Goal: Information Seeking & Learning: Learn about a topic

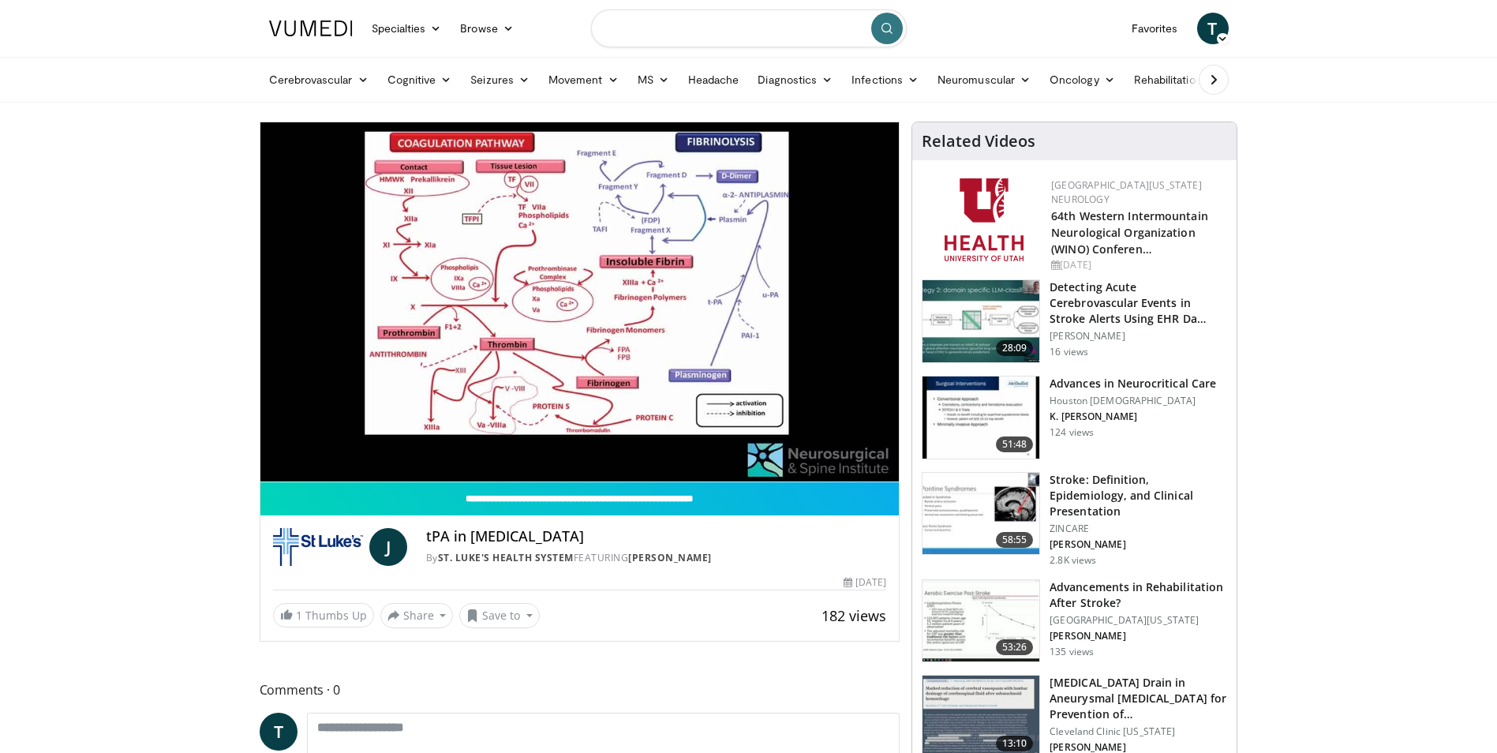
click at [794, 30] on input "Search topics, interventions" at bounding box center [749, 28] width 316 height 38
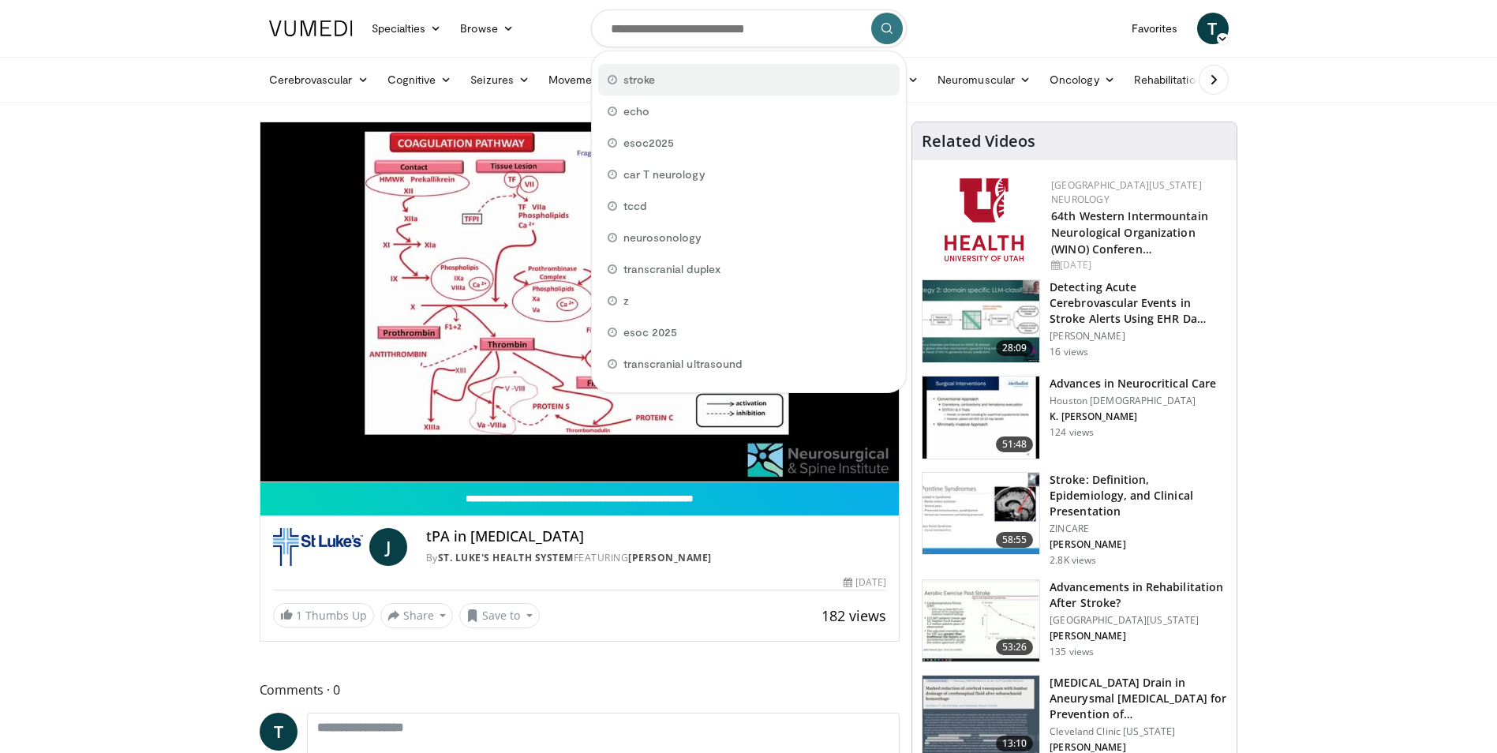
click at [683, 83] on div "stroke" at bounding box center [748, 80] width 301 height 32
type input "******"
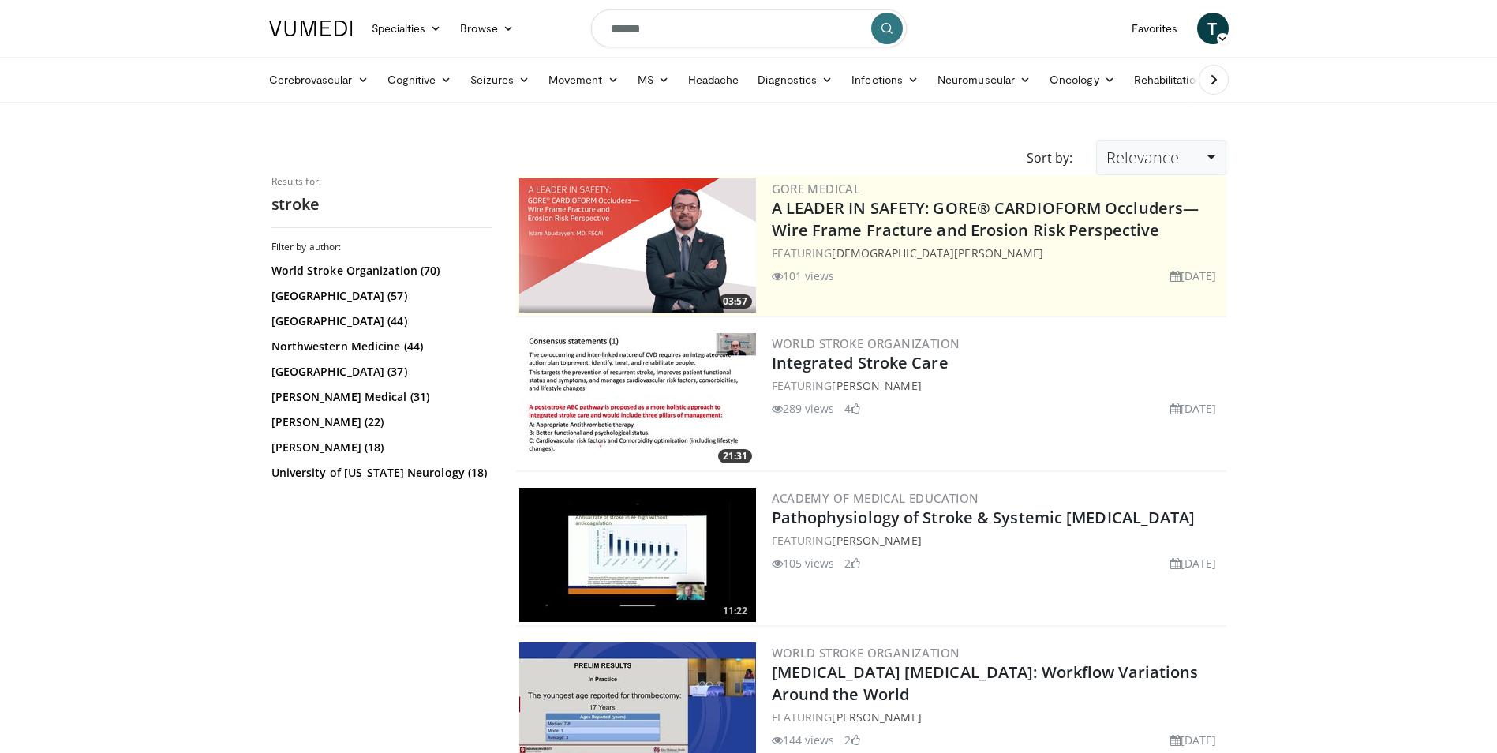
click at [1215, 156] on link "Relevance" at bounding box center [1160, 157] width 129 height 35
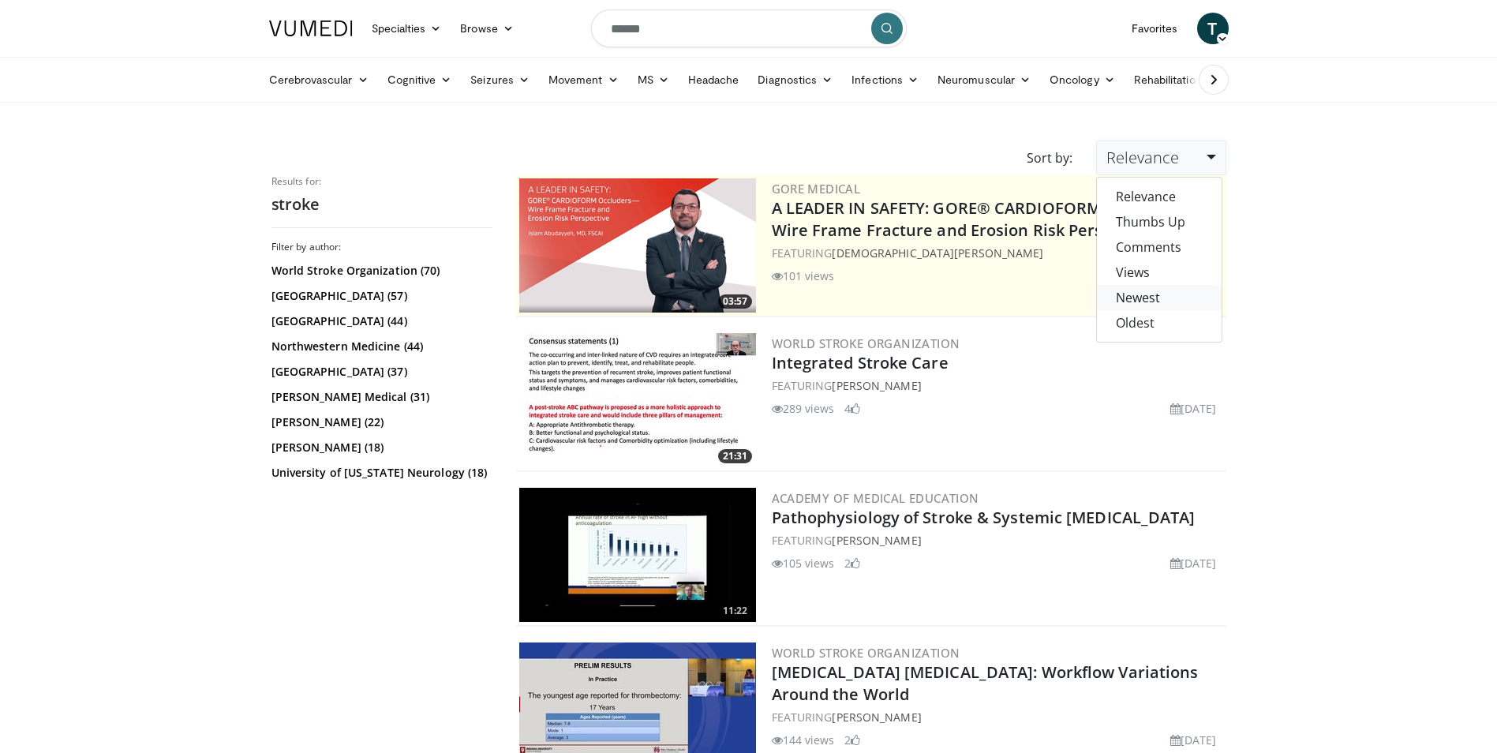
click at [1127, 290] on link "Newest" at bounding box center [1159, 297] width 125 height 25
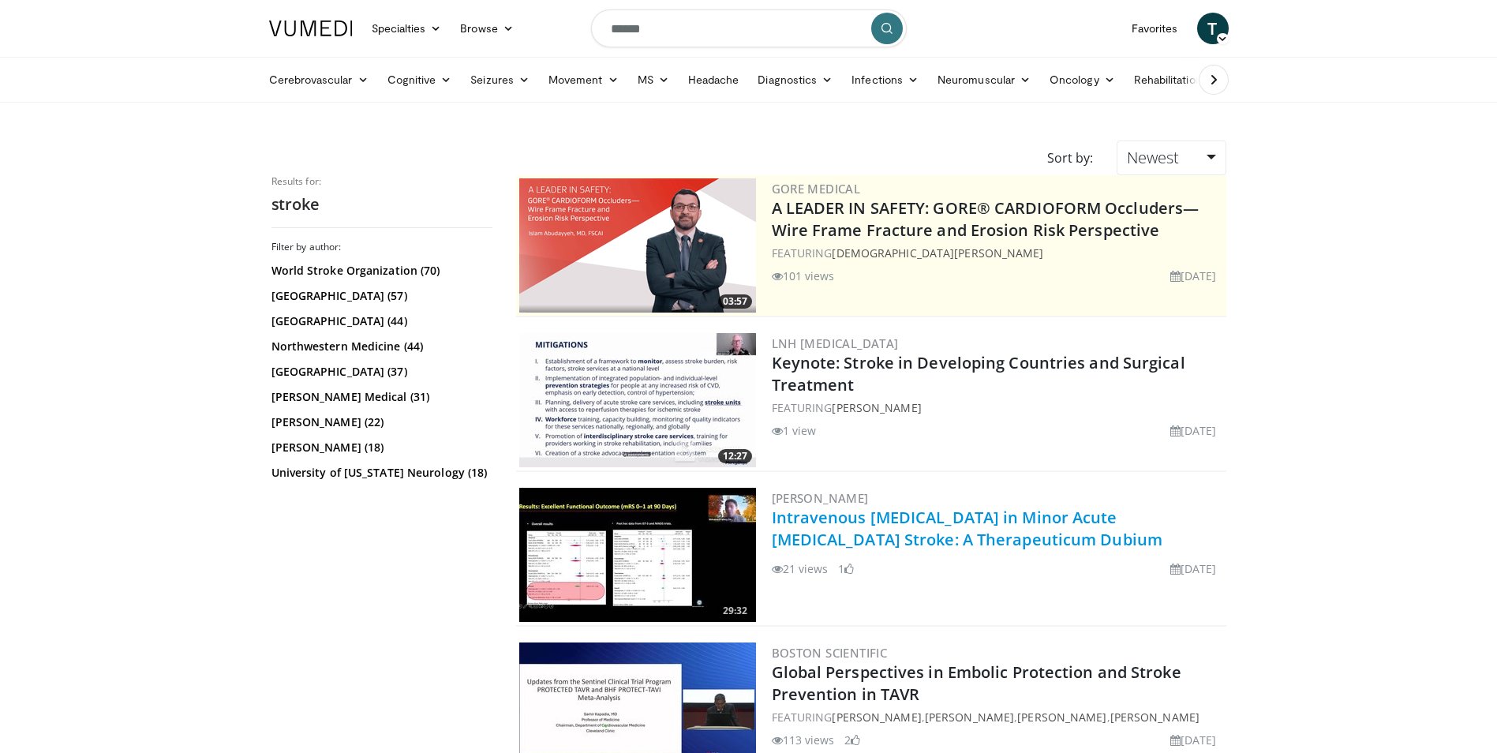
click at [824, 524] on link "Intravenous Thrombolysis in Minor Acute Ischemic Stroke: A Therapeuticum Dubium" at bounding box center [967, 528] width 391 height 43
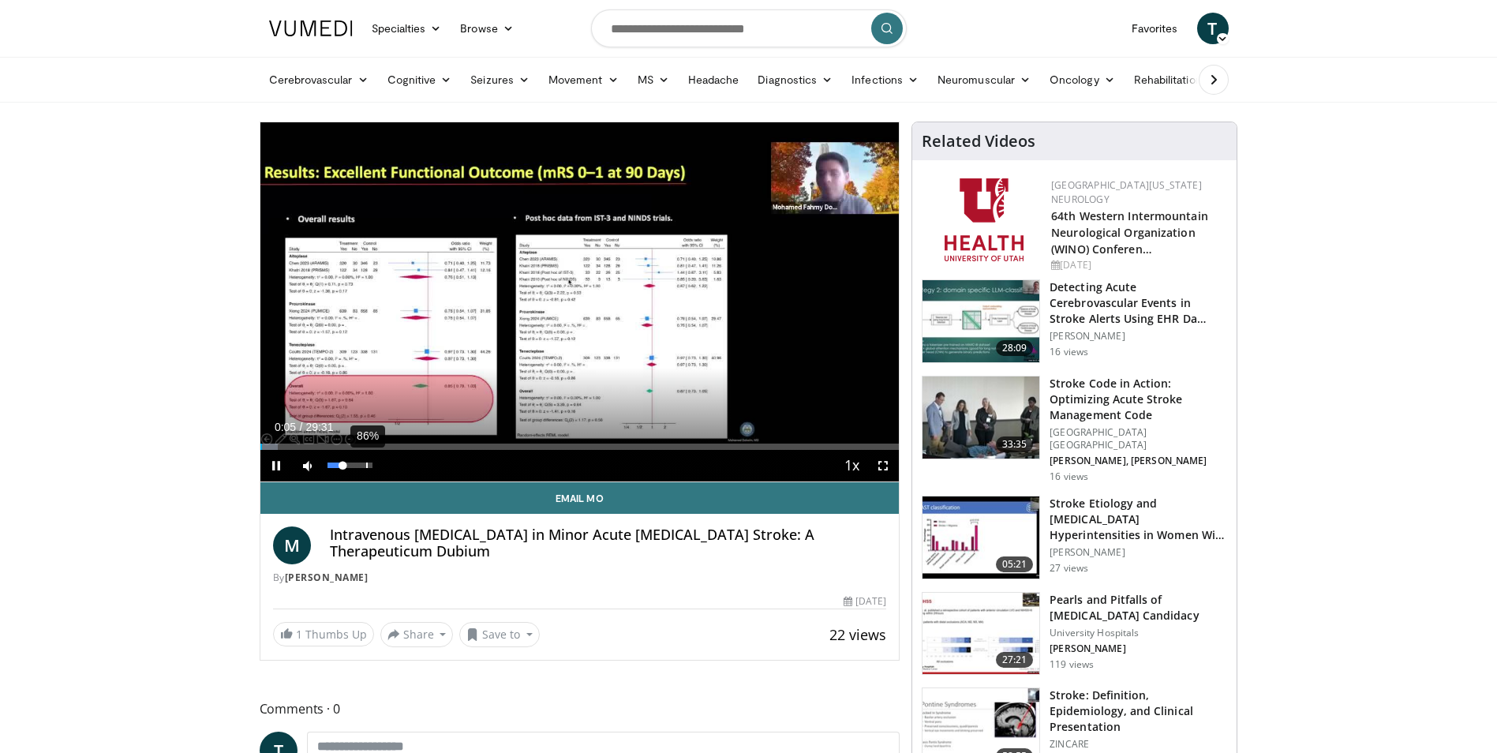
click at [365, 469] on div "86%" at bounding box center [350, 466] width 55 height 32
click at [362, 465] on div "77%" at bounding box center [349, 465] width 45 height 6
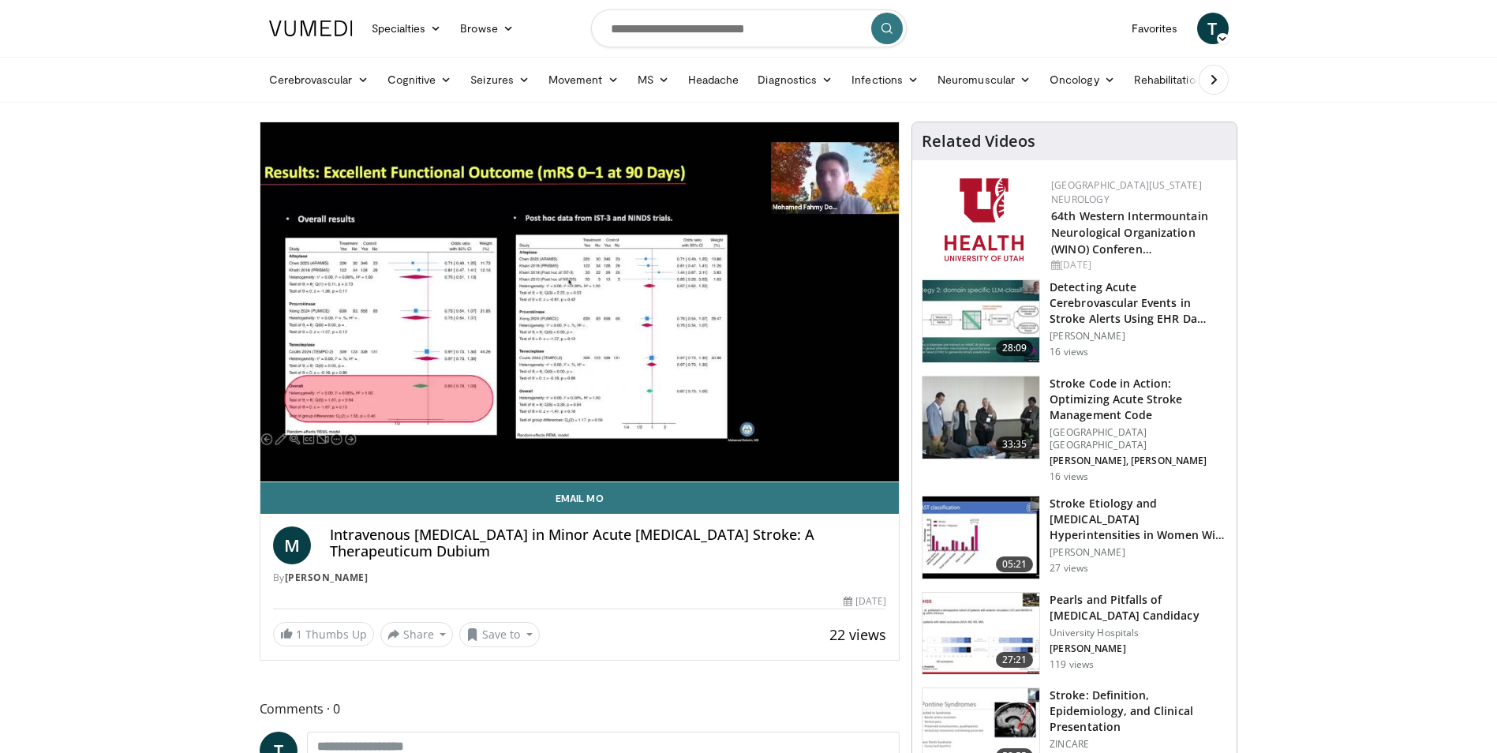
click at [368, 466] on video-js "**********" at bounding box center [579, 302] width 639 height 360
click at [369, 464] on div "10 seconds Tap to unmute" at bounding box center [579, 301] width 639 height 359
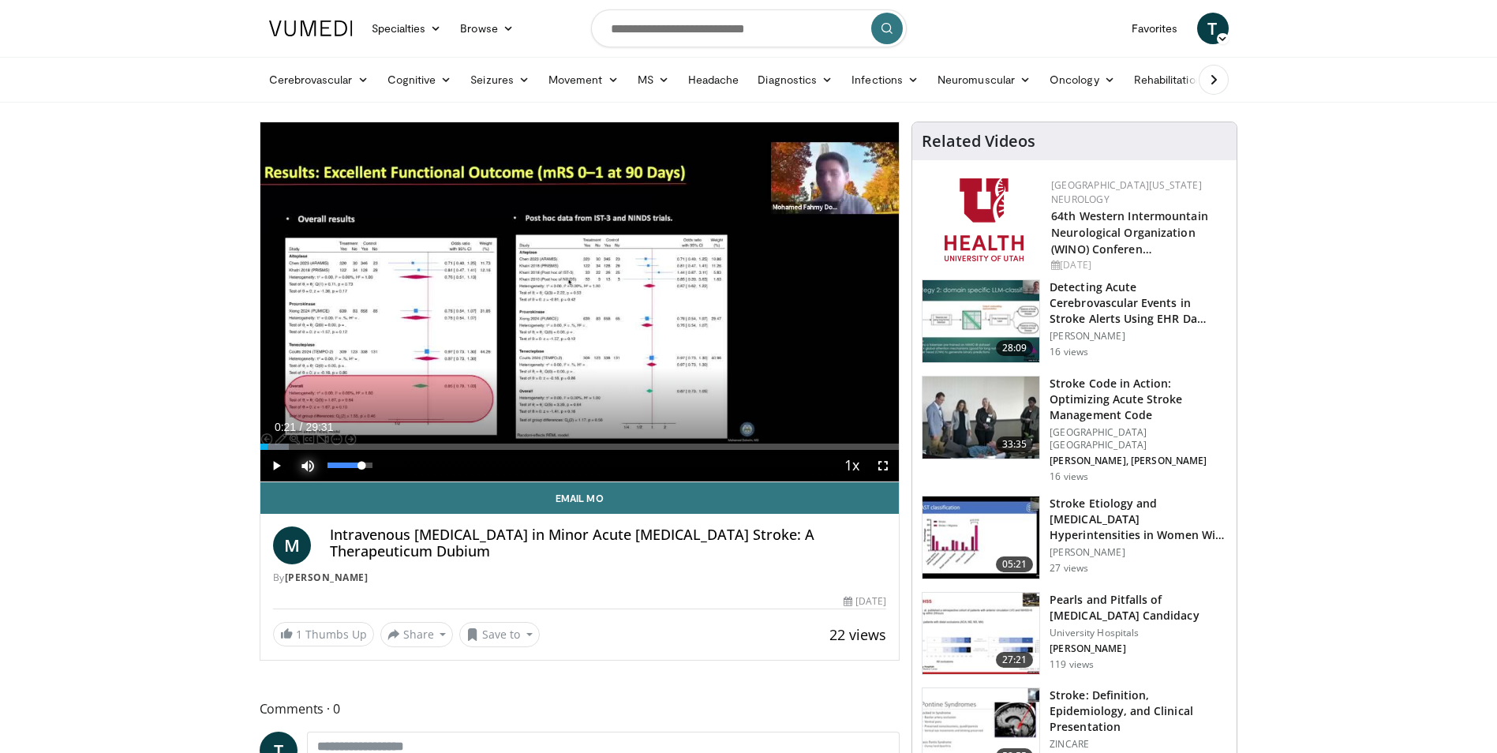
click at [311, 463] on span "Video Player" at bounding box center [308, 466] width 32 height 32
click at [371, 465] on div "95%" at bounding box center [349, 465] width 45 height 6
click at [279, 464] on span "Video Player" at bounding box center [276, 466] width 32 height 32
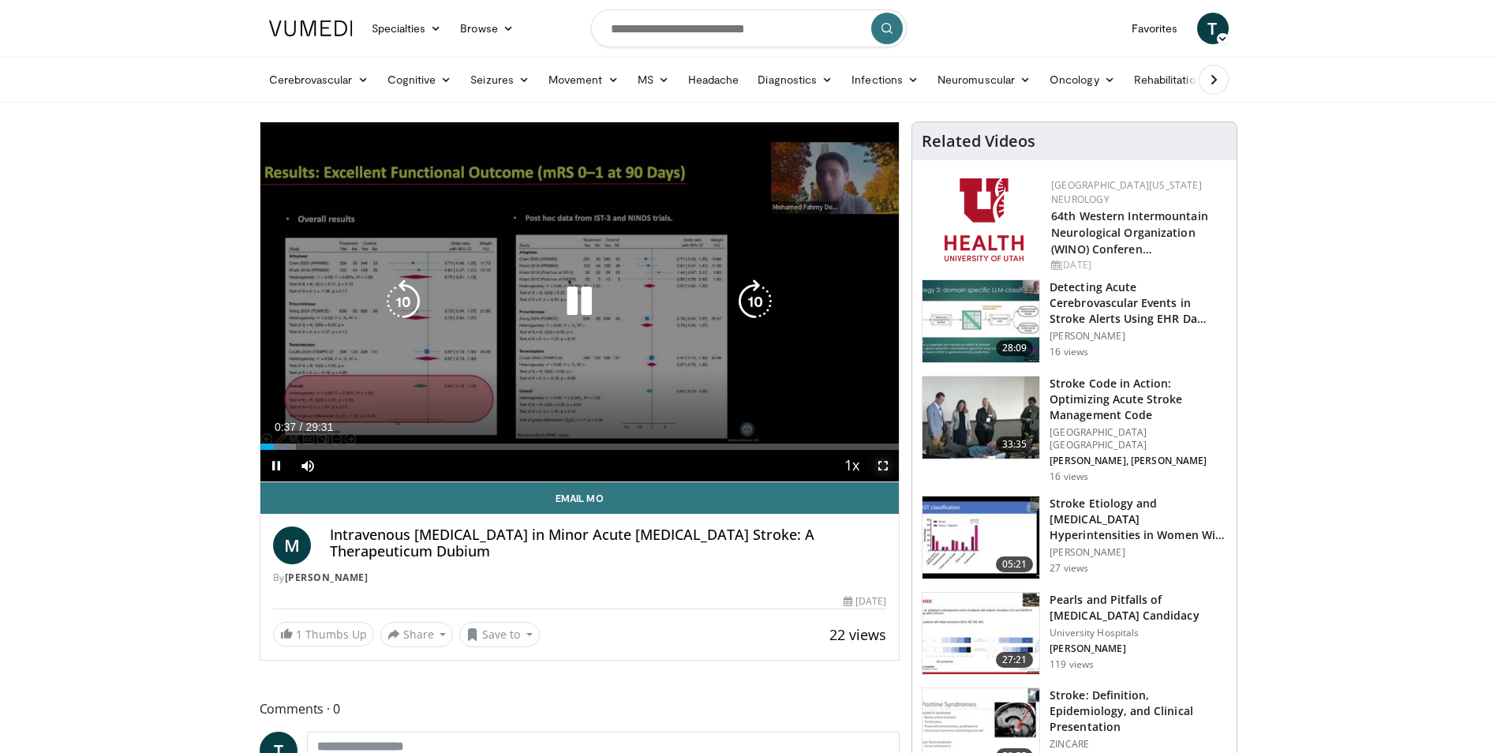
drag, startPoint x: 886, startPoint y: 469, endPoint x: 889, endPoint y: 528, distance: 58.5
click at [886, 469] on span "Video Player" at bounding box center [883, 466] width 32 height 32
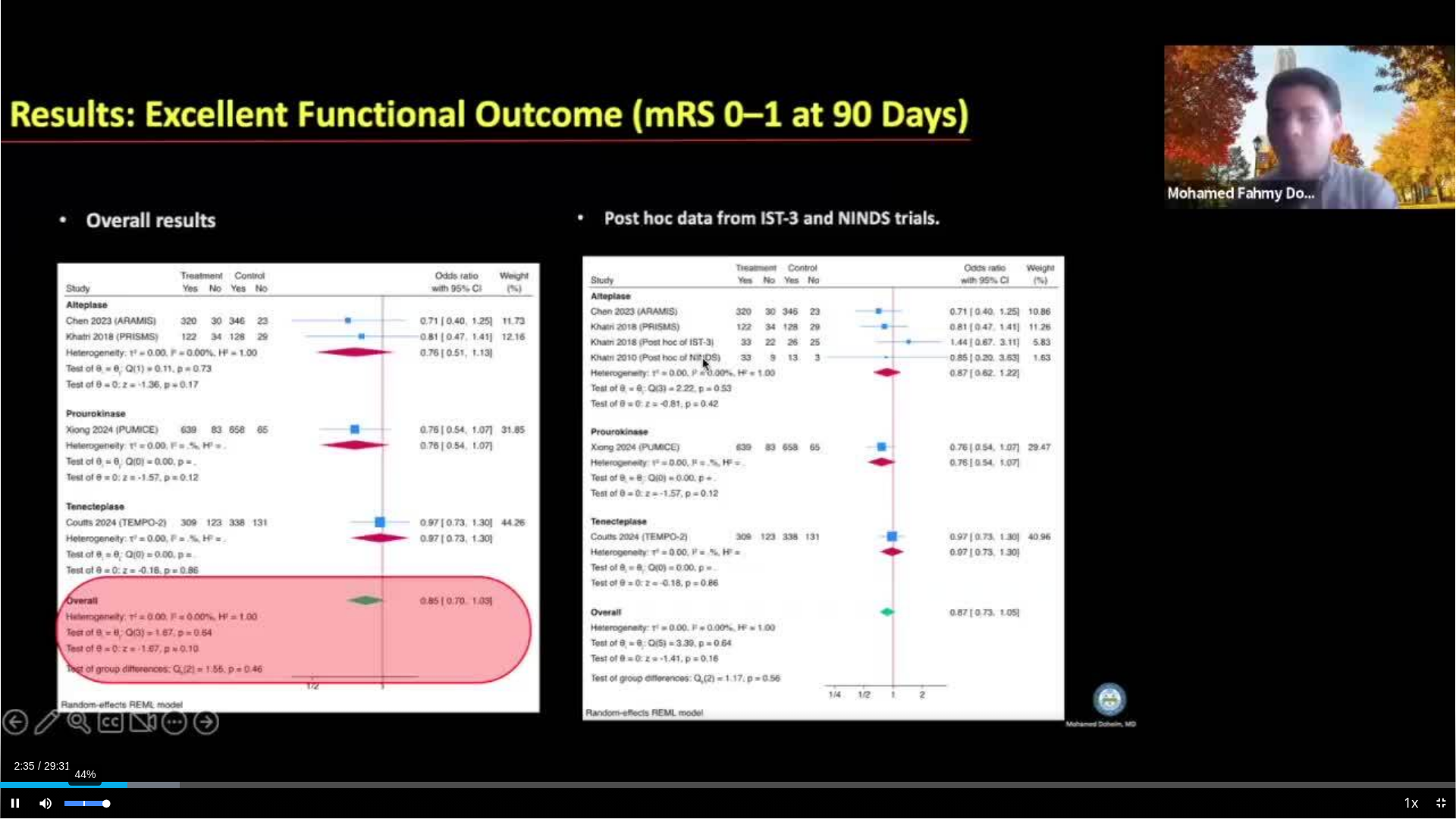
click at [84, 723] on div "44%" at bounding box center [86, 804] width 43 height 6
click at [99, 723] on div "79%" at bounding box center [86, 804] width 53 height 31
click at [16, 723] on span "Video Player" at bounding box center [15, 804] width 31 height 31
click at [1438, 723] on span "Video Player" at bounding box center [1441, 804] width 31 height 31
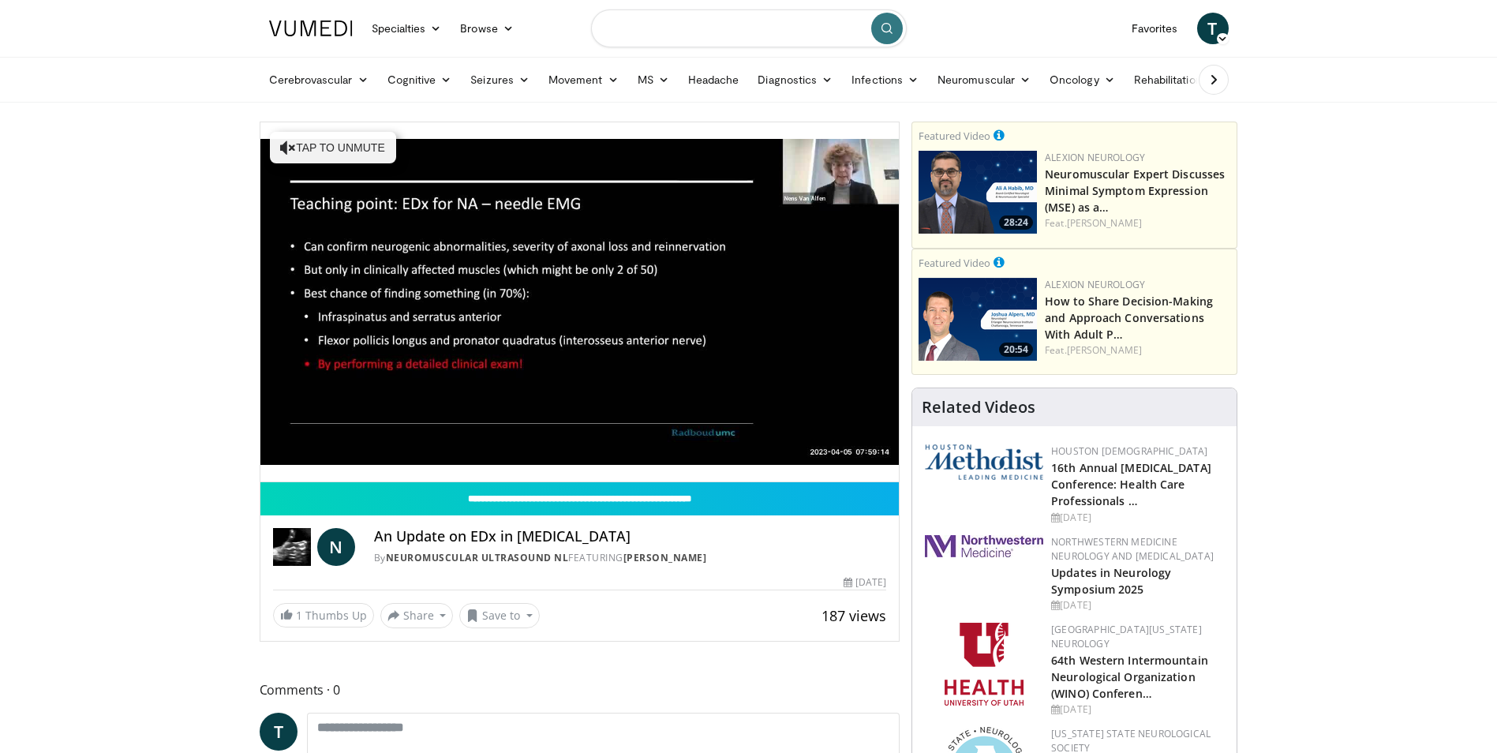
click at [824, 24] on input "Search topics, interventions" at bounding box center [749, 28] width 316 height 38
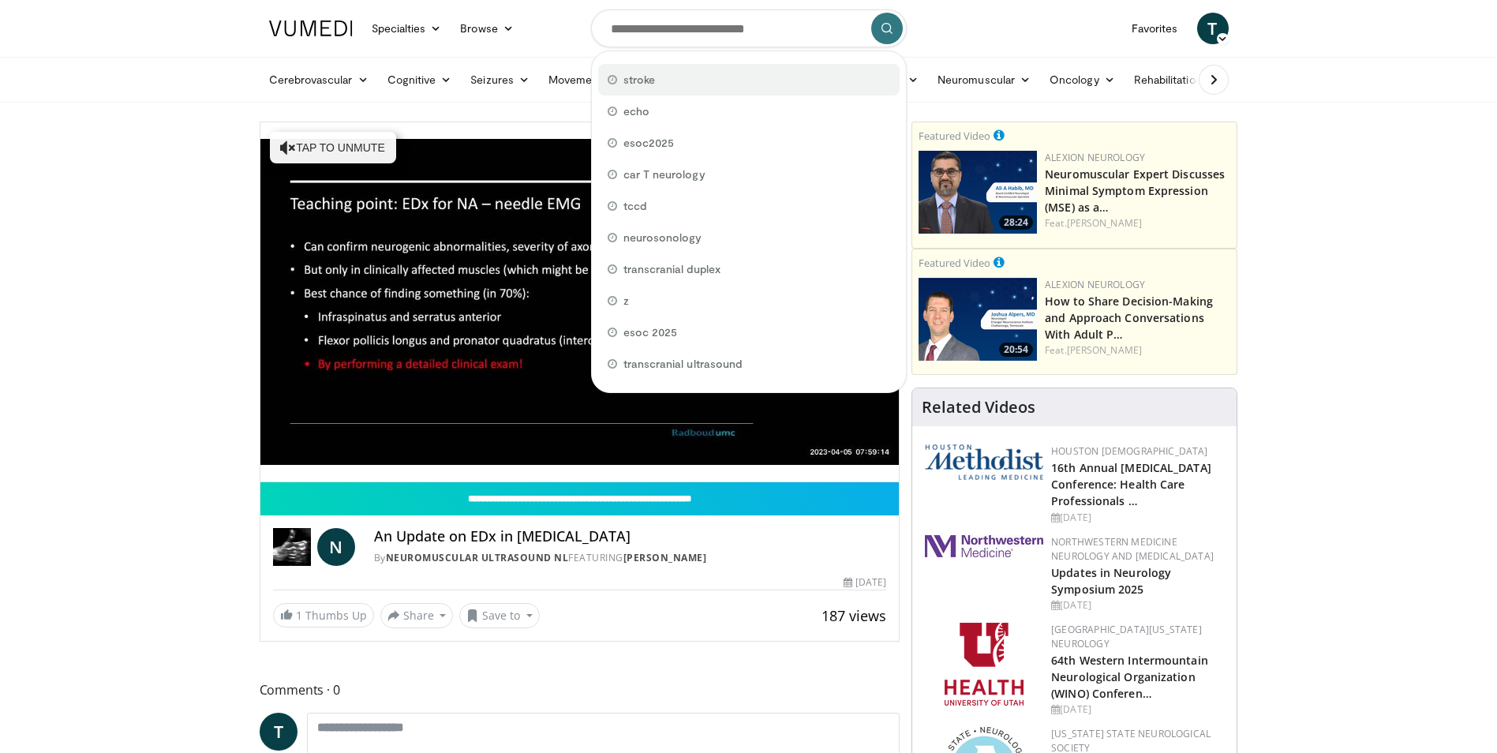
click at [645, 73] on span "stroke" at bounding box center [639, 80] width 32 height 16
type input "******"
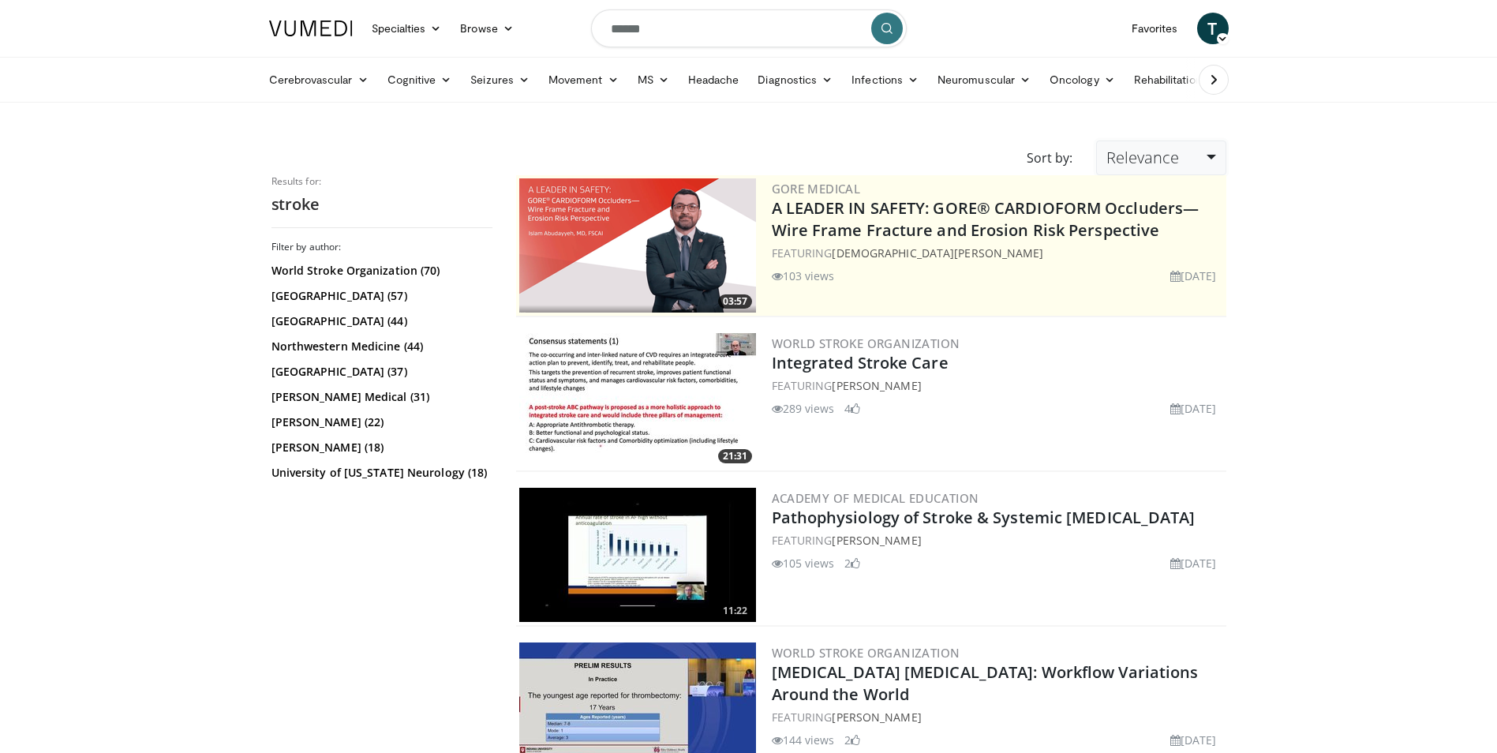
click at [1203, 155] on link "Relevance" at bounding box center [1160, 157] width 129 height 35
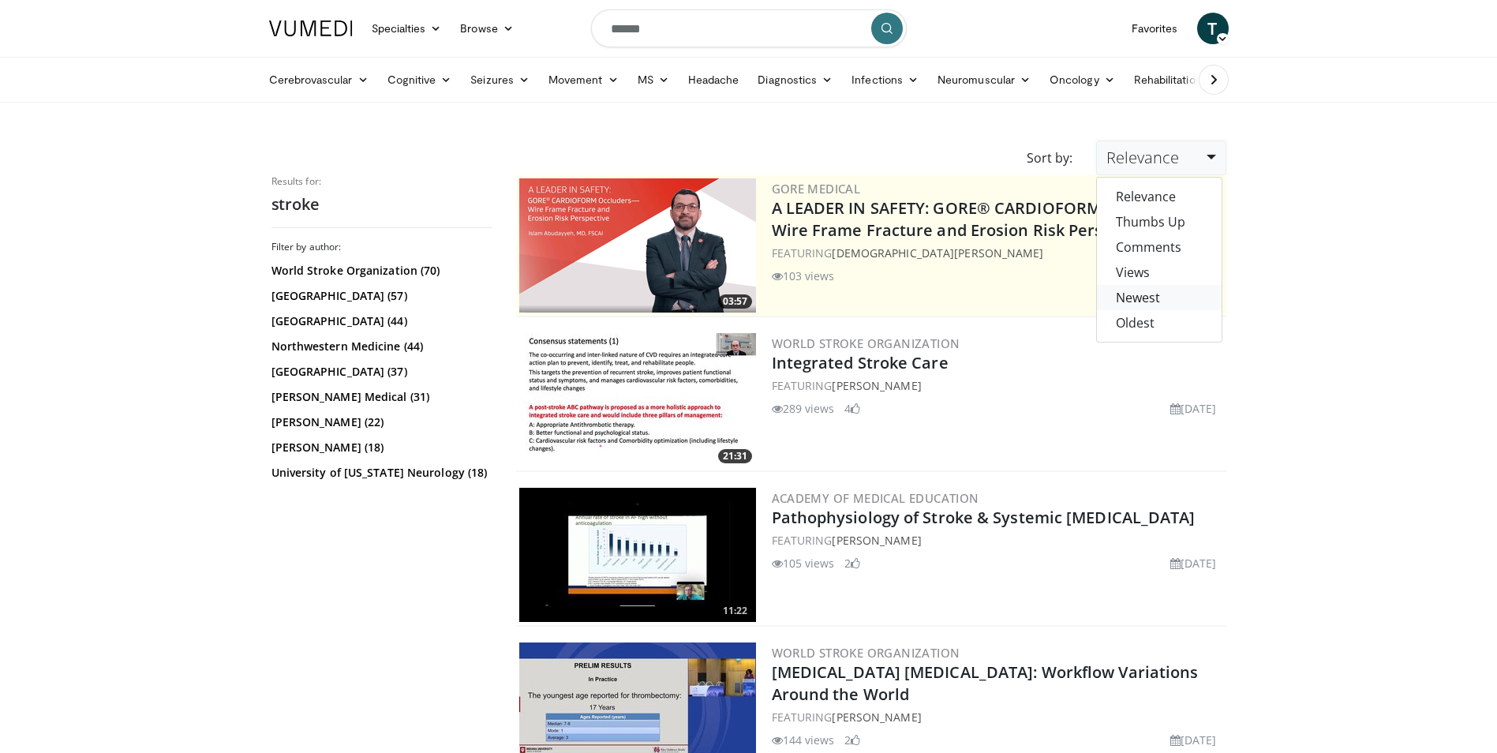
click at [1165, 297] on link "Newest" at bounding box center [1159, 297] width 125 height 25
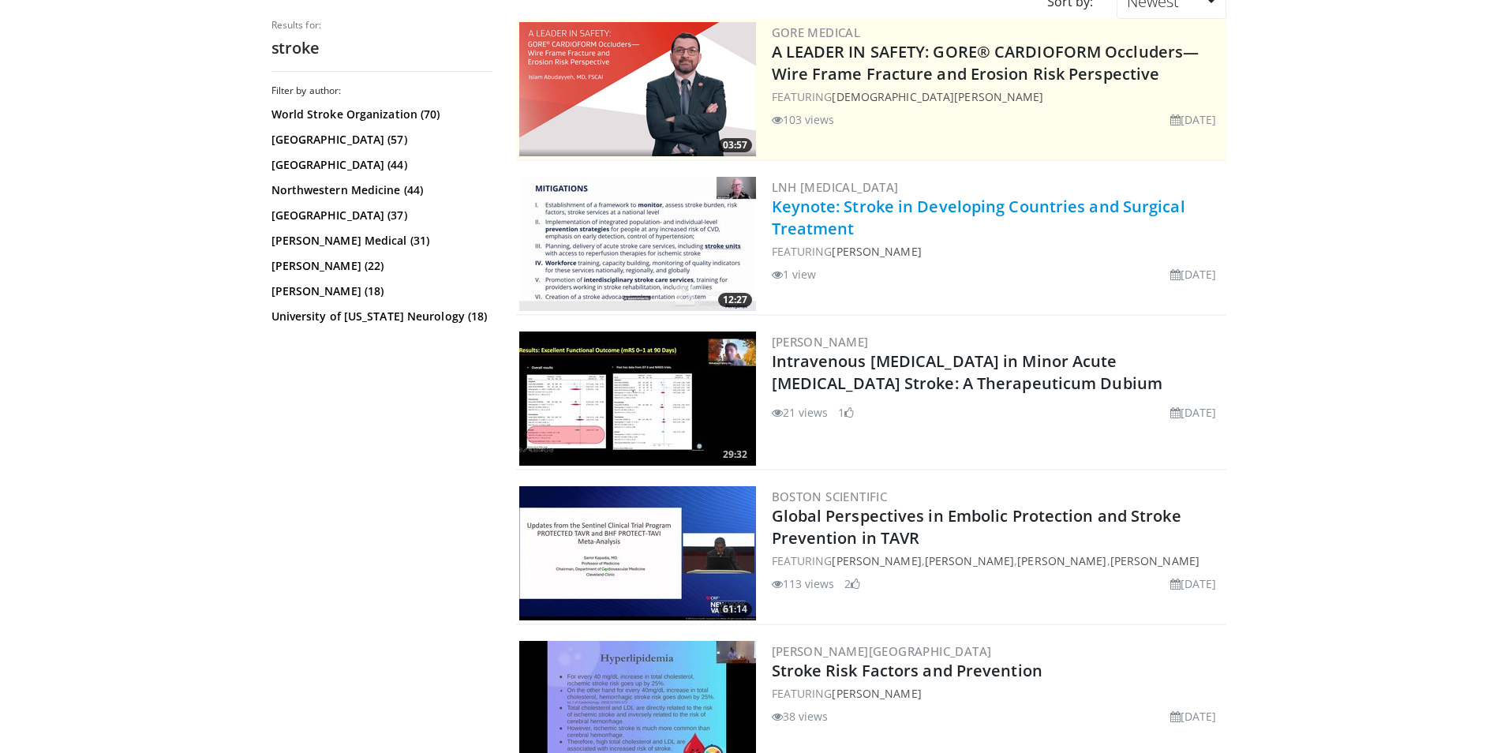
scroll to position [158, 0]
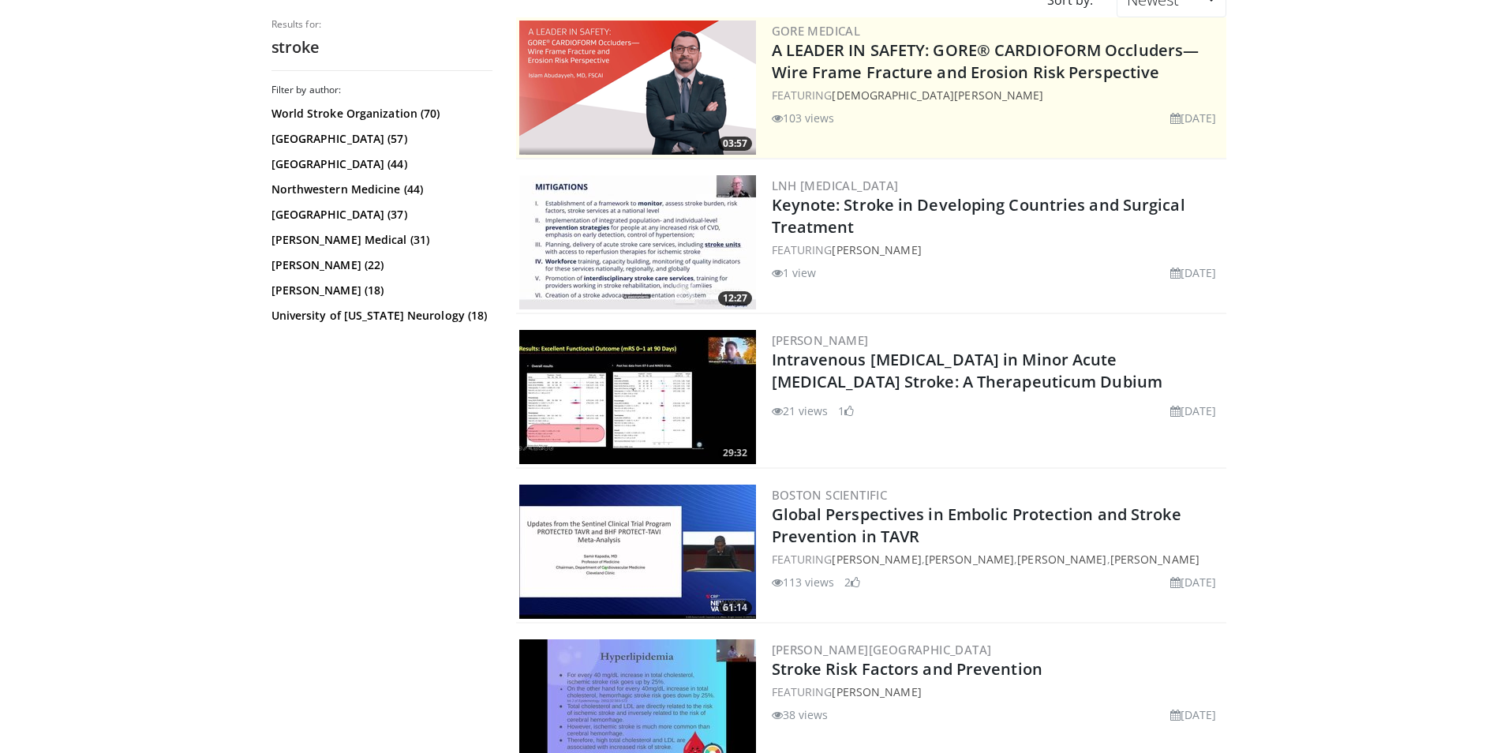
click at [682, 383] on img at bounding box center [637, 397] width 237 height 134
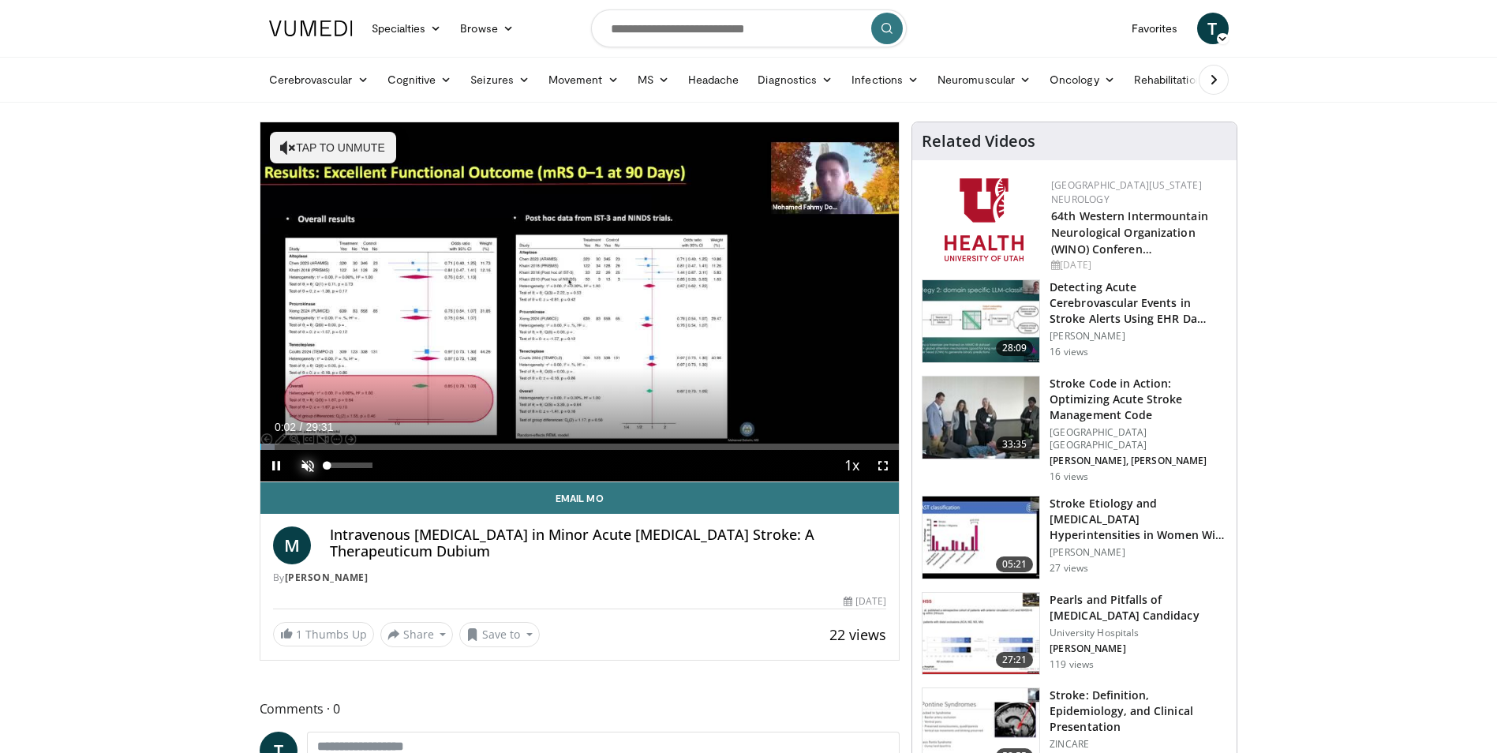
click at [301, 464] on span "Video Player" at bounding box center [308, 466] width 32 height 32
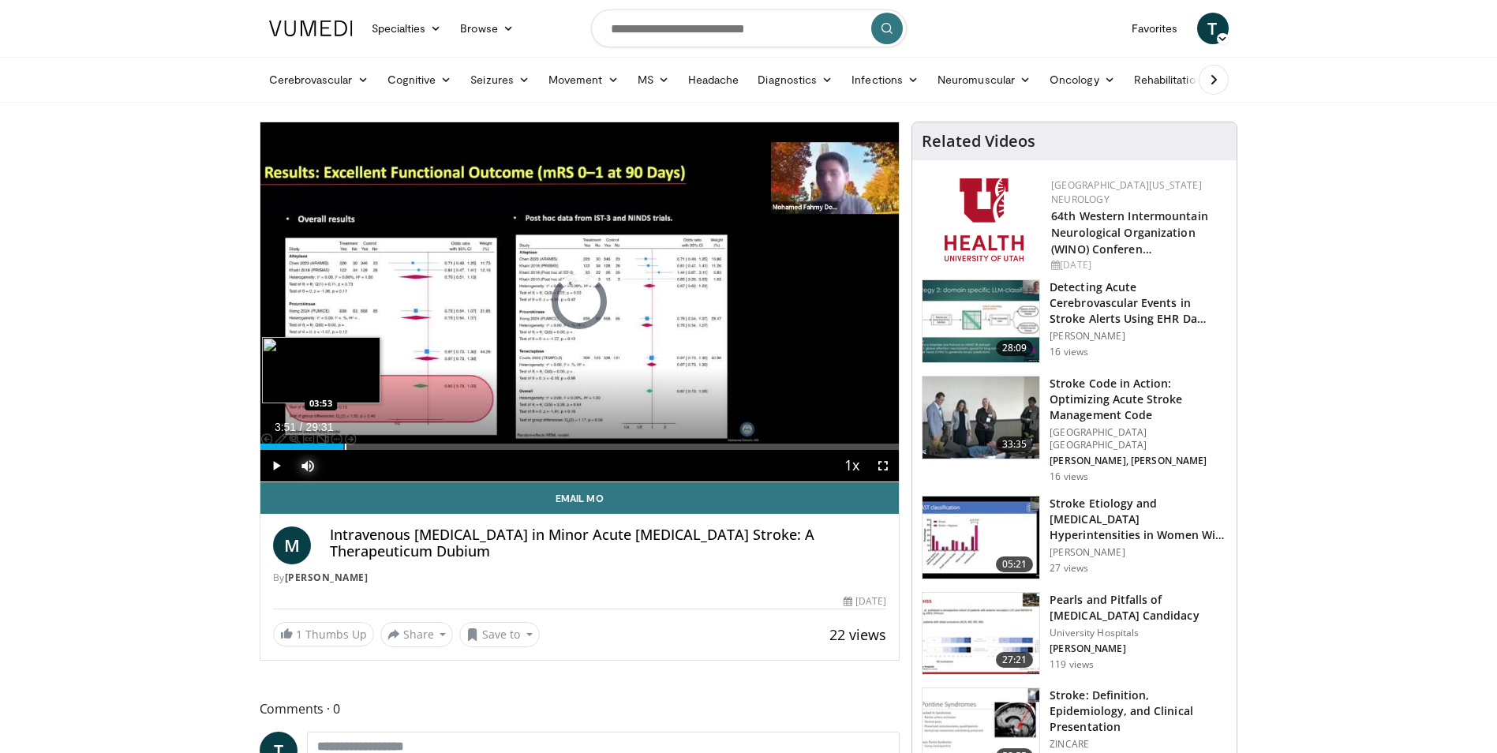
click at [345, 447] on div "Progress Bar" at bounding box center [346, 446] width 2 height 6
click at [367, 442] on div "Loaded : 16.80% 03:55 04:57" at bounding box center [579, 442] width 639 height 15
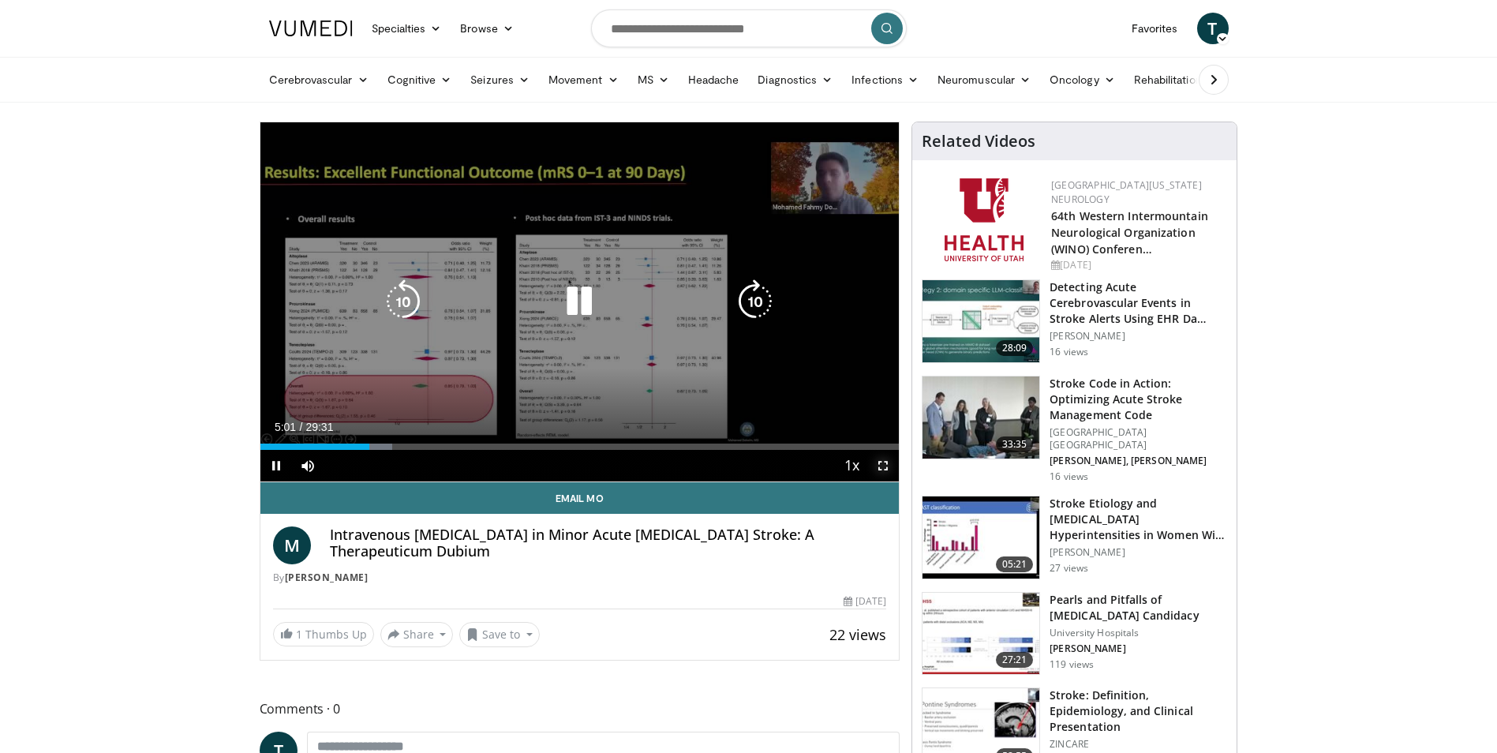
drag, startPoint x: 873, startPoint y: 462, endPoint x: 877, endPoint y: 520, distance: 58.5
click at [873, 462] on span "Video Player" at bounding box center [883, 466] width 32 height 32
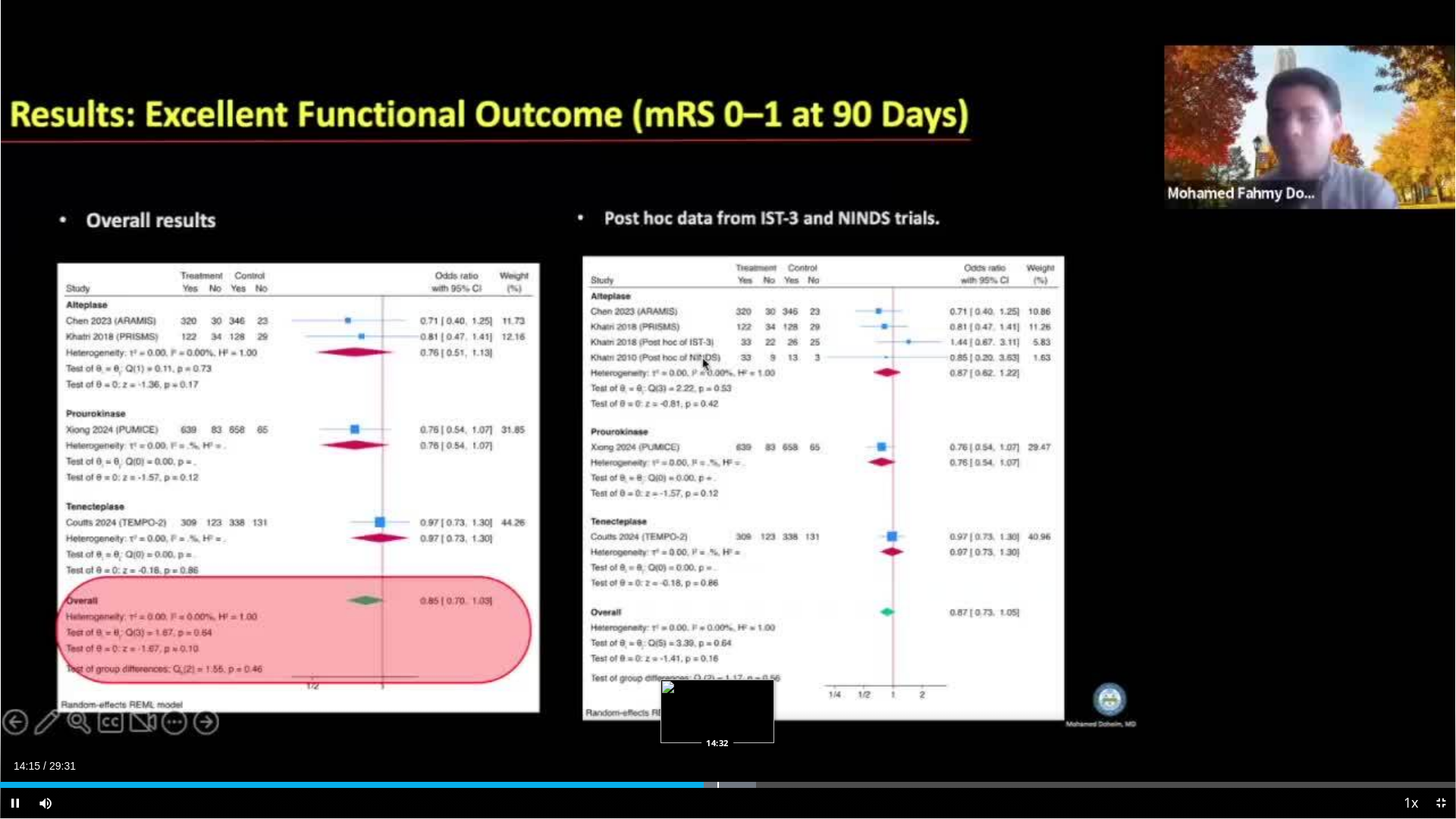
click at [716, 723] on div "Loaded : 51.94% 14:15 14:32" at bounding box center [728, 781] width 1456 height 14
click at [750, 723] on div "Progress Bar" at bounding box center [751, 784] width 2 height 6
click at [782, 723] on div "Loaded : 55.33% 15:13 15:56" at bounding box center [728, 781] width 1456 height 14
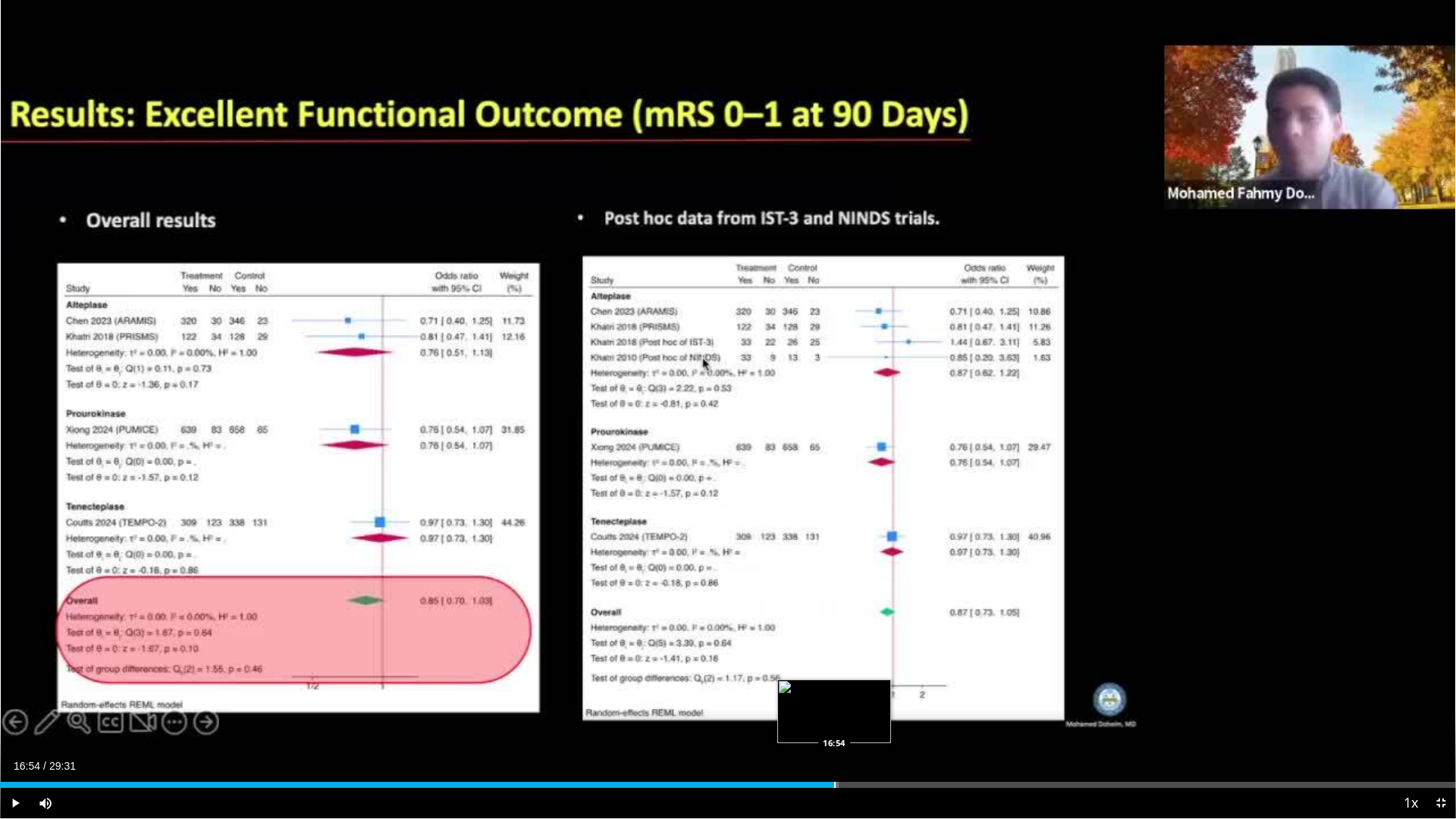
click at [834, 723] on div "Loaded : 57.58% 15:55 16:54" at bounding box center [728, 781] width 1456 height 14
click at [893, 723] on div "Progress Bar" at bounding box center [894, 784] width 2 height 6
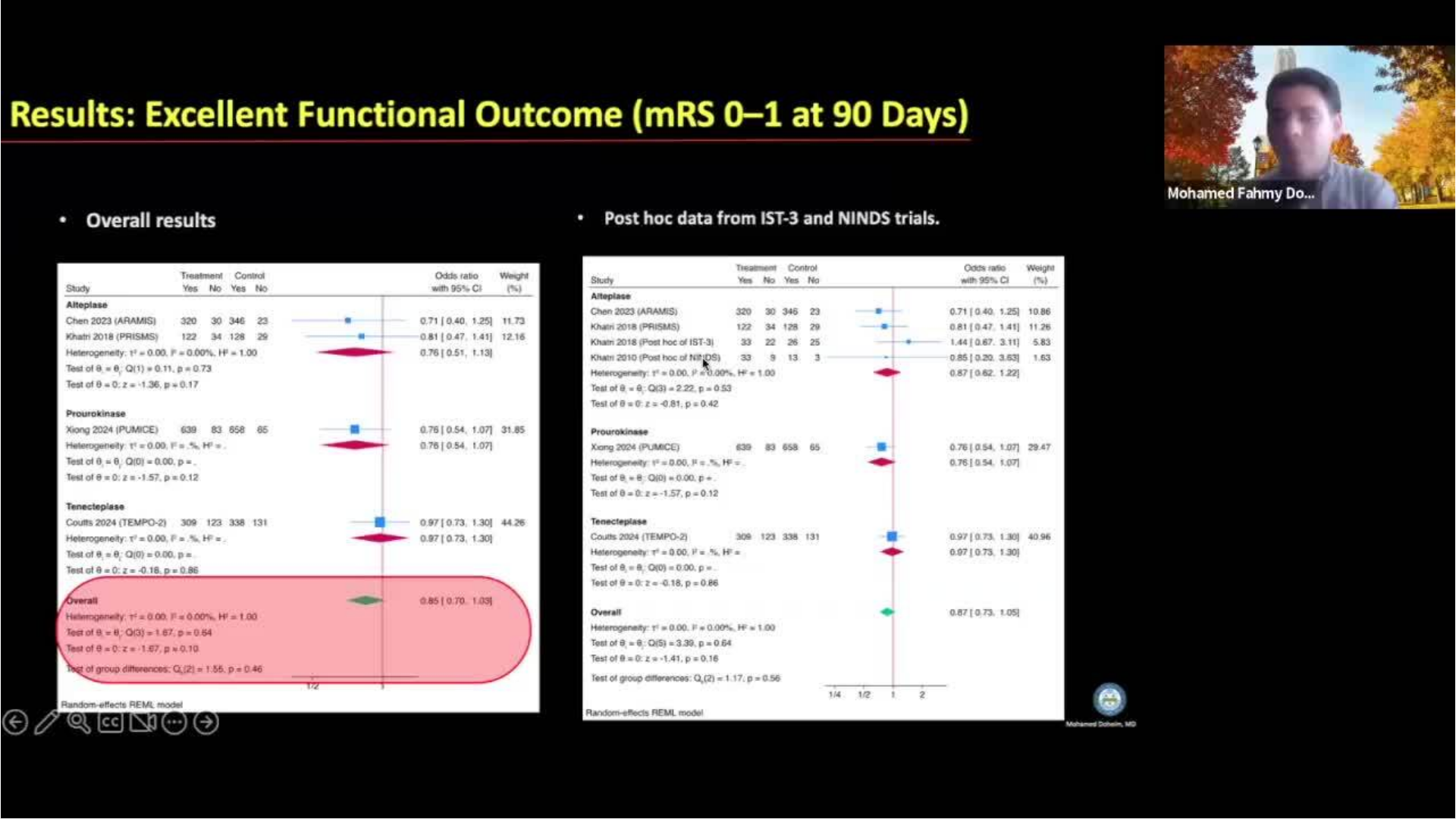
click at [891, 723] on div "10 seconds Tap to unmute" at bounding box center [728, 409] width 1456 height 818
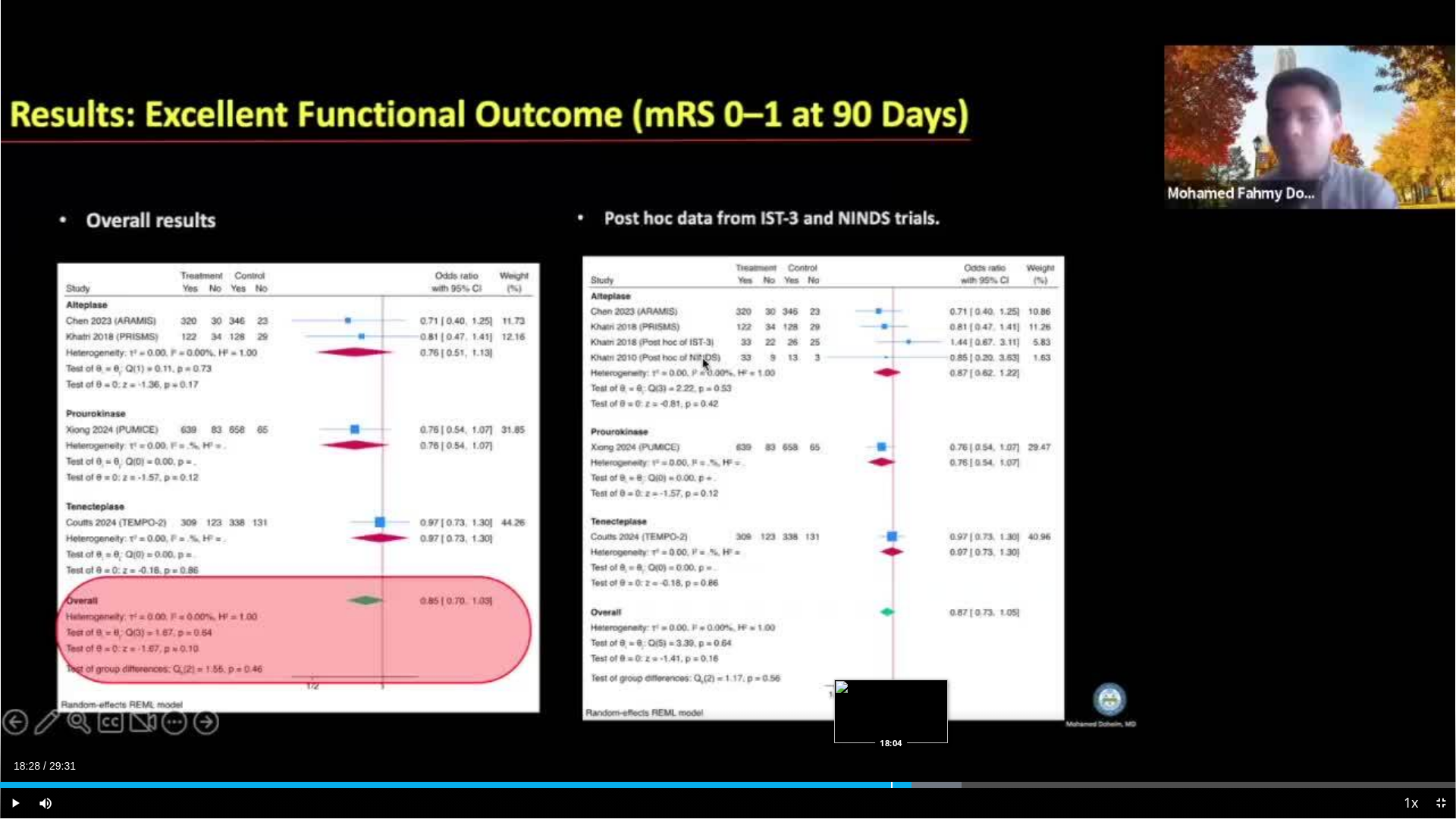
click at [891, 723] on div "Progress Bar" at bounding box center [892, 784] width 2 height 6
click at [13, 723] on span "Video Player" at bounding box center [15, 804] width 31 height 31
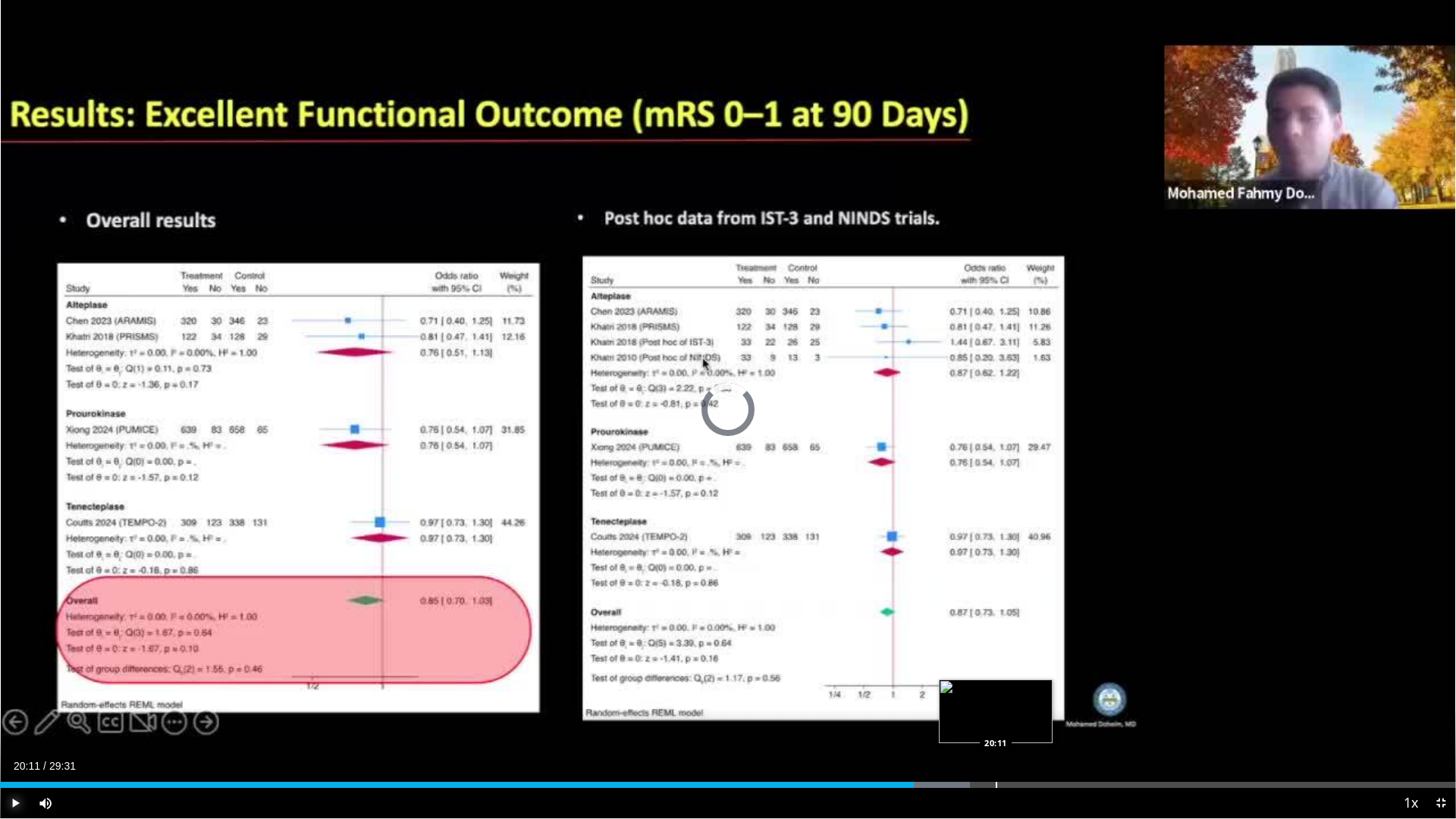
click at [996, 723] on div "Loaded : 66.62% 18:31 20:11" at bounding box center [728, 781] width 1456 height 14
click at [1068, 723] on div "Loaded : 72.24% 20:19 21:38" at bounding box center [728, 781] width 1456 height 14
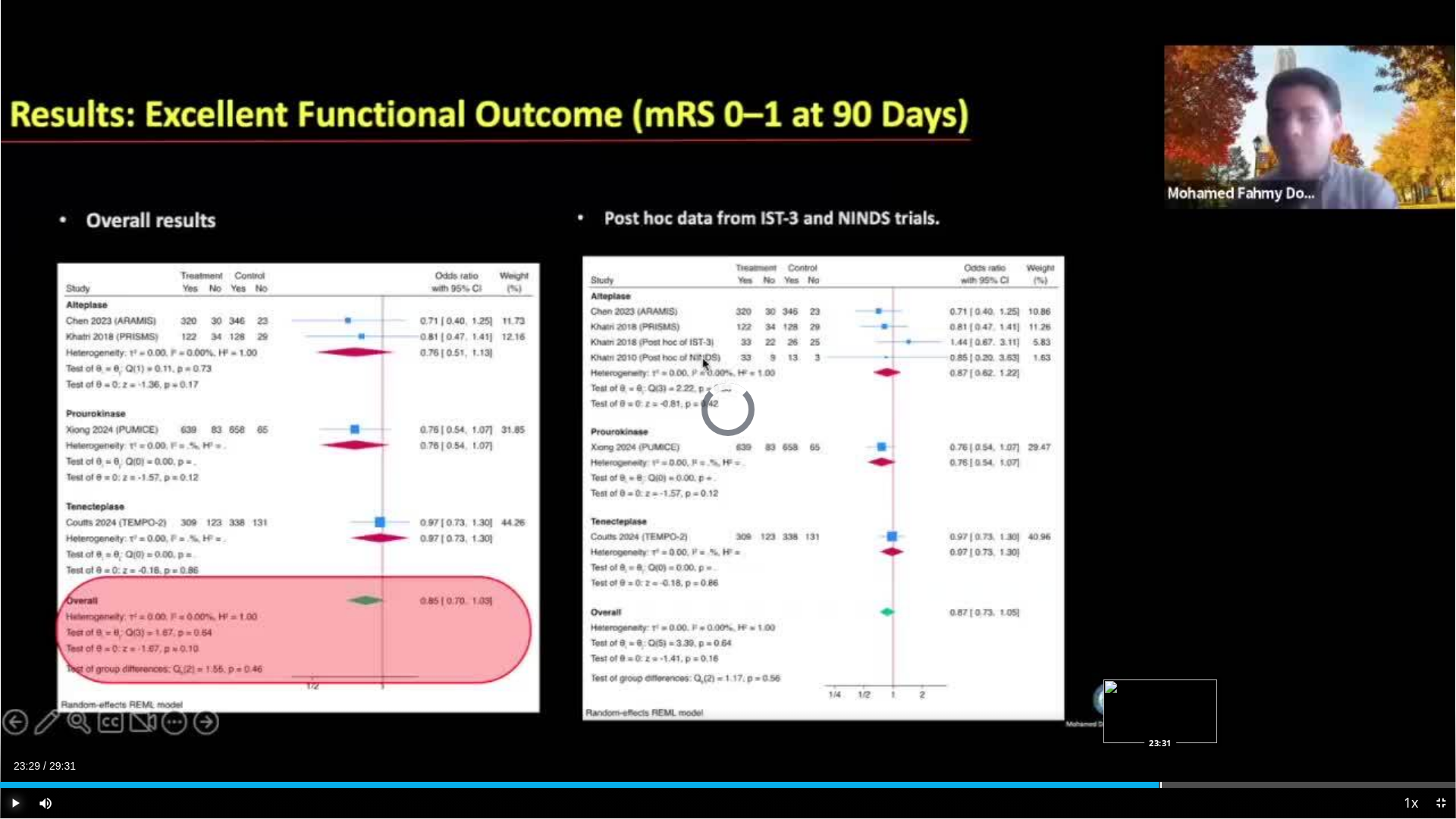
click at [1159, 723] on div "Loaded : 77.84% 23:29 23:31" at bounding box center [728, 784] width 1456 height 6
click at [1285, 723] on div "Progress Bar" at bounding box center [1286, 784] width 2 height 6
click at [1341, 723] on div "Progress Bar" at bounding box center [1342, 784] width 2 height 6
click at [1388, 723] on div "Progress Bar" at bounding box center [1388, 784] width 2 height 6
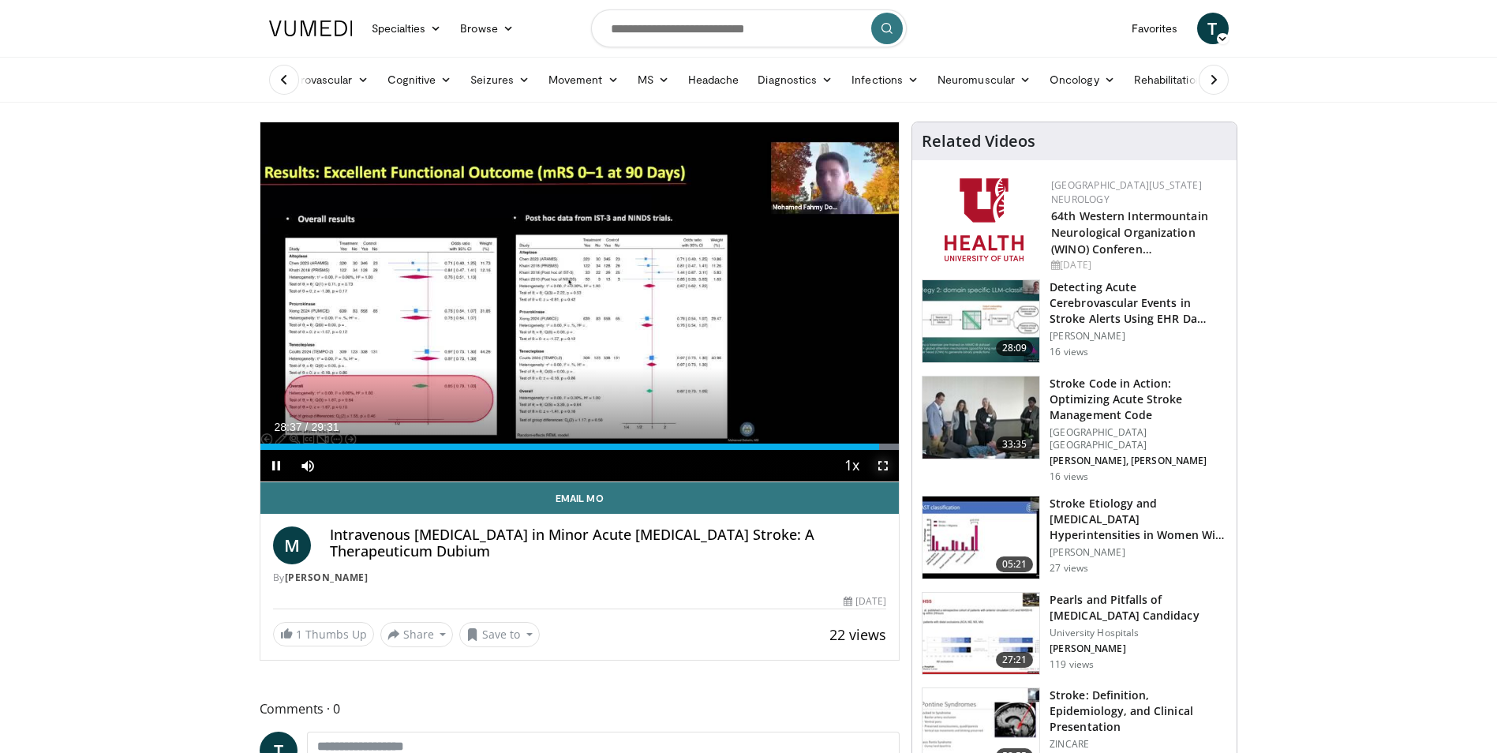
click at [880, 465] on span "Video Player" at bounding box center [883, 466] width 32 height 32
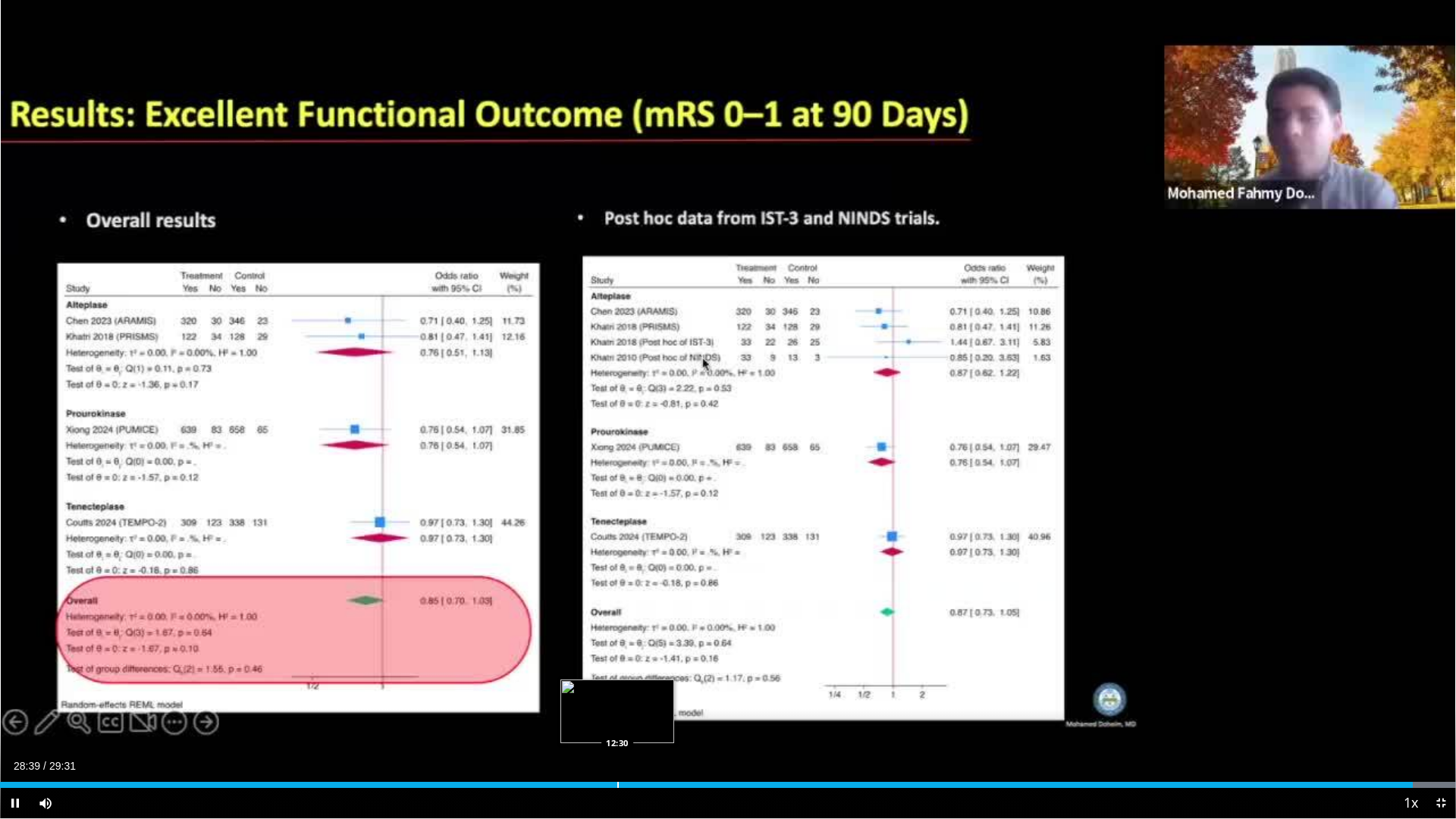
click at [618, 723] on div "Loaded : 100.00% 28:39 12:30" at bounding box center [728, 781] width 1456 height 14
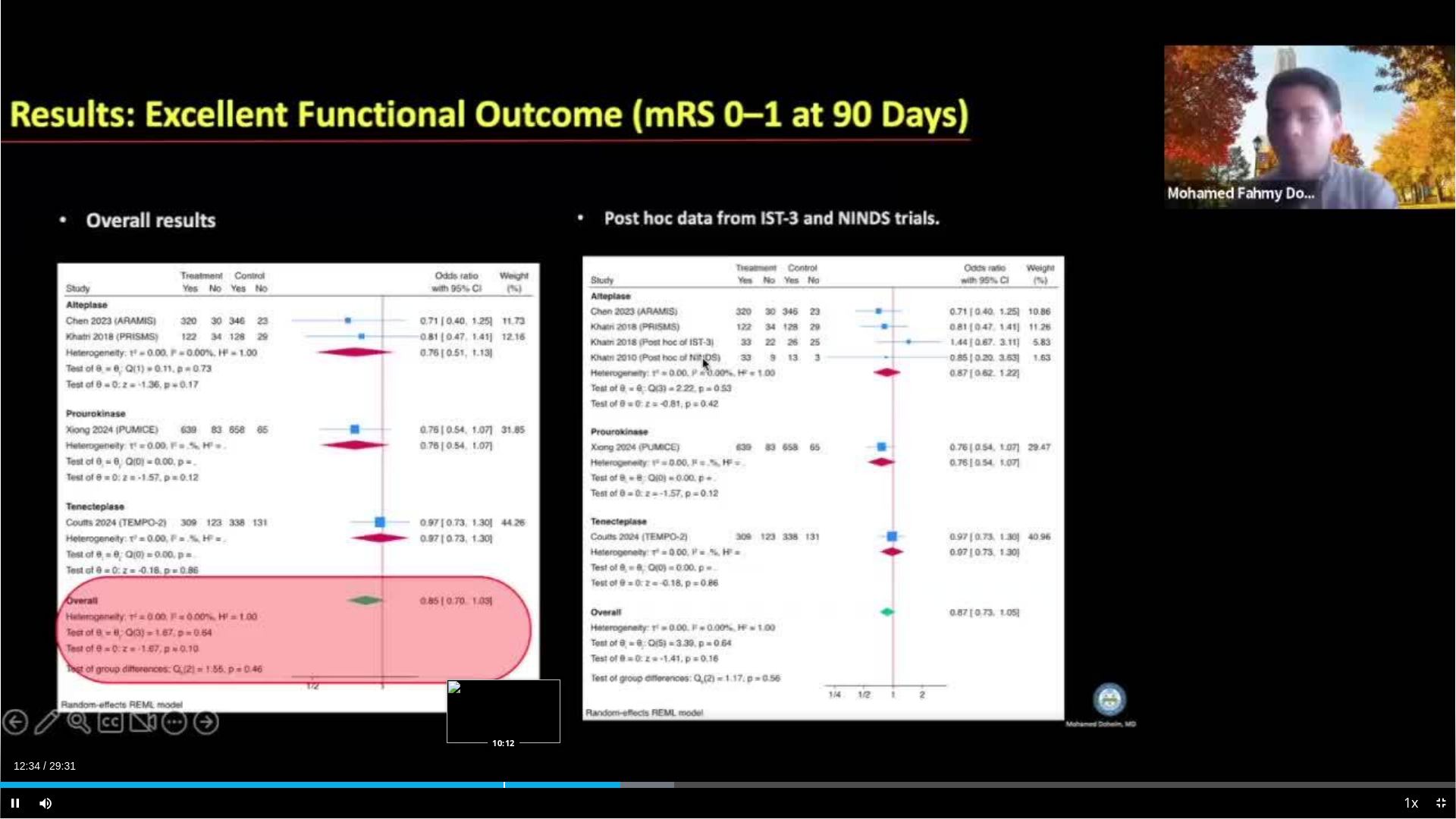
click at [504, 723] on div "Loaded : 46.29% 12:34 10:12" at bounding box center [728, 781] width 1456 height 14
click at [1438, 723] on div "Progress Bar" at bounding box center [1444, 784] width 2 height 6
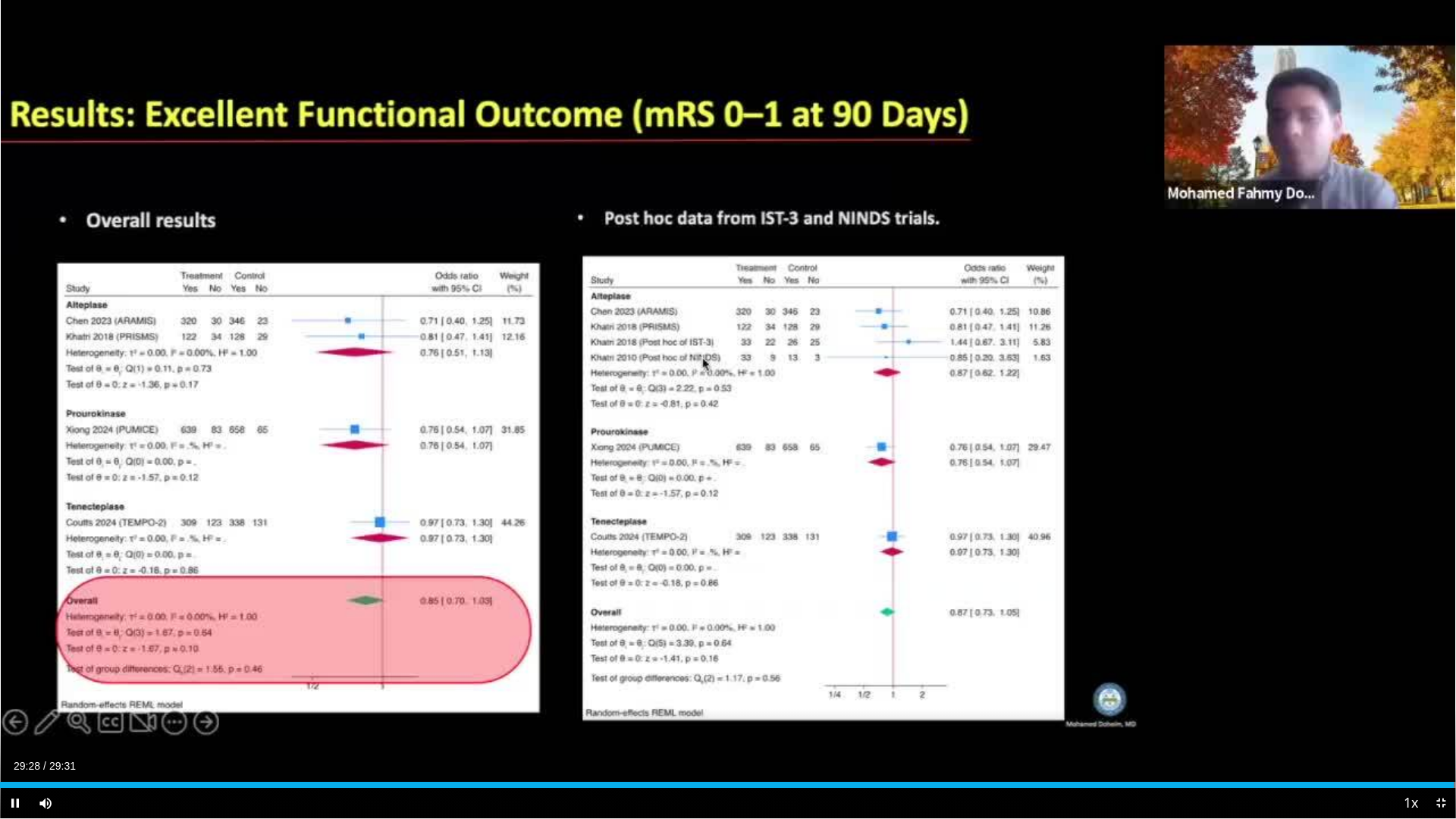
click at [404, 723] on div "Current Time 29:28 / Duration 29:31" at bounding box center [728, 766] width 1456 height 13
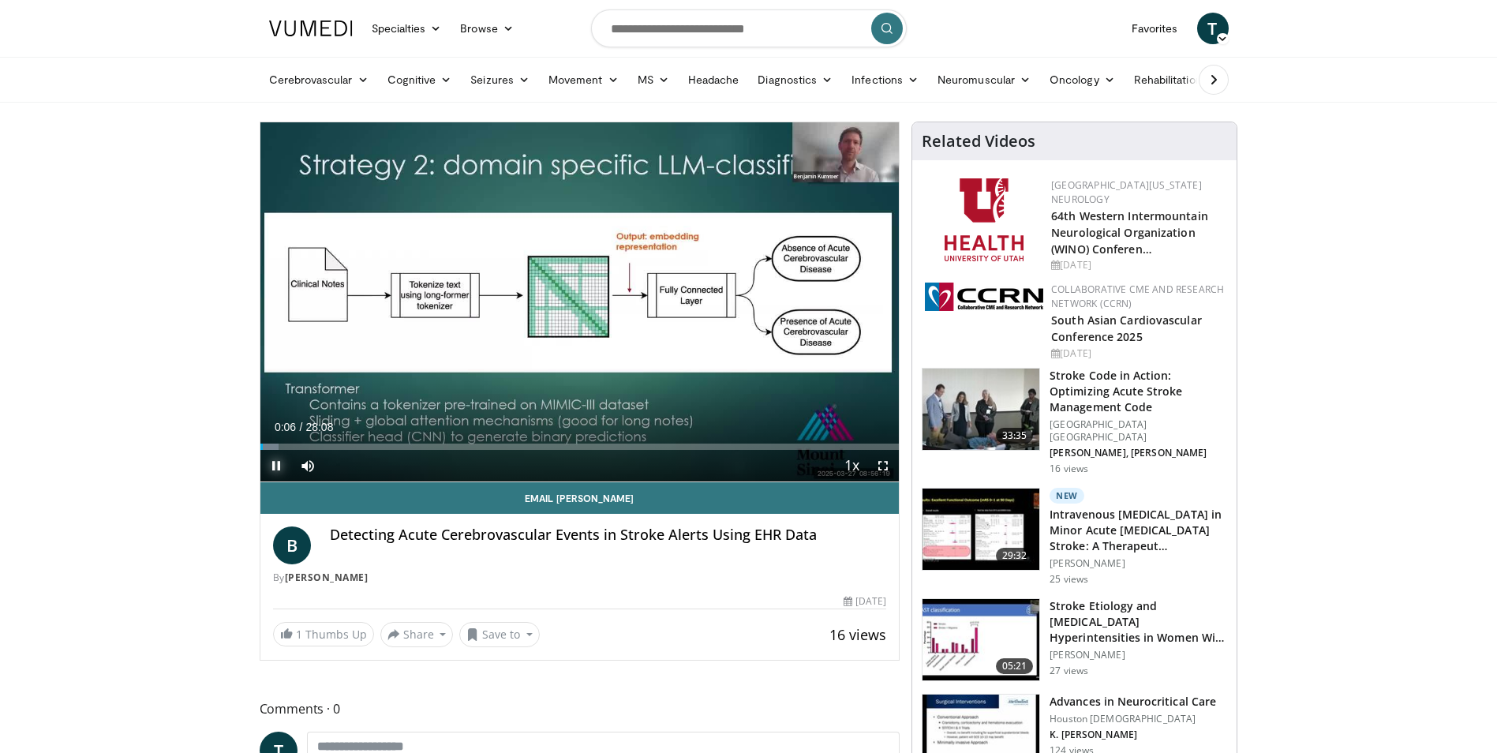
click at [270, 466] on span "Video Player" at bounding box center [276, 466] width 32 height 32
click at [884, 26] on icon "submit" at bounding box center [886, 28] width 13 height 13
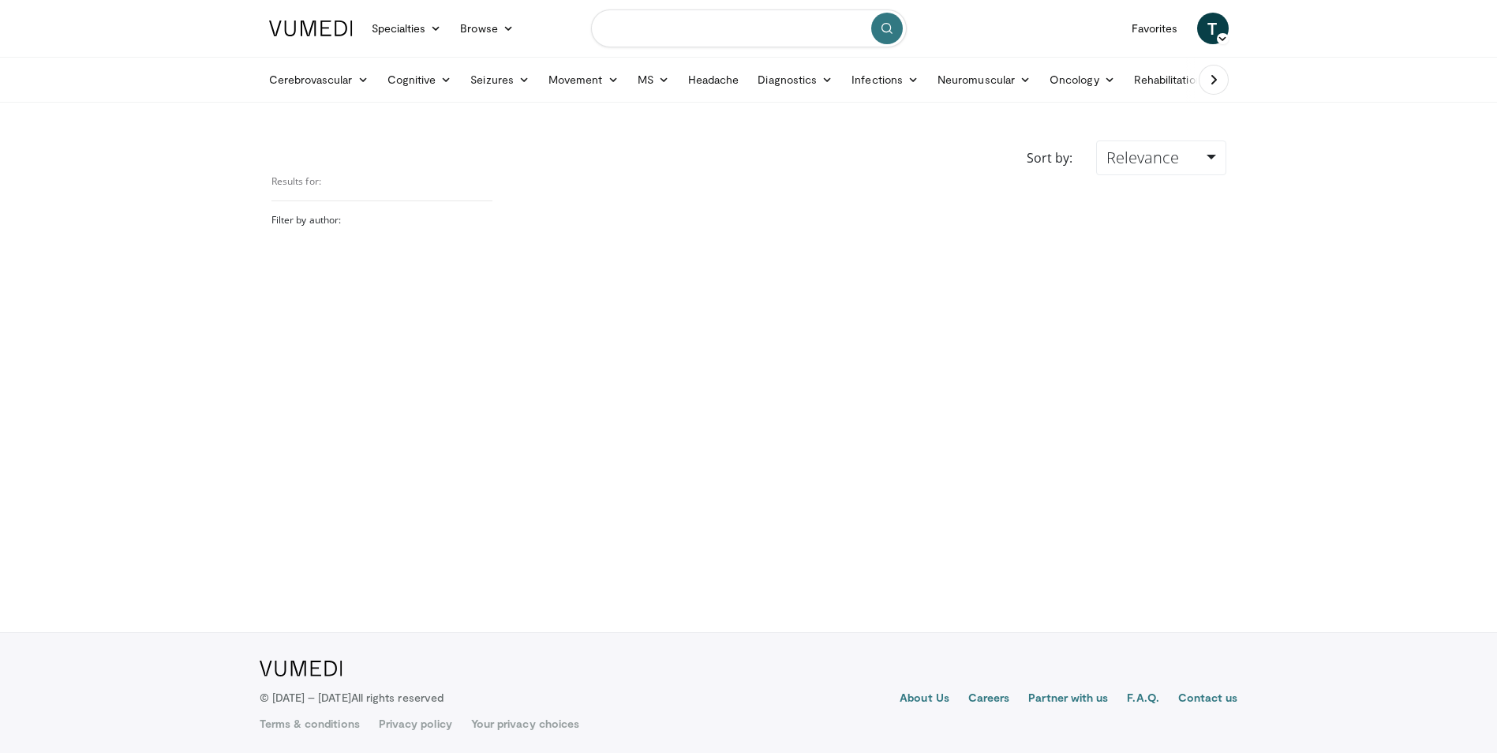
click at [682, 32] on input "Search topics, interventions" at bounding box center [749, 28] width 316 height 38
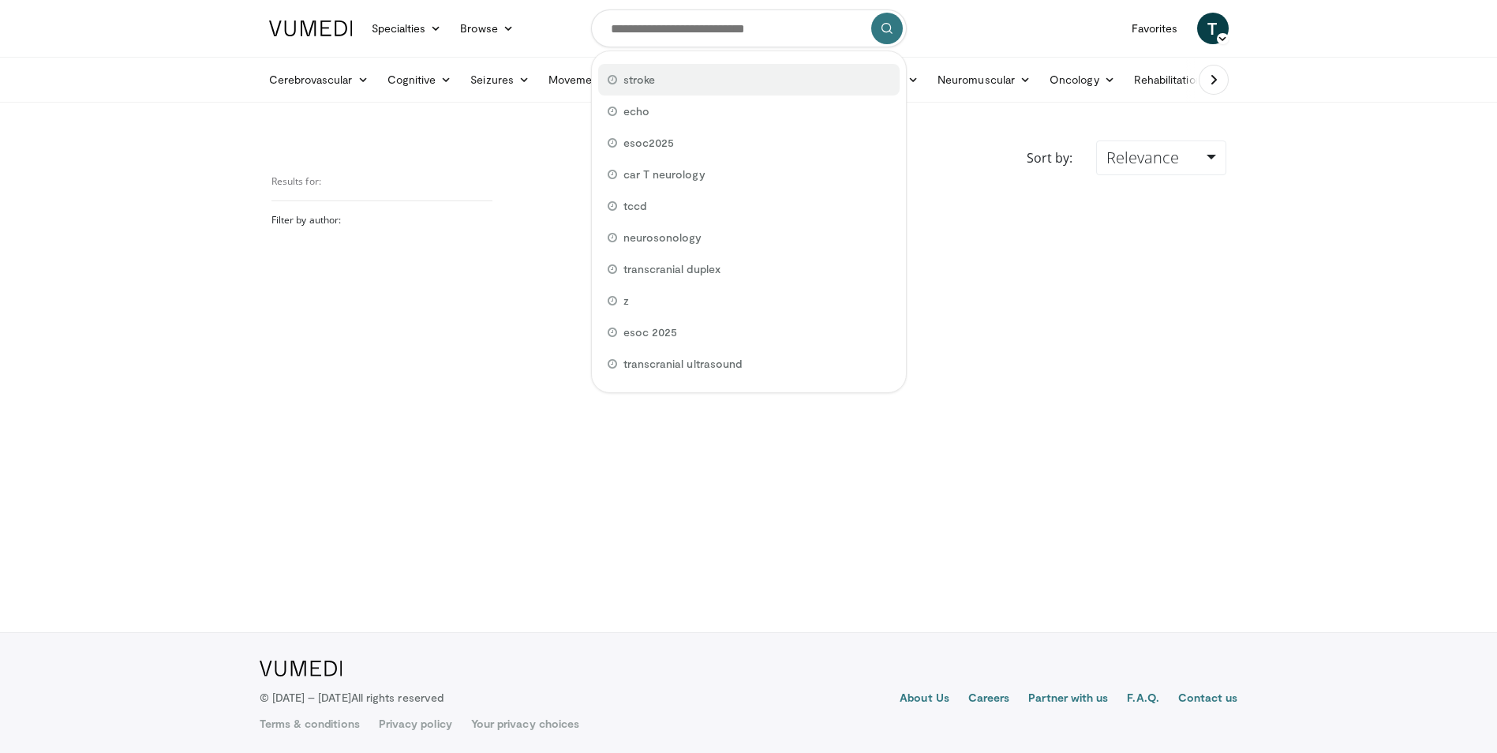
click at [641, 82] on span "stroke" at bounding box center [639, 80] width 32 height 16
type input "******"
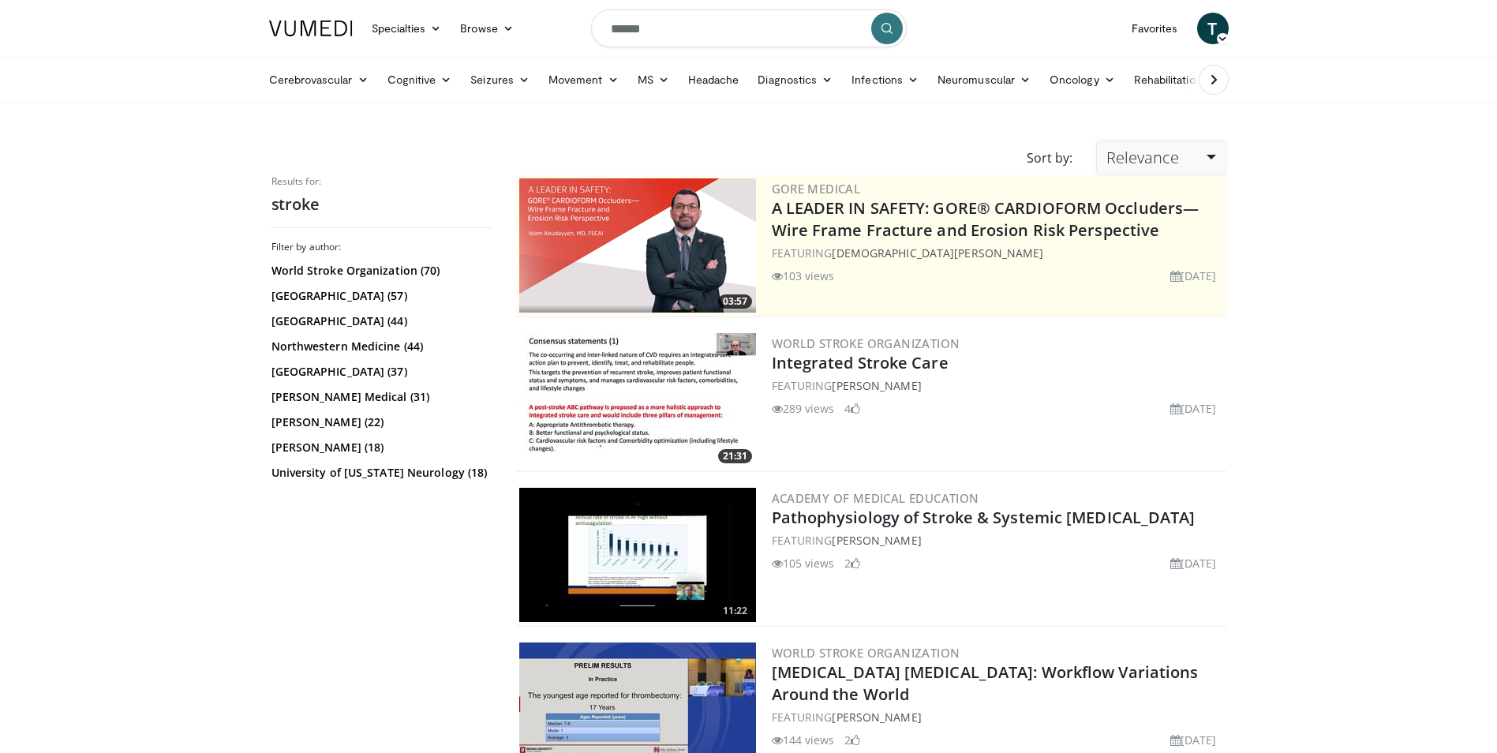
click at [1212, 155] on link "Relevance" at bounding box center [1160, 157] width 129 height 35
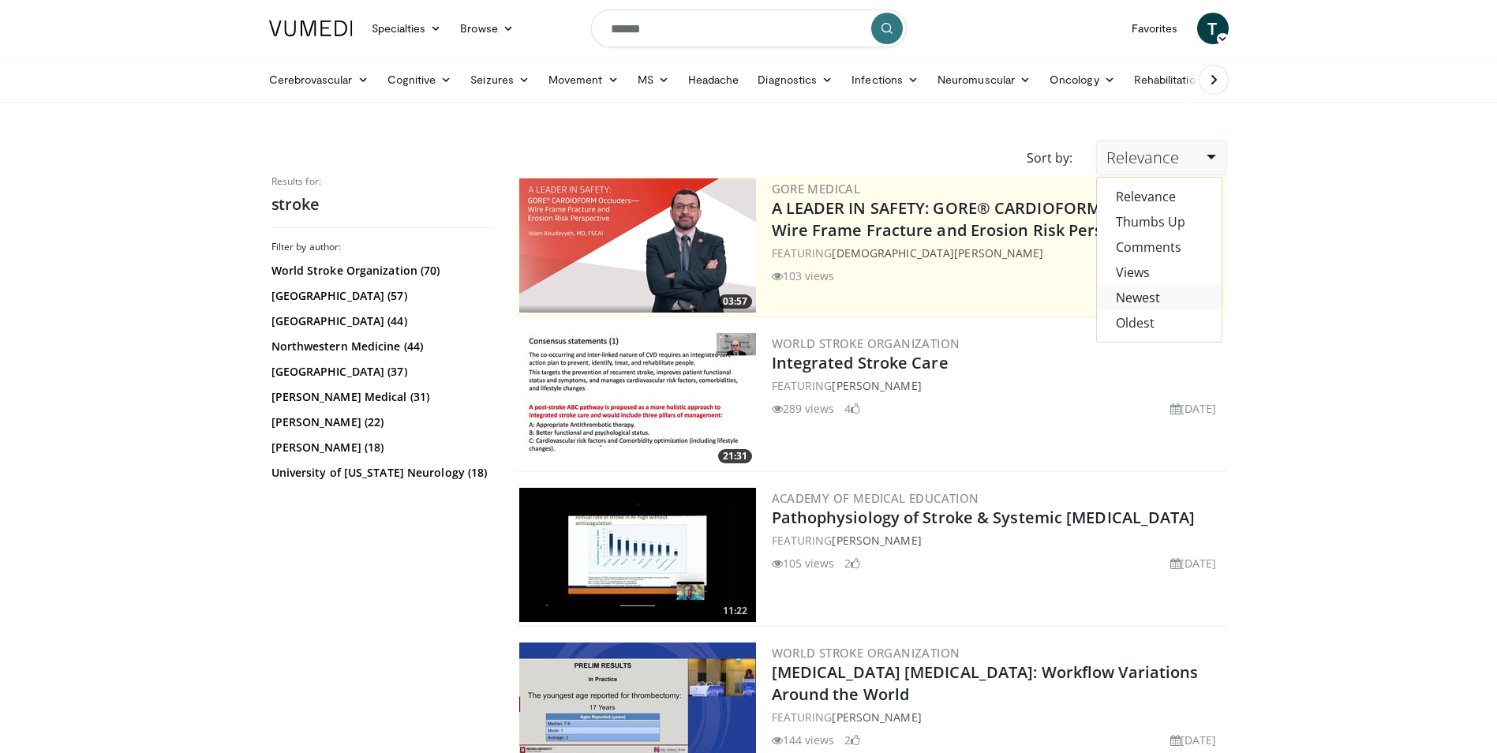
click at [1124, 301] on link "Newest" at bounding box center [1159, 297] width 125 height 25
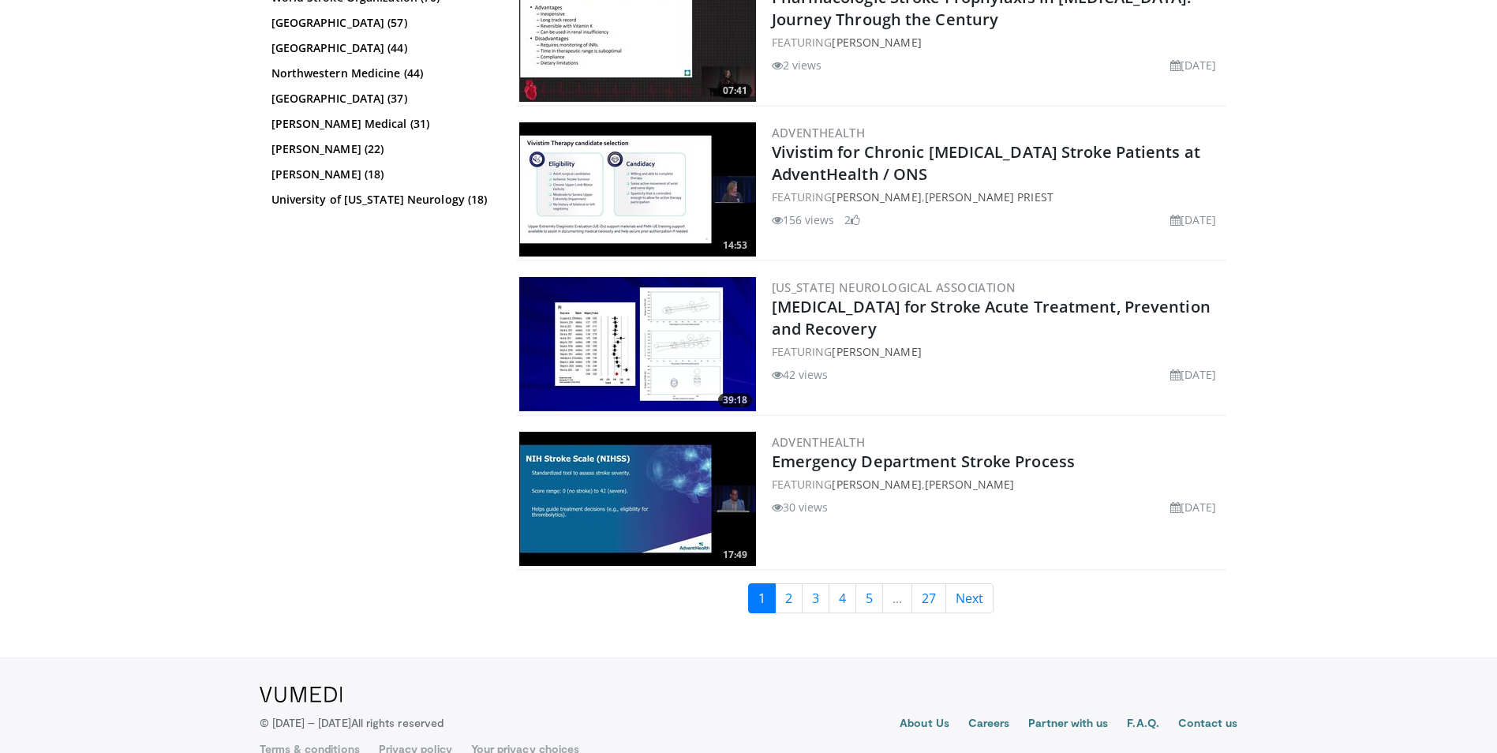
scroll to position [3629, 0]
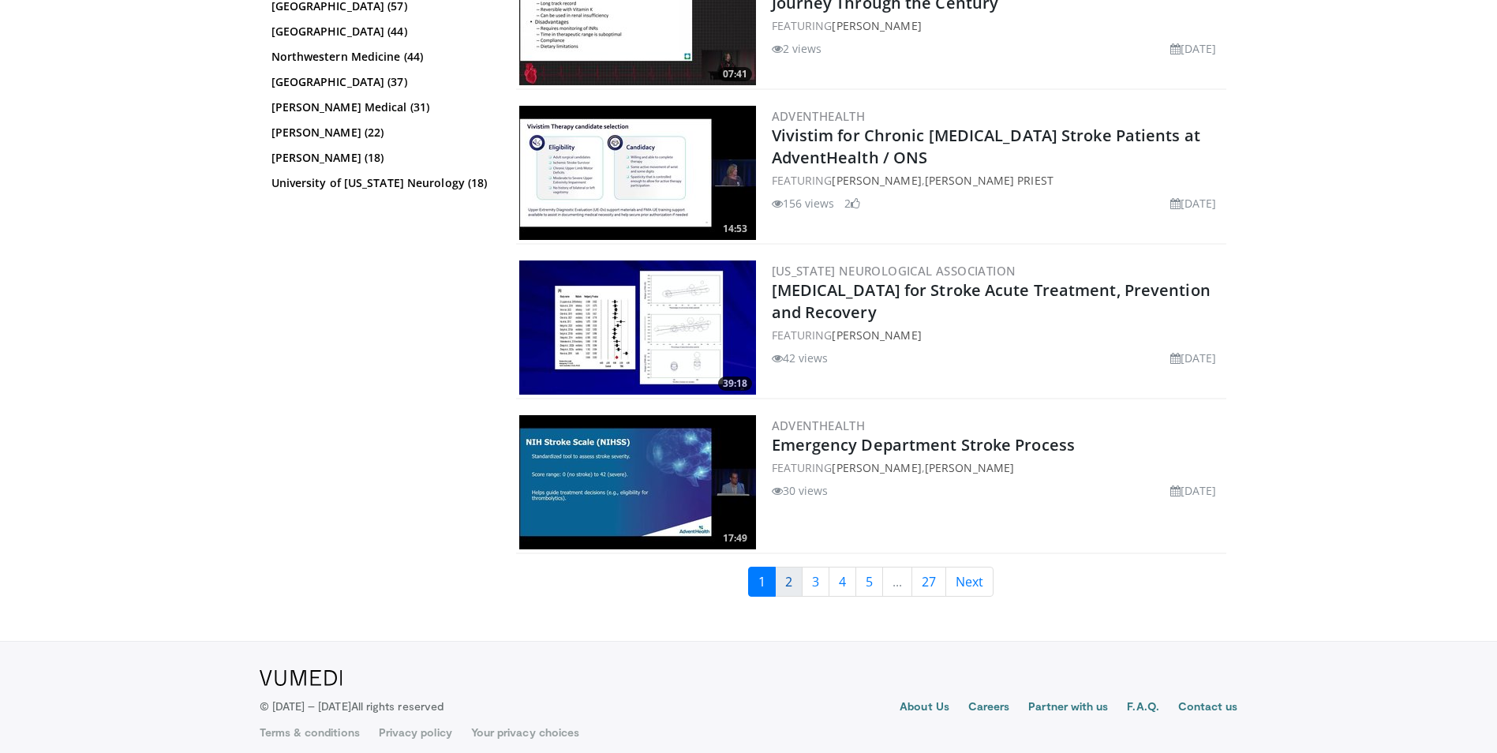
click at [787, 576] on link "2" at bounding box center [789, 581] width 28 height 30
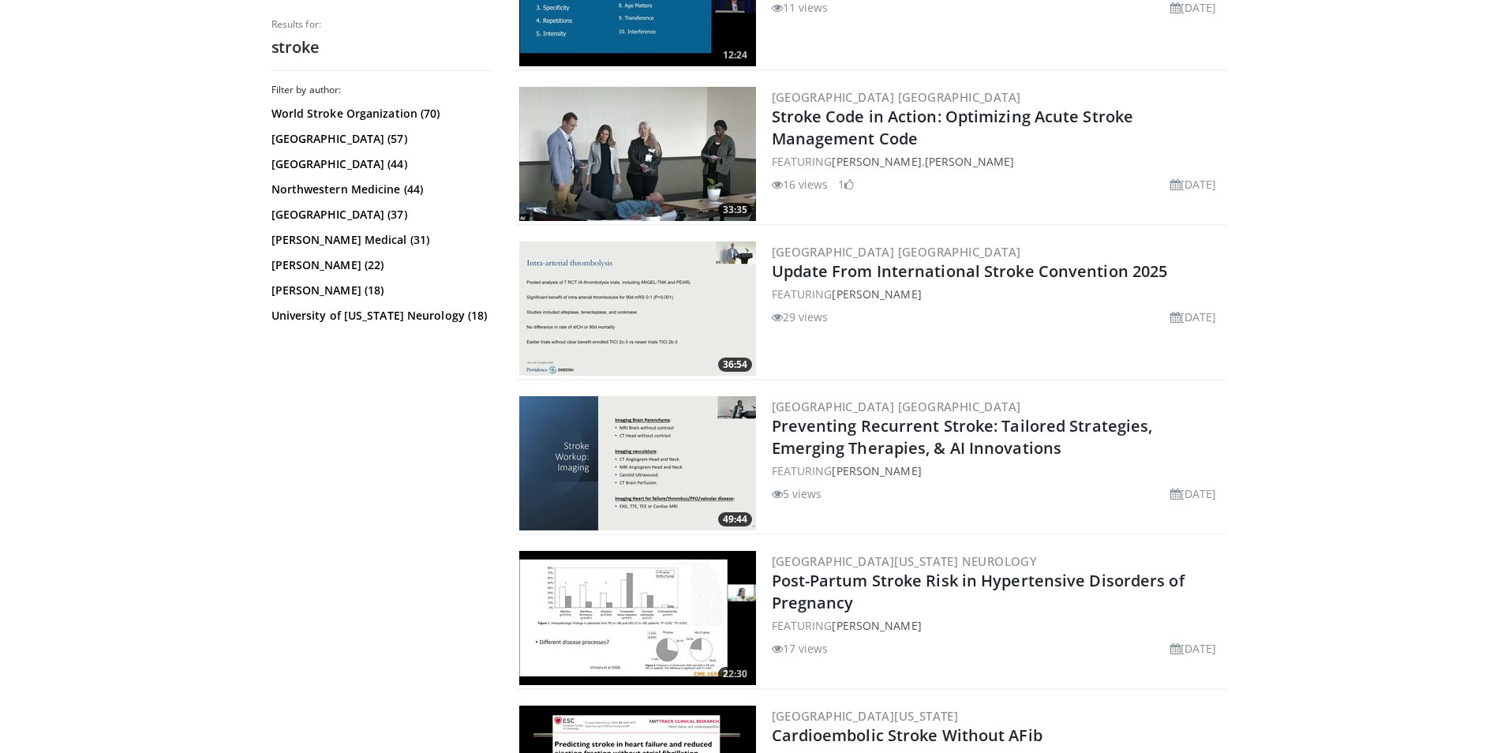
scroll to position [473, 0]
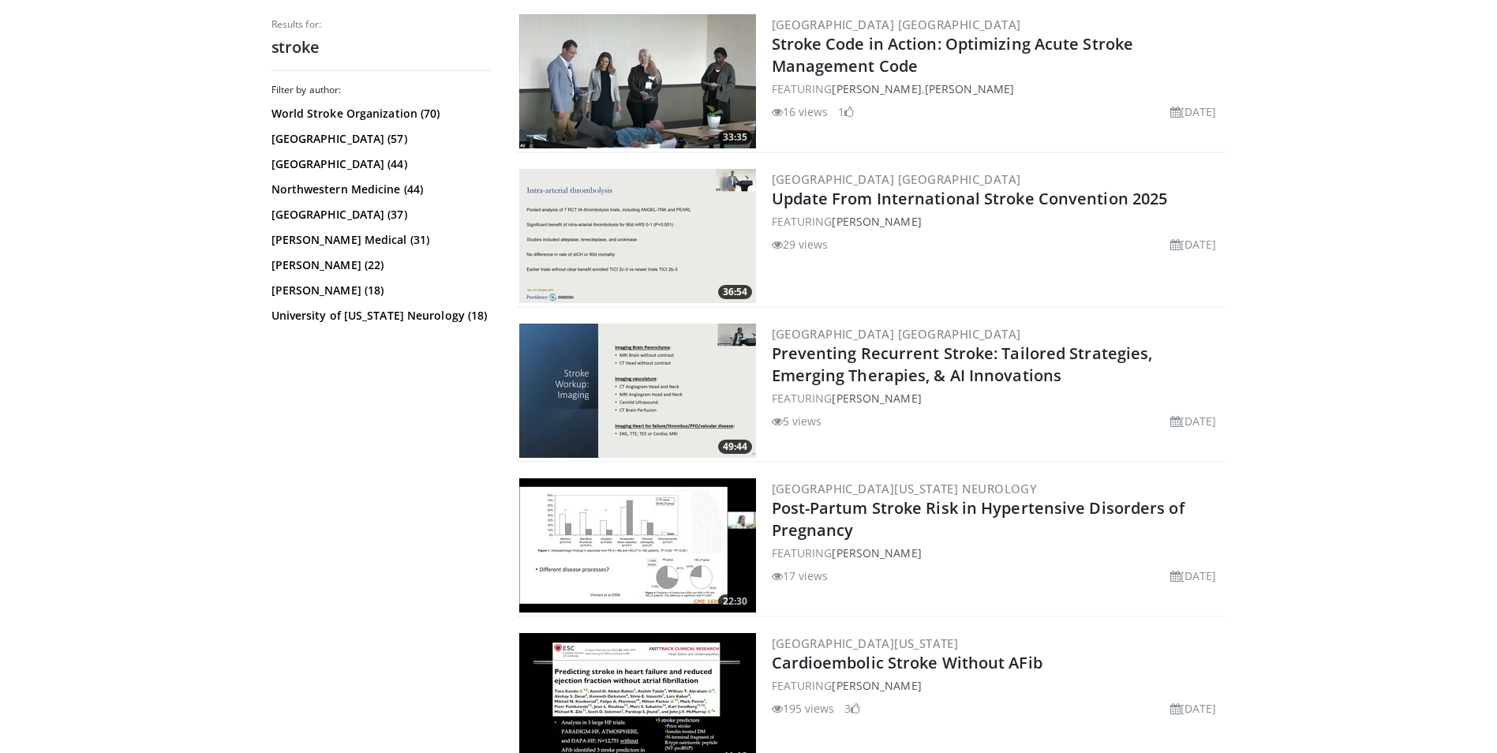
click at [691, 404] on img at bounding box center [637, 390] width 237 height 134
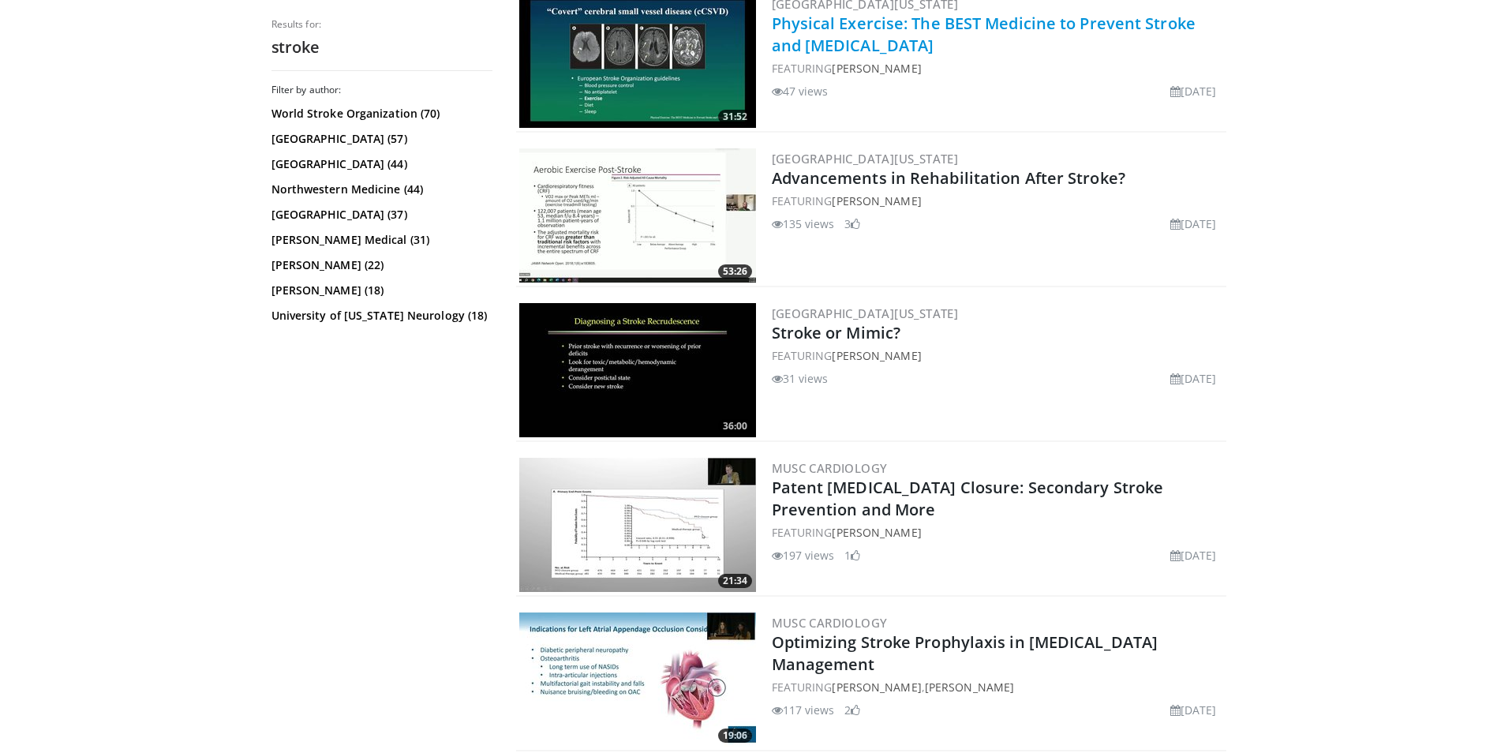
scroll to position [1578, 0]
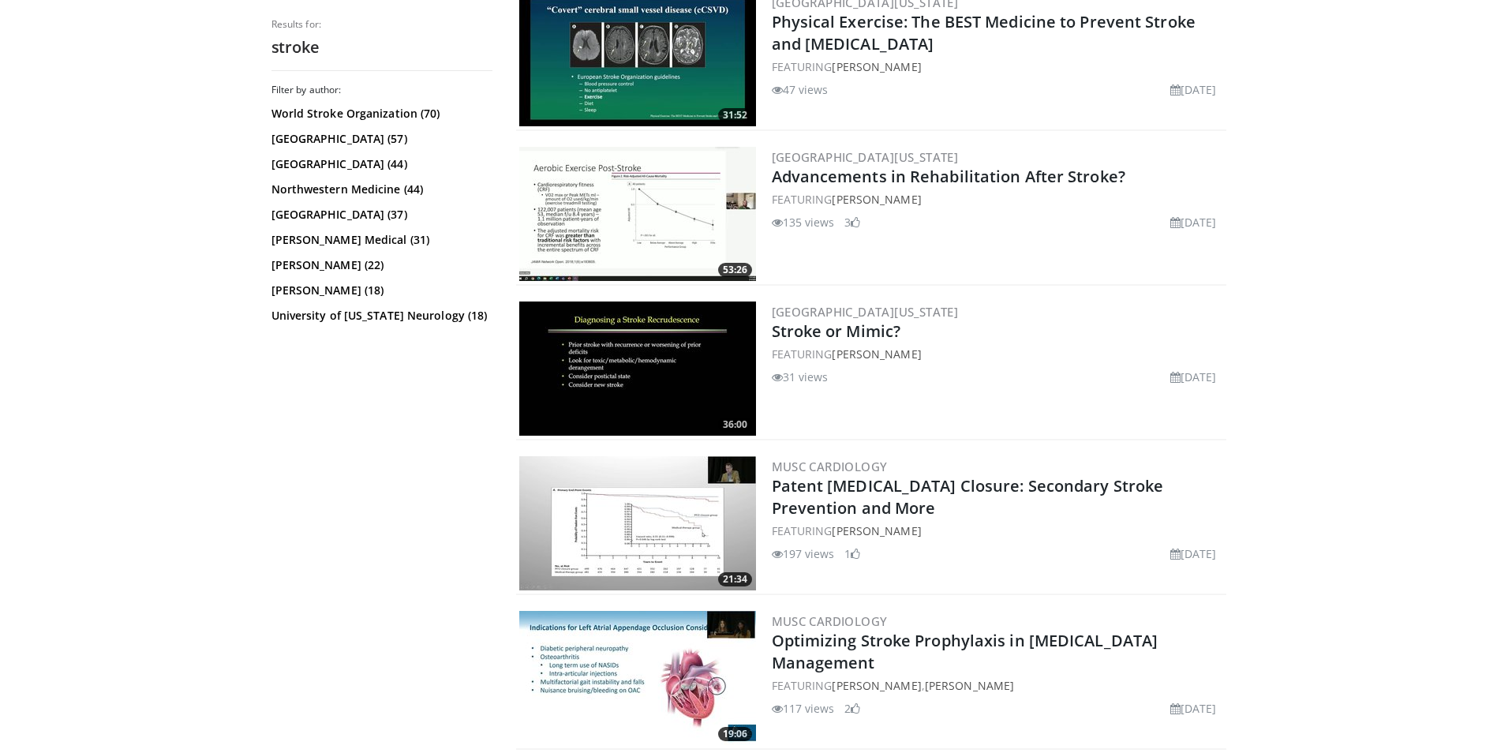
click at [643, 350] on img at bounding box center [637, 368] width 237 height 134
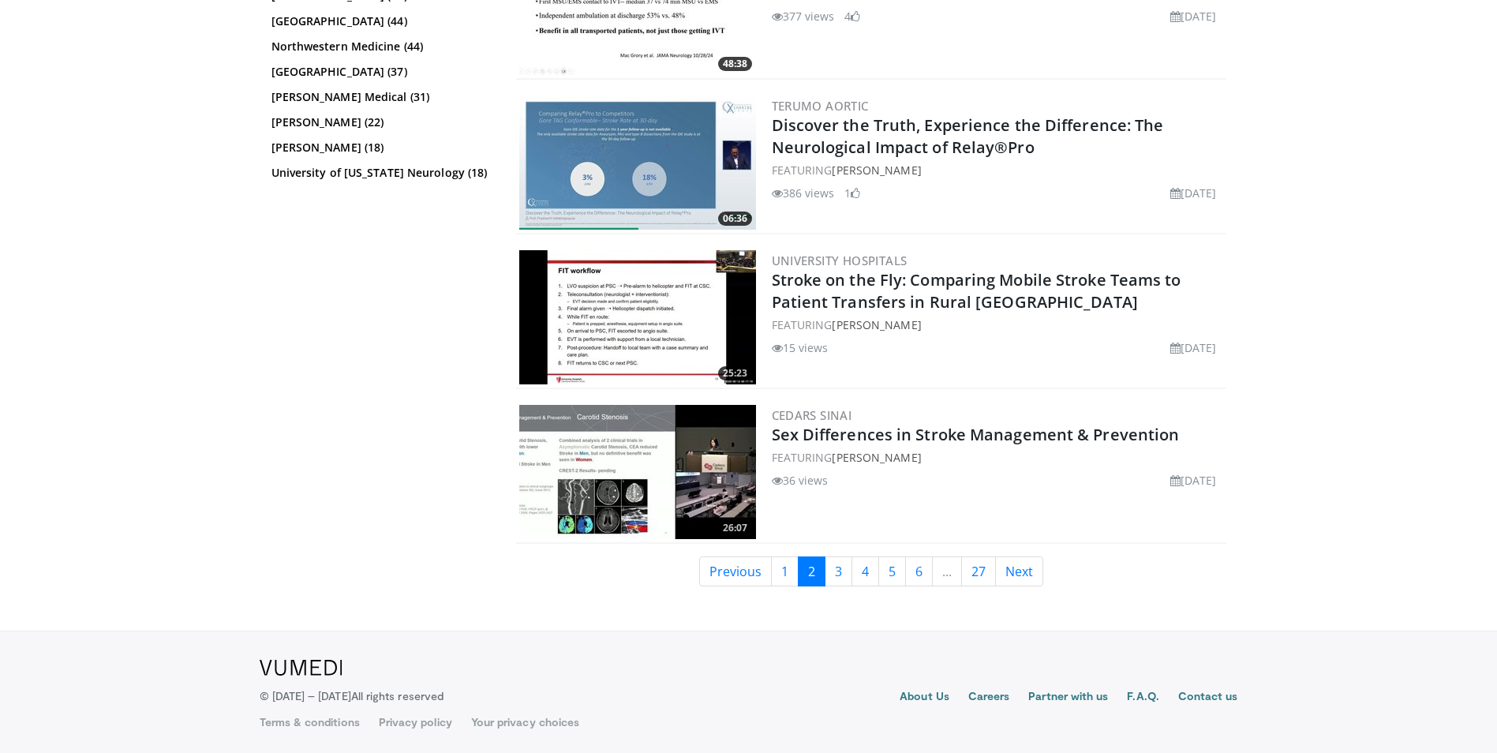
scroll to position [3642, 0]
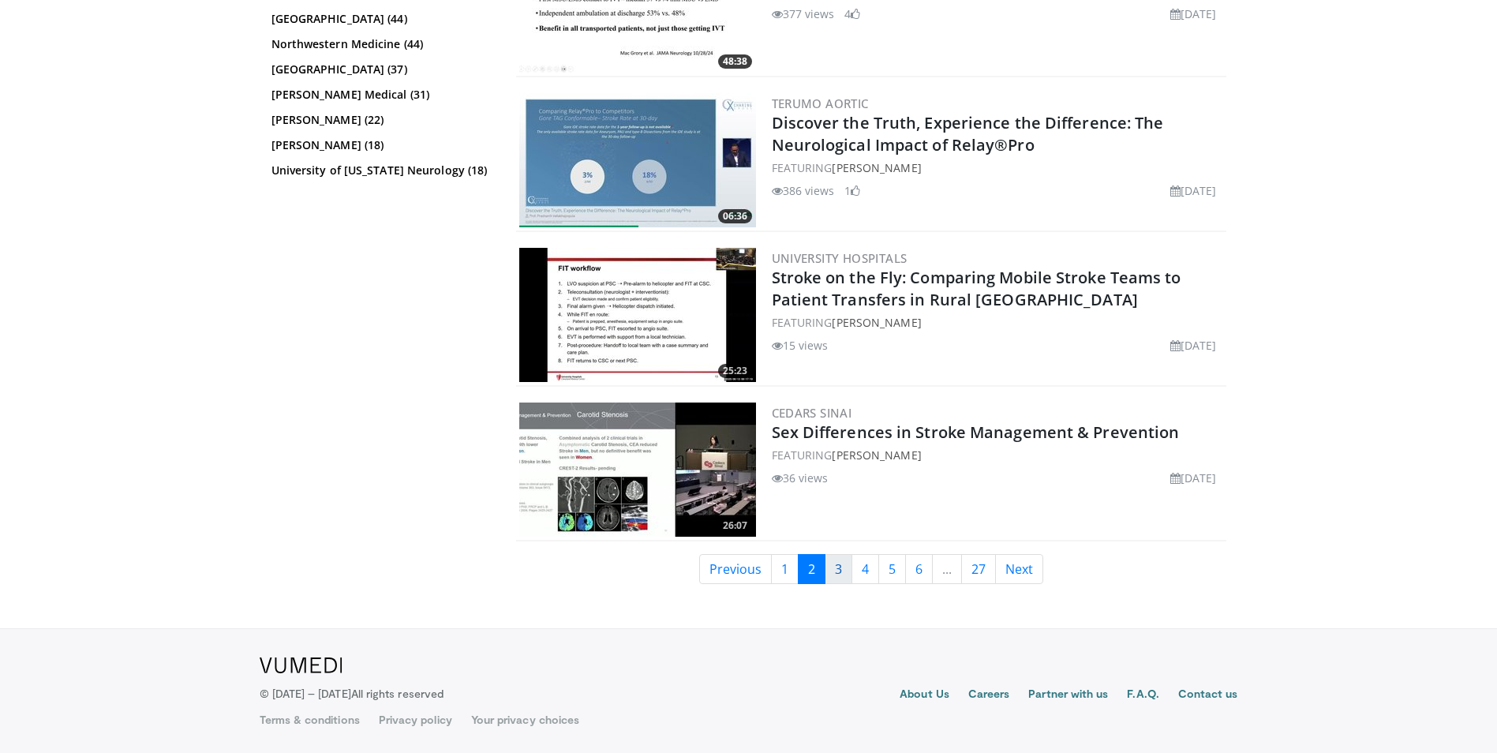
click at [838, 564] on link "3" at bounding box center [838, 569] width 28 height 30
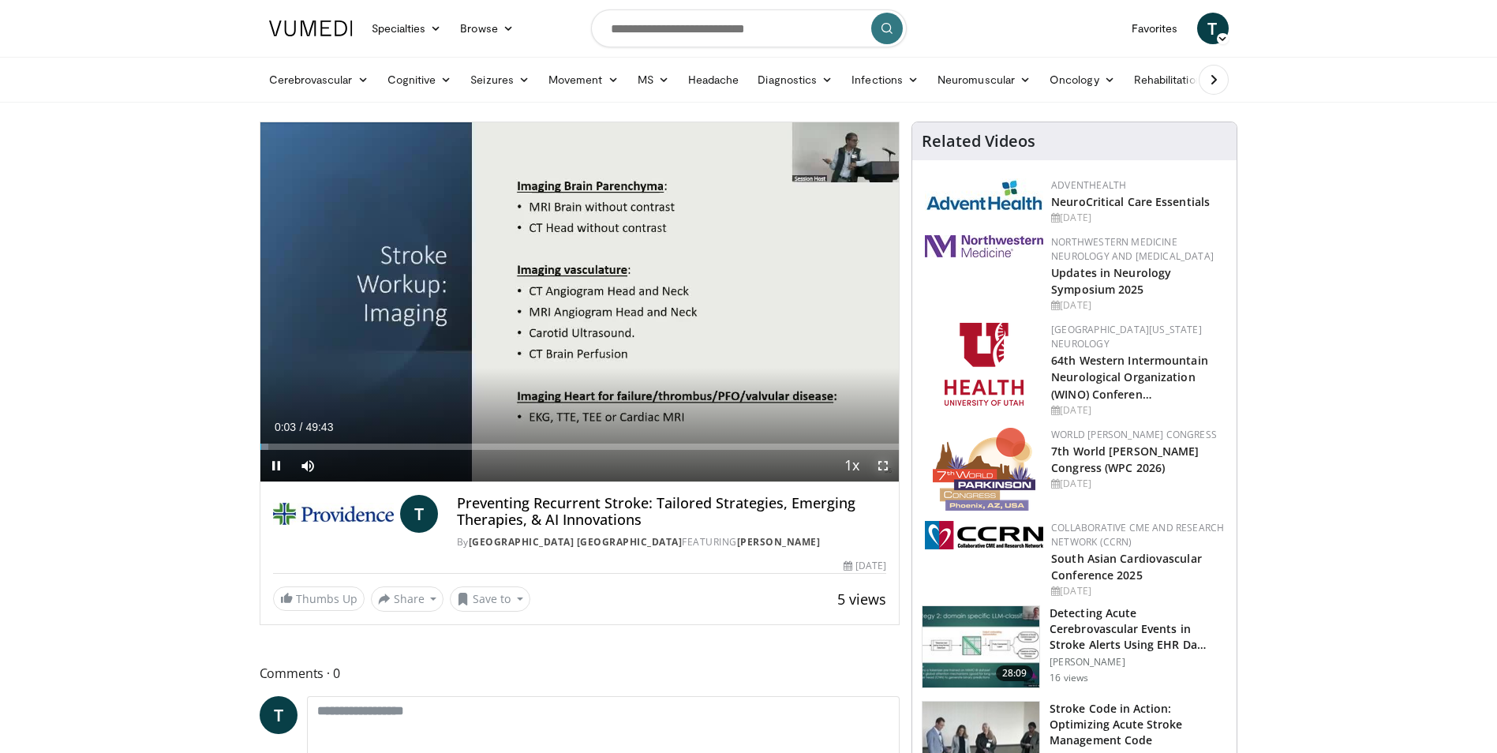
click at [880, 465] on span "Video Player" at bounding box center [883, 466] width 32 height 32
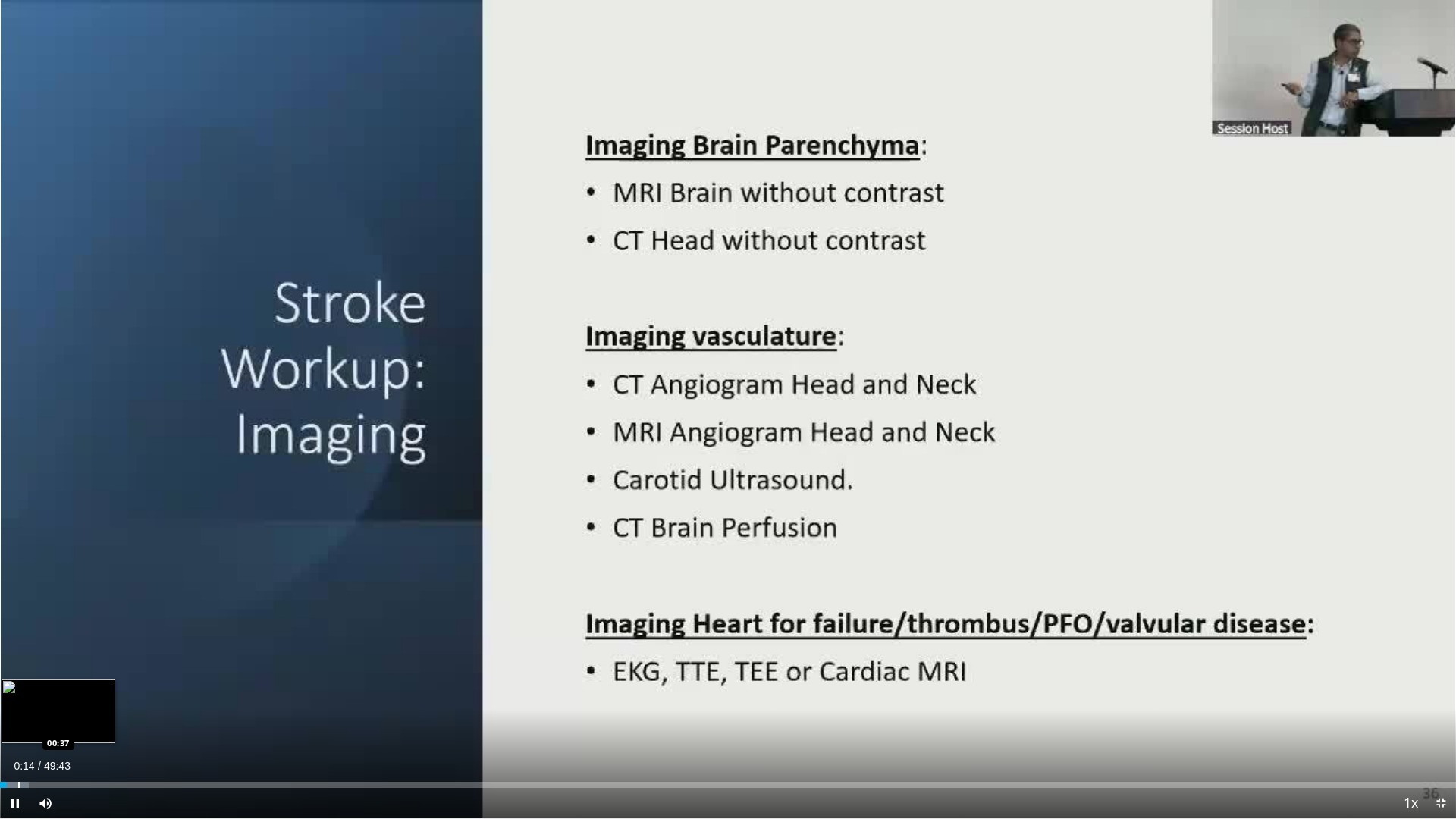
click at [21, 723] on div "Loaded : 1.99% 00:14 00:37" at bounding box center [728, 784] width 1456 height 6
click at [41, 723] on div "Progress Bar" at bounding box center [40, 784] width 2 height 6
click at [64, 723] on div "Progress Bar" at bounding box center [65, 784] width 2 height 6
click at [111, 723] on div "Progress Bar" at bounding box center [111, 784] width 2 height 6
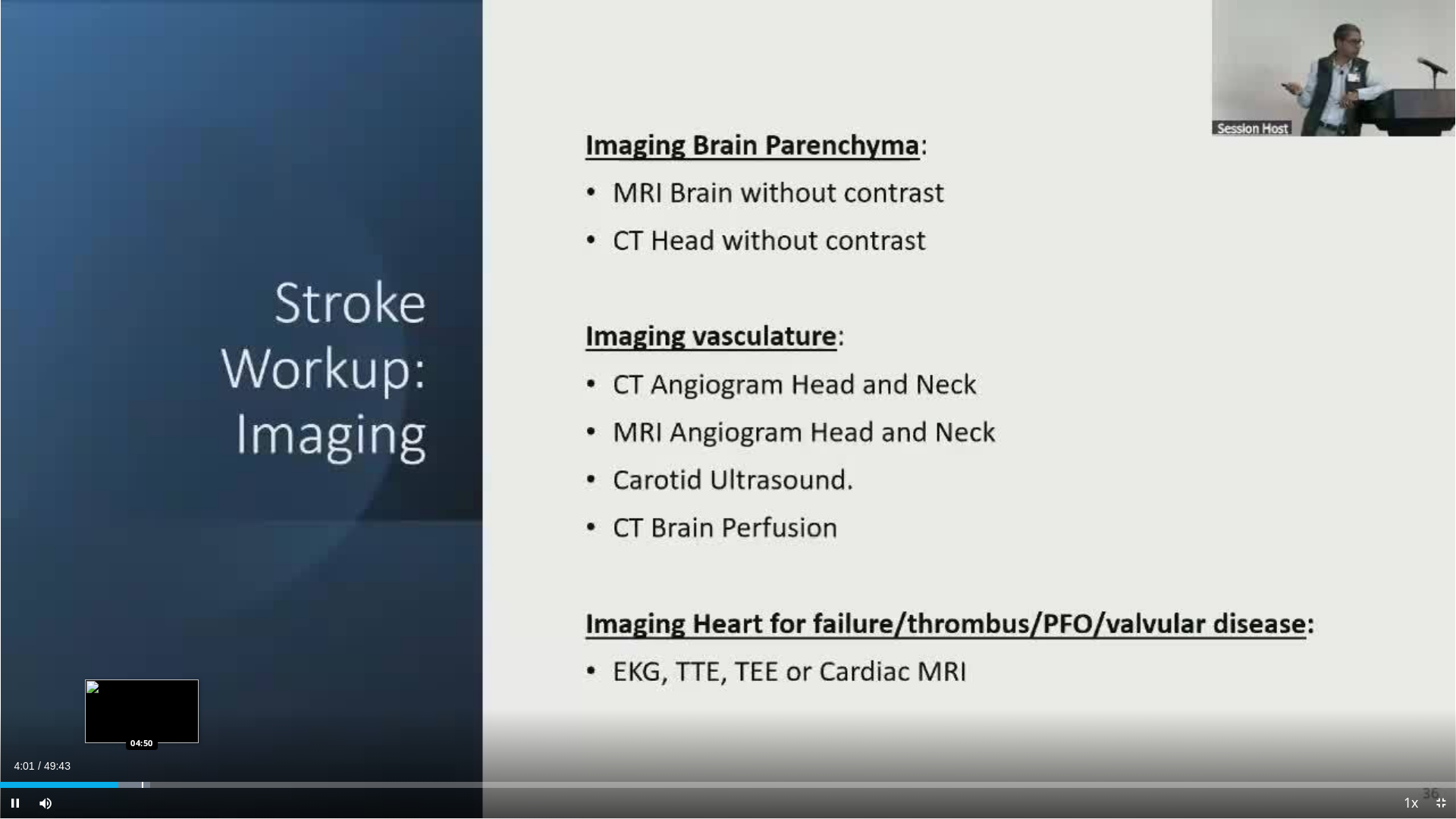
click at [142, 723] on div "Progress Bar" at bounding box center [143, 784] width 2 height 6
click at [127, 723] on div "Progress Bar" at bounding box center [128, 784] width 2 height 6
click at [135, 723] on div "Progress Bar" at bounding box center [136, 784] width 2 height 6
click at [153, 723] on div "Progress Bar" at bounding box center [154, 784] width 2 height 6
click at [171, 723] on div "Loaded : 12.63% 05:49 05:49" at bounding box center [728, 781] width 1456 height 14
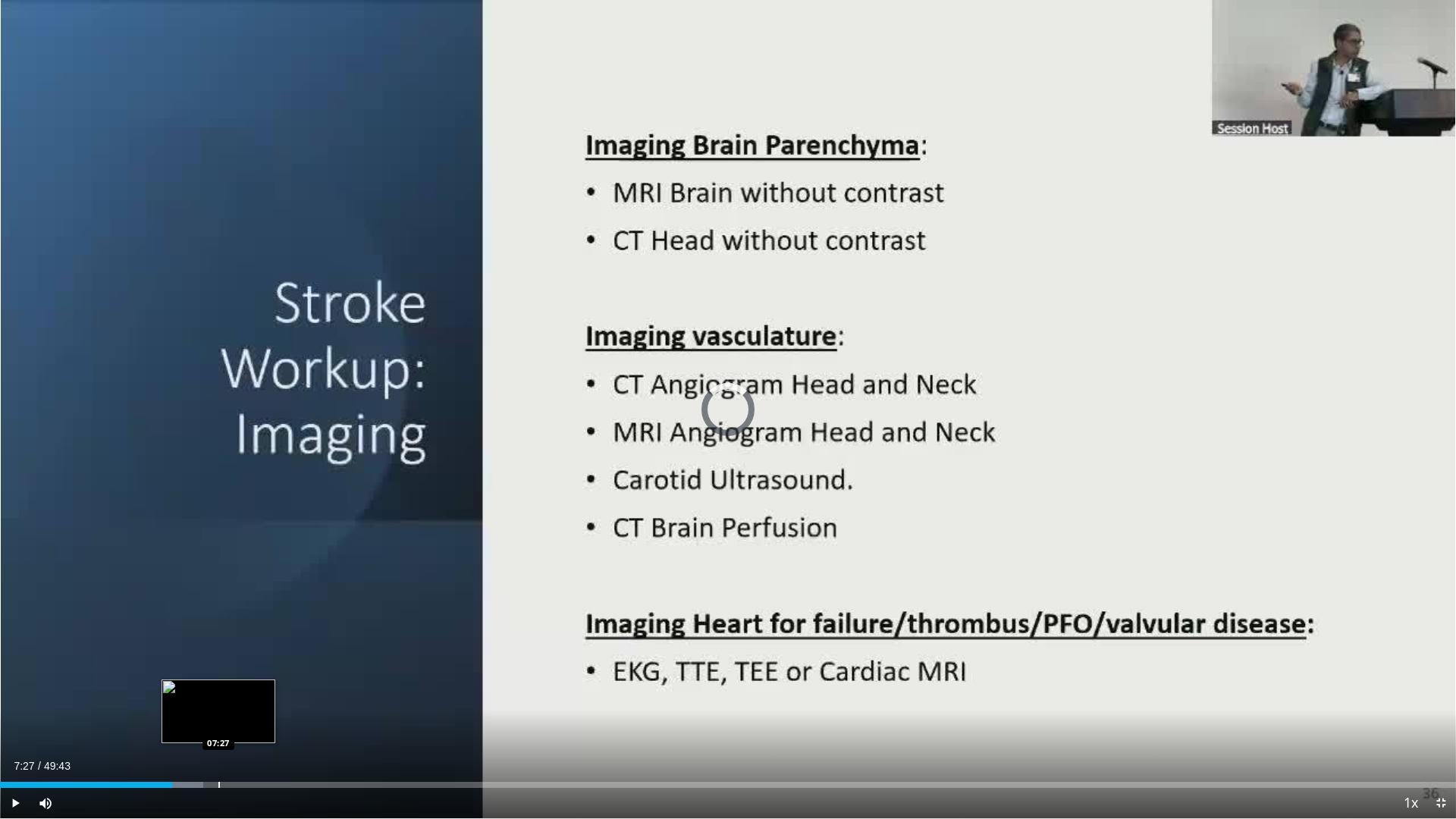
click at [218, 723] on div "Progress Bar" at bounding box center [219, 784] width 2 height 6
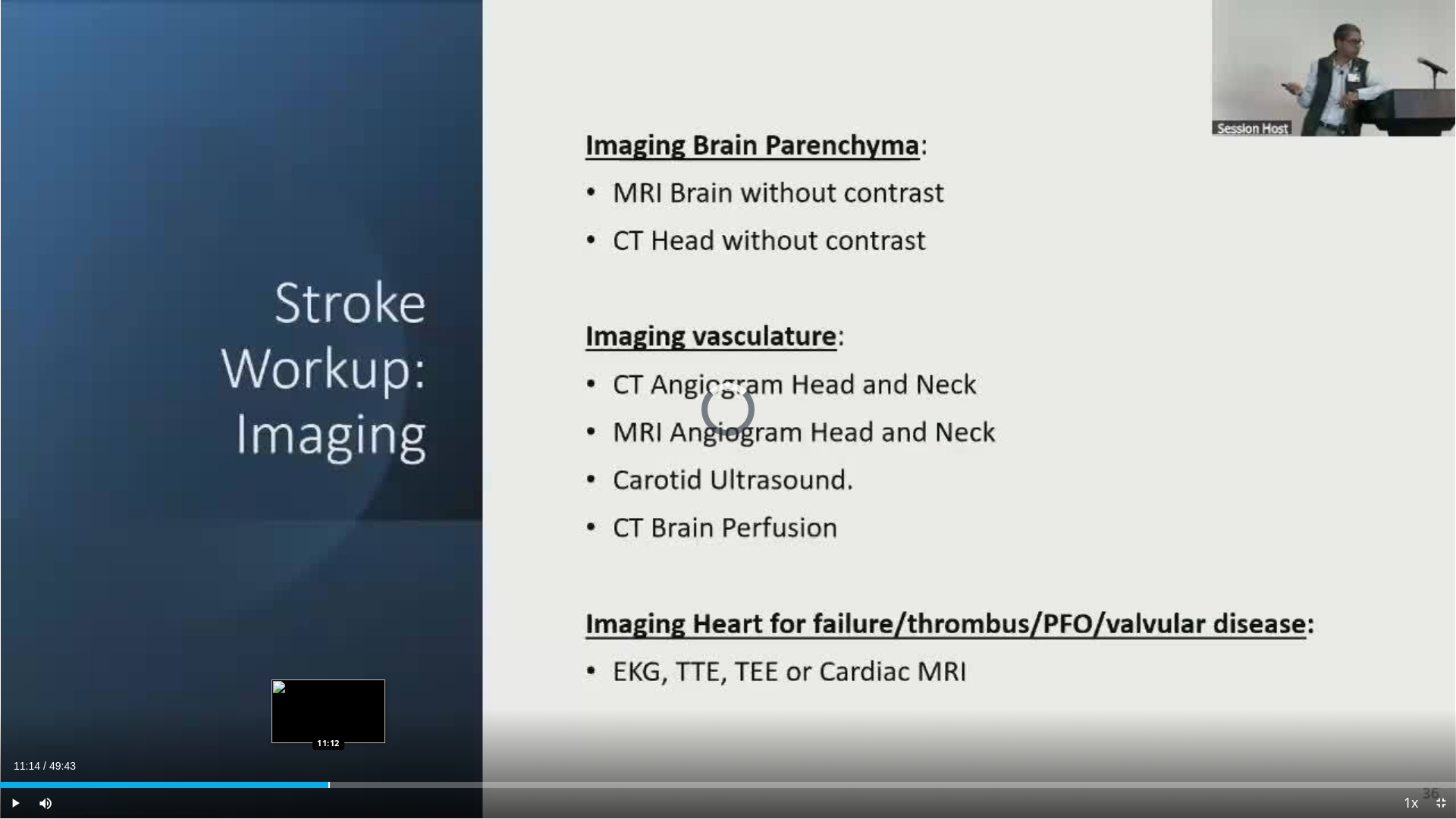
click at [329, 723] on div "Loaded : 17.10% 07:29 11:12" at bounding box center [728, 781] width 1456 height 14
click at [392, 723] on div "Progress Bar" at bounding box center [393, 784] width 2 height 6
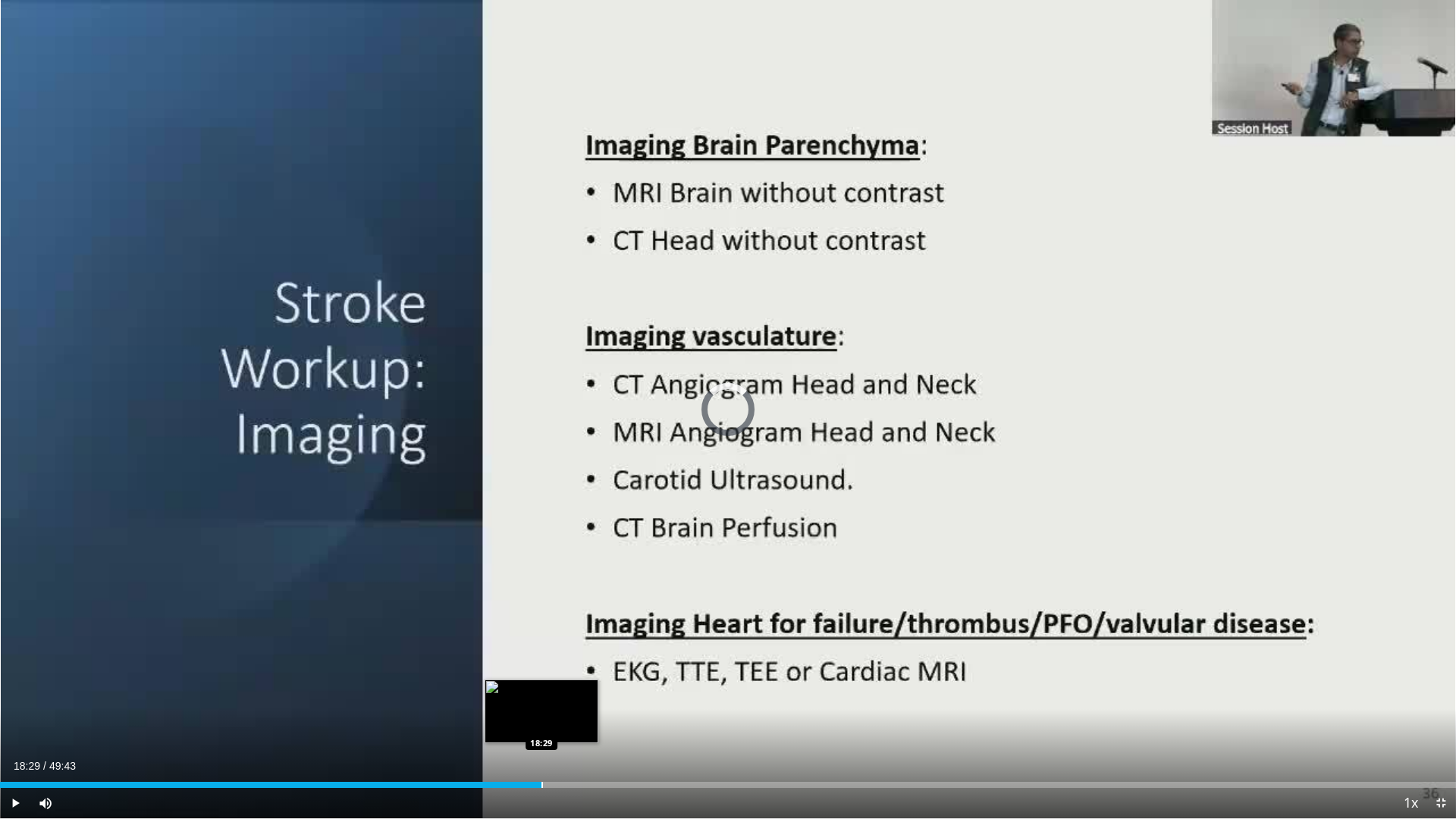
click at [541, 723] on div "Progress Bar" at bounding box center [542, 784] width 2 height 6
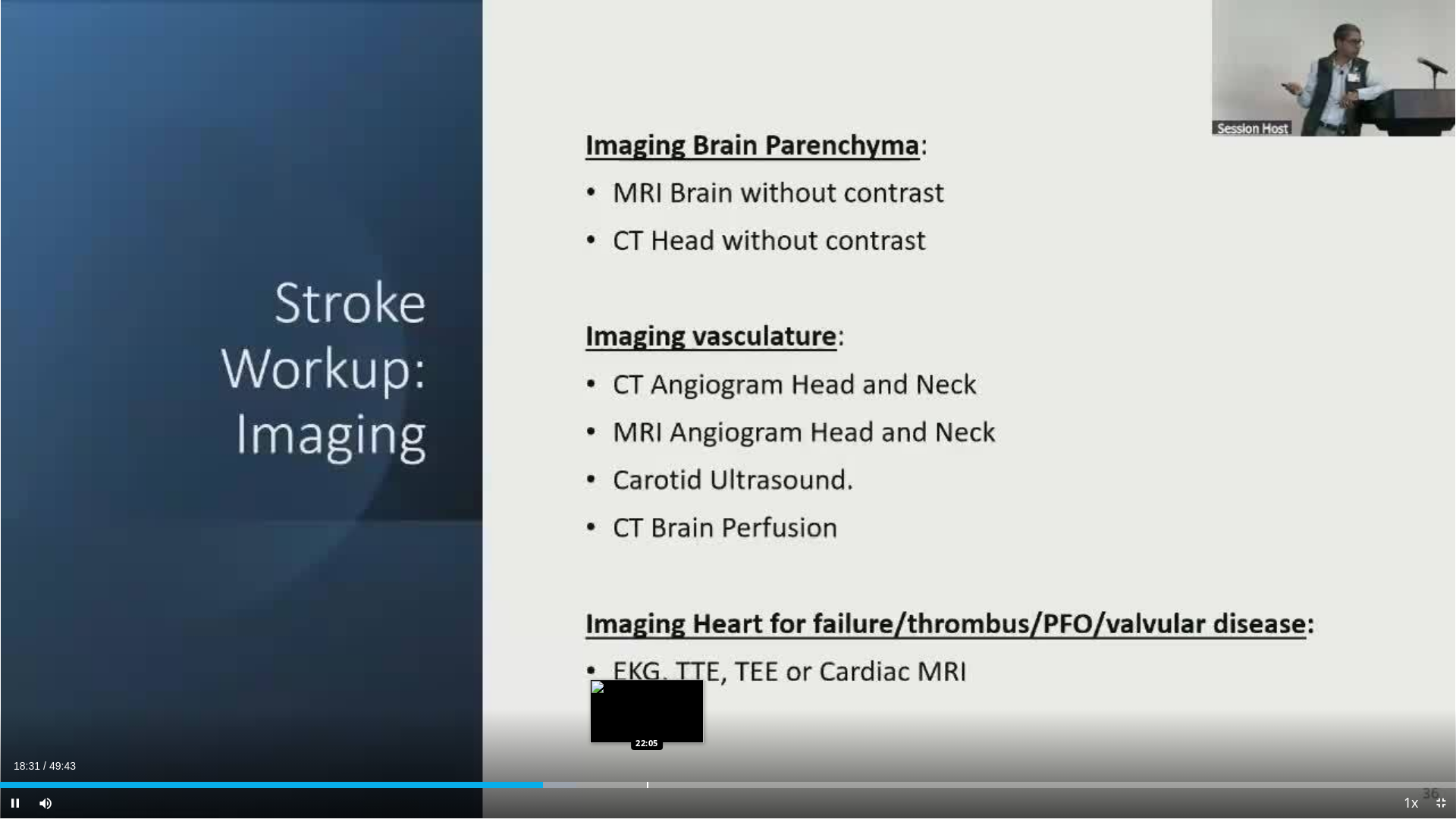
click at [648, 723] on div "Loaded : 39.56% 18:31 22:05" at bounding box center [728, 781] width 1456 height 14
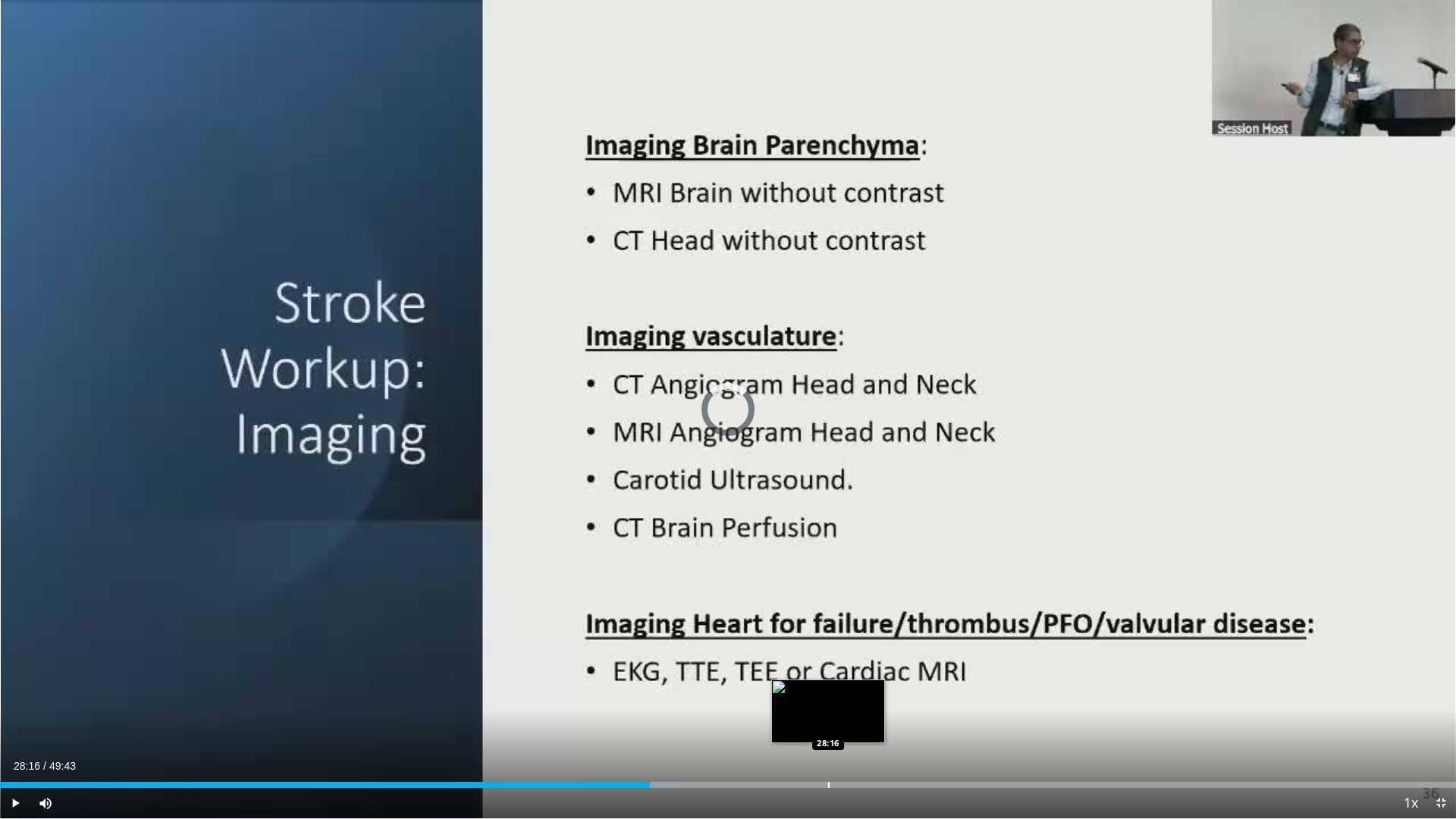
click at [828, 723] on div "Progress Bar" at bounding box center [829, 784] width 2 height 6
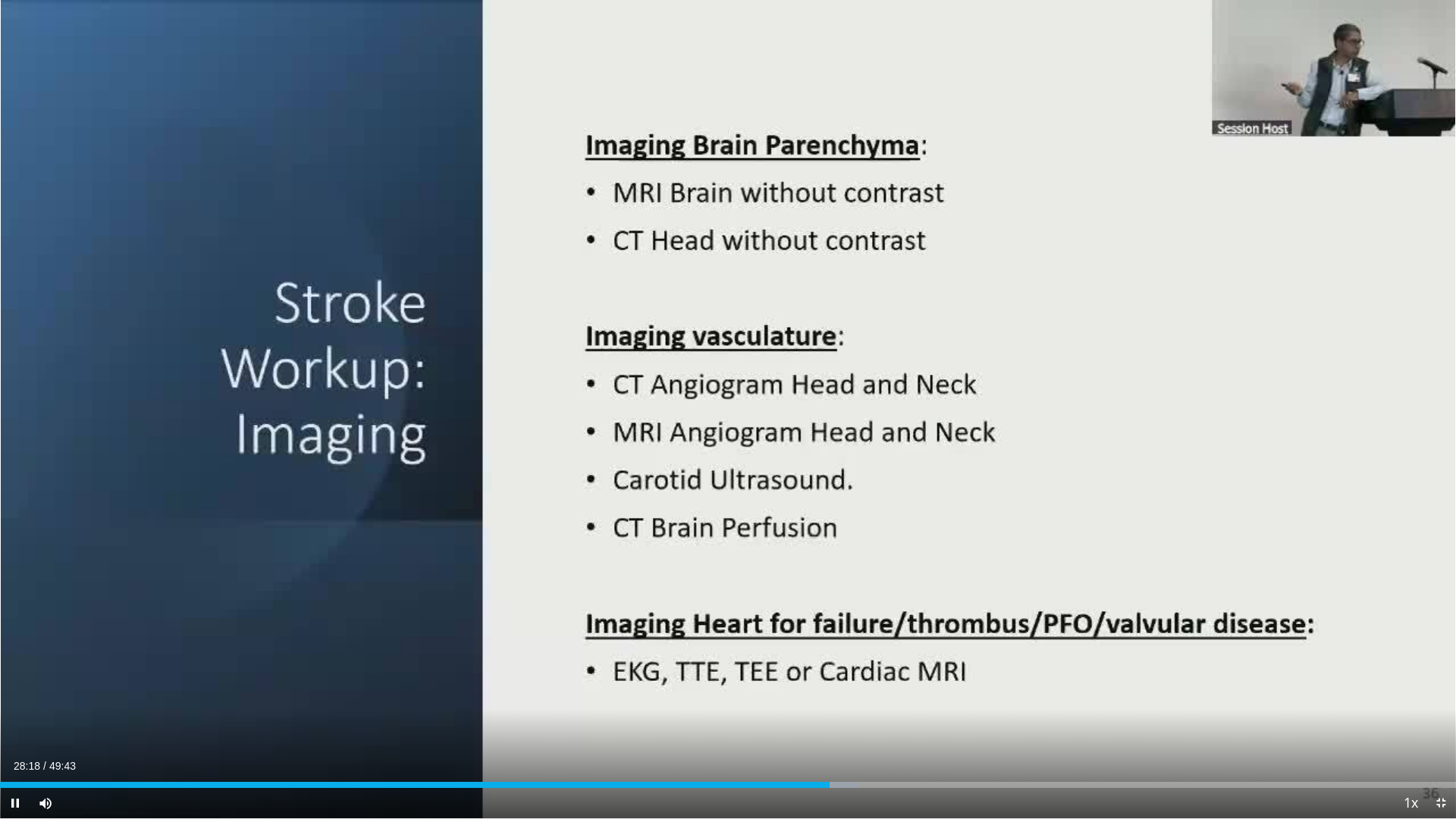
click at [1031, 723] on div "Current Time 28:18 / Duration 49:43 Pause Skip Backward Skip Forward Mute 100% …" at bounding box center [728, 804] width 1456 height 31
click at [1033, 723] on div "Progress Bar" at bounding box center [1034, 784] width 2 height 6
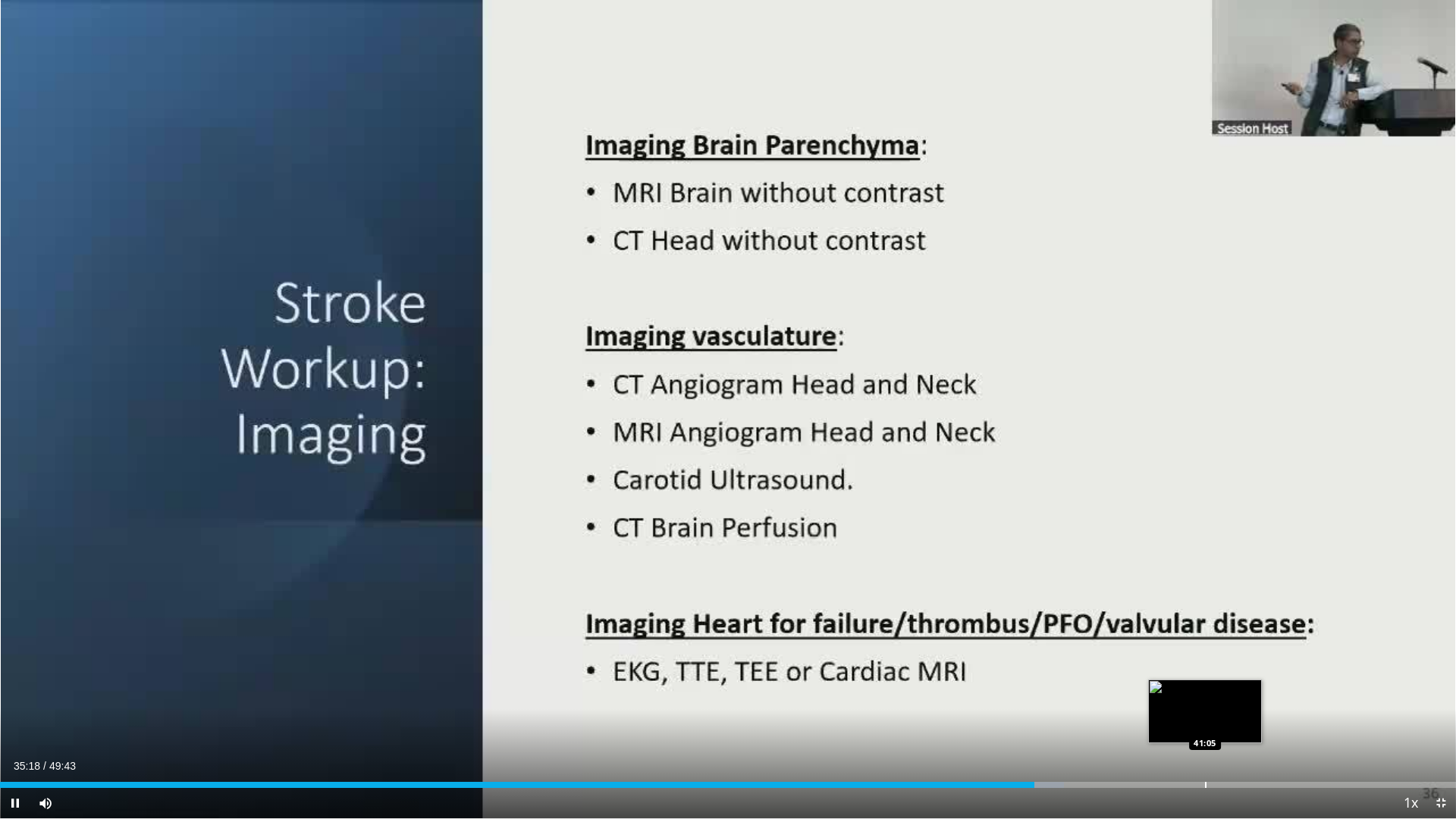
click at [1205, 723] on div "Loaded : 73.08% 35:18 41:05" at bounding box center [728, 781] width 1456 height 14
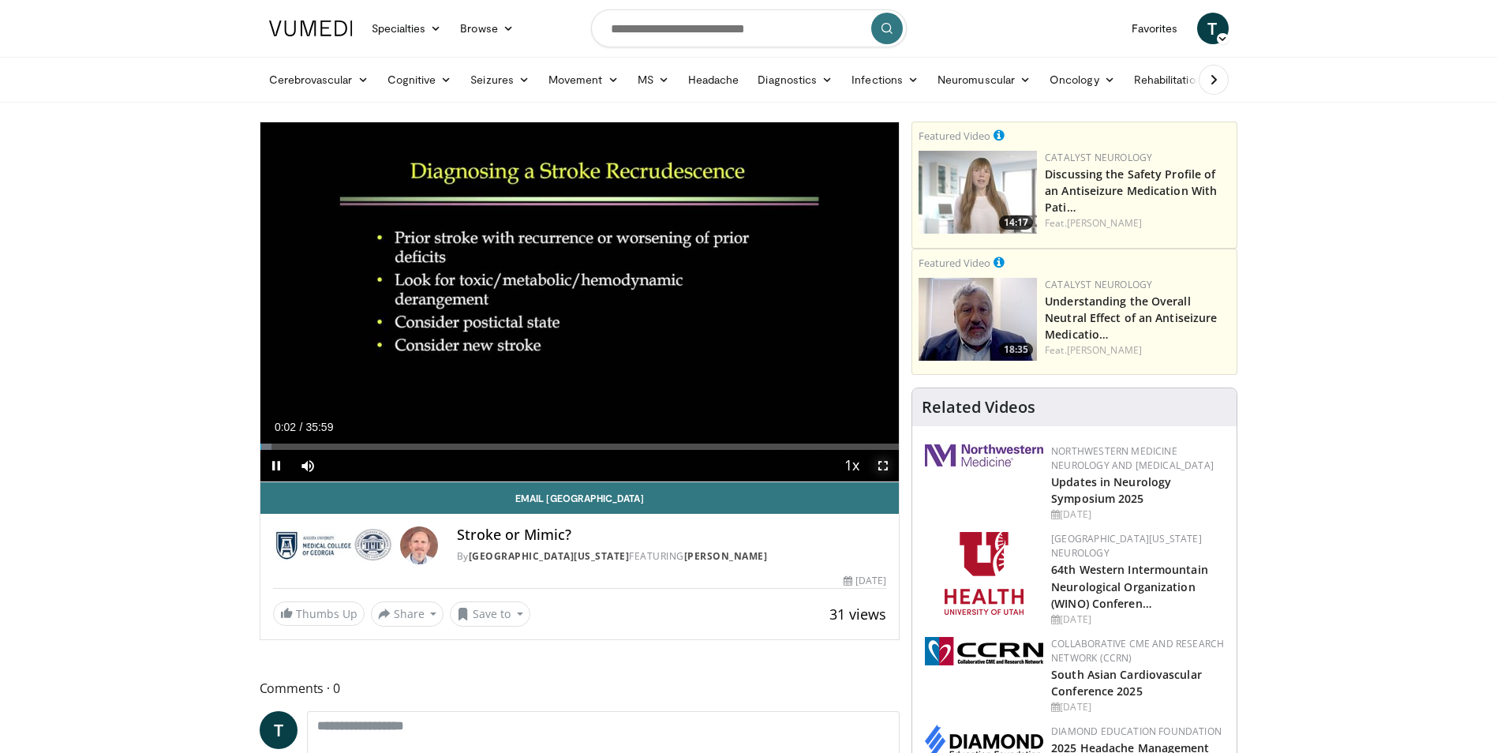
click at [875, 465] on span "Video Player" at bounding box center [883, 466] width 32 height 32
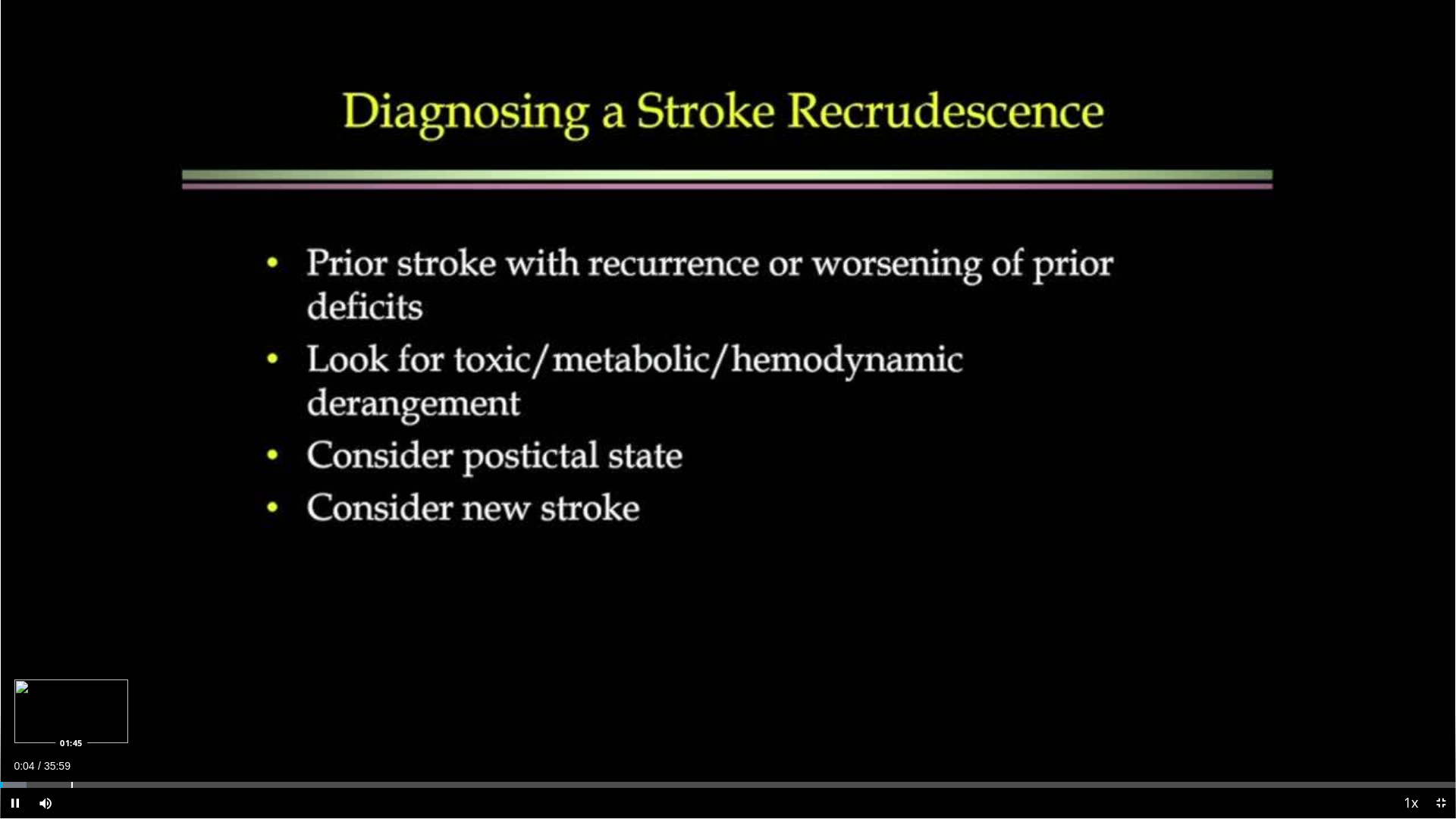
click at [71, 723] on div "Progress Bar" at bounding box center [72, 784] width 2 height 6
click at [443, 723] on div "Progress Bar" at bounding box center [444, 784] width 2 height 6
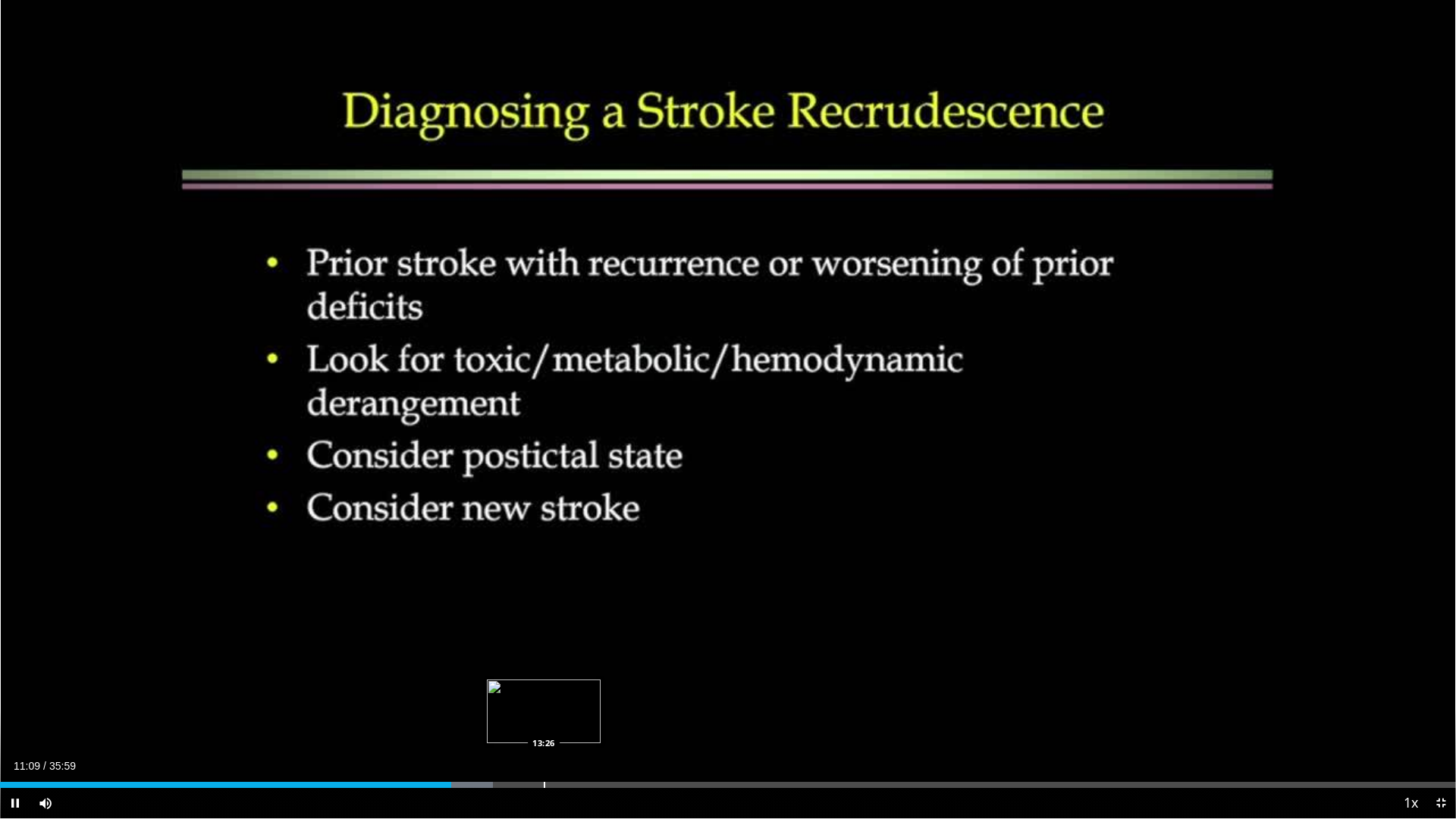
click at [544, 723] on div "Loaded : 33.83% 11:09 13:26" at bounding box center [728, 781] width 1456 height 14
click at [653, 723] on div "Loaded : 40.79% 13:41 16:08" at bounding box center [728, 781] width 1456 height 14
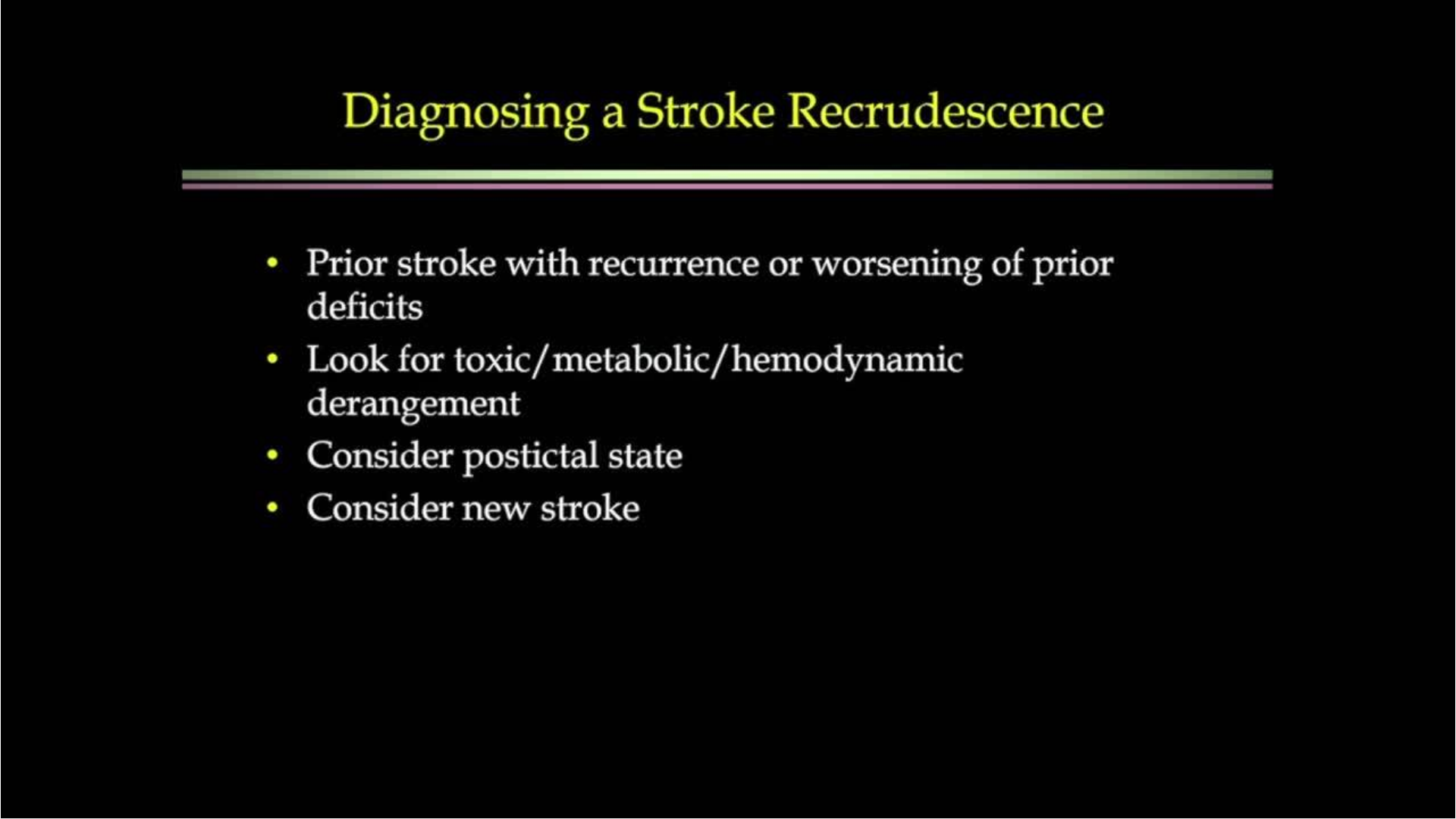
click at [728, 723] on div "10 seconds Tap to unmute" at bounding box center [728, 409] width 1456 height 818
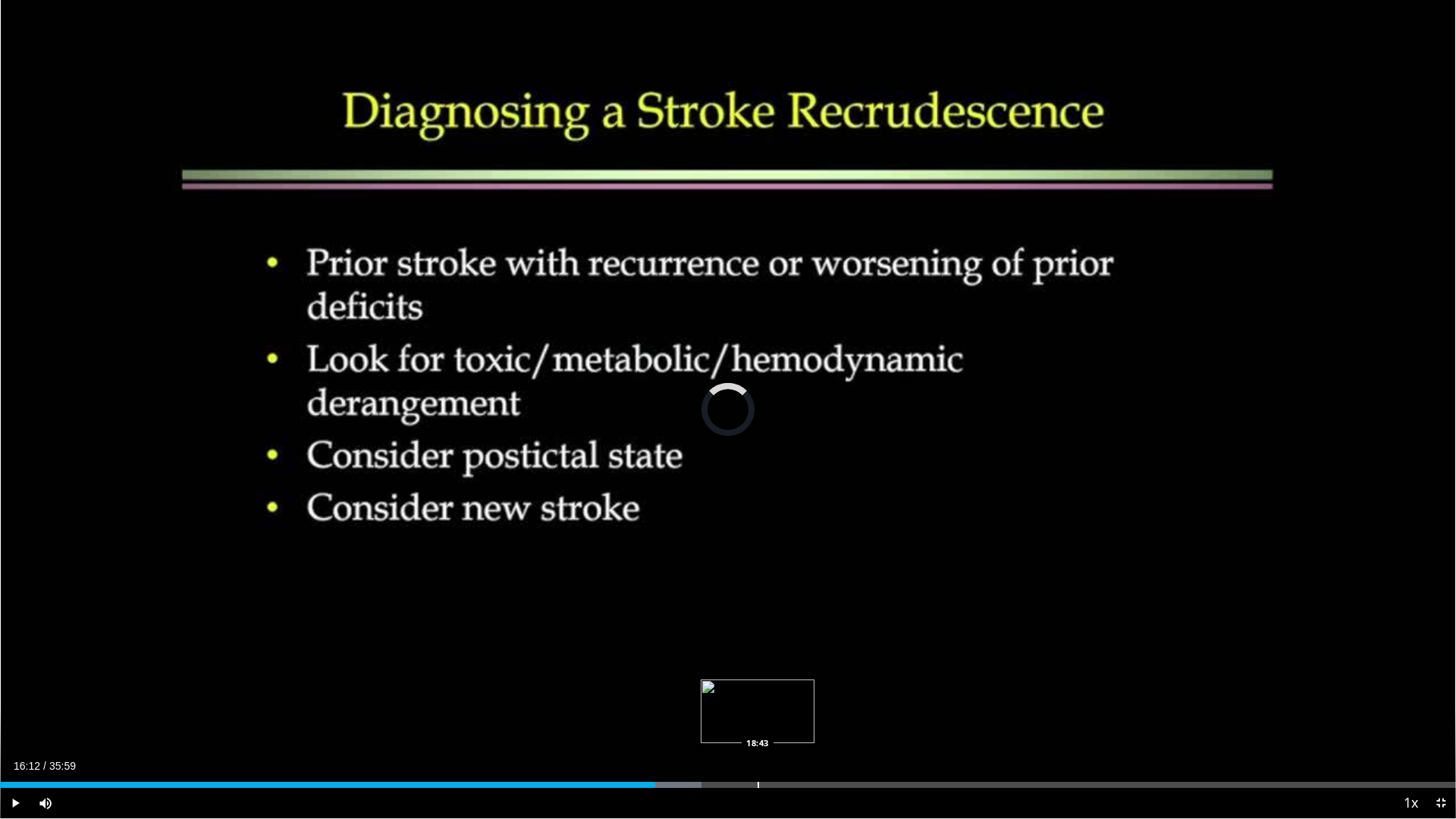
click at [757, 723] on div "Progress Bar" at bounding box center [758, 784] width 2 height 6
click at [12, 723] on span "Video Player" at bounding box center [15, 804] width 31 height 31
click at [918, 723] on div "Progress Bar" at bounding box center [918, 784] width 2 height 6
click at [911, 723] on div "Loaded : 66.60% 22:52 22:32" at bounding box center [728, 784] width 1456 height 6
click at [891, 723] on div "Loaded : 65.68% 22:32 22:01" at bounding box center [728, 781] width 1456 height 14
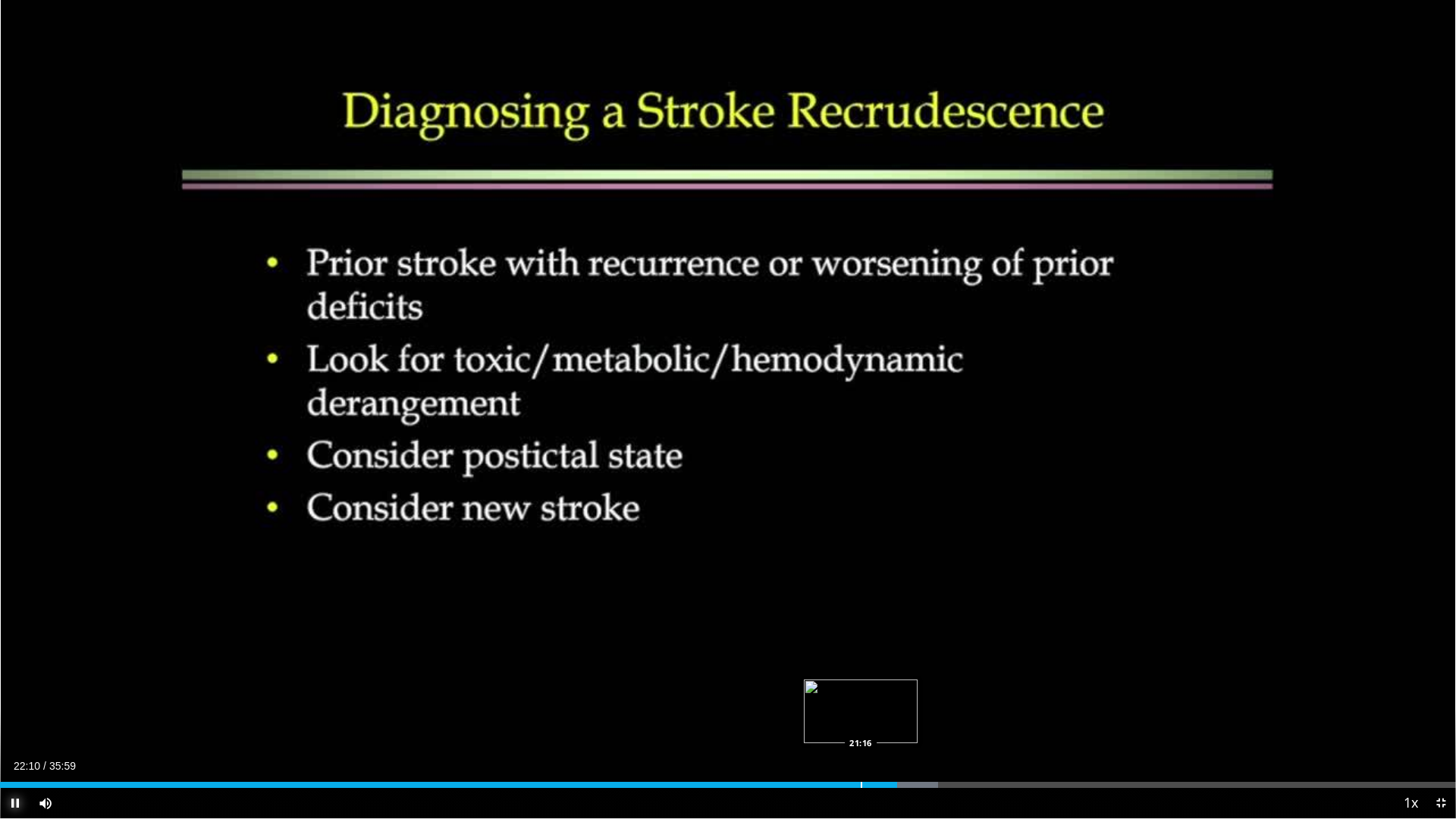
click at [860, 723] on div "Progress Bar" at bounding box center [861, 784] width 2 height 6
click at [826, 723] on div "Progress Bar" at bounding box center [827, 784] width 2 height 6
click at [12, 723] on span "Video Player" at bounding box center [15, 804] width 31 height 31
click at [8, 723] on span "Video Player" at bounding box center [15, 804] width 31 height 31
click at [911, 723] on div "Loaded : 64.30% 22:02 22:30" at bounding box center [728, 781] width 1456 height 14
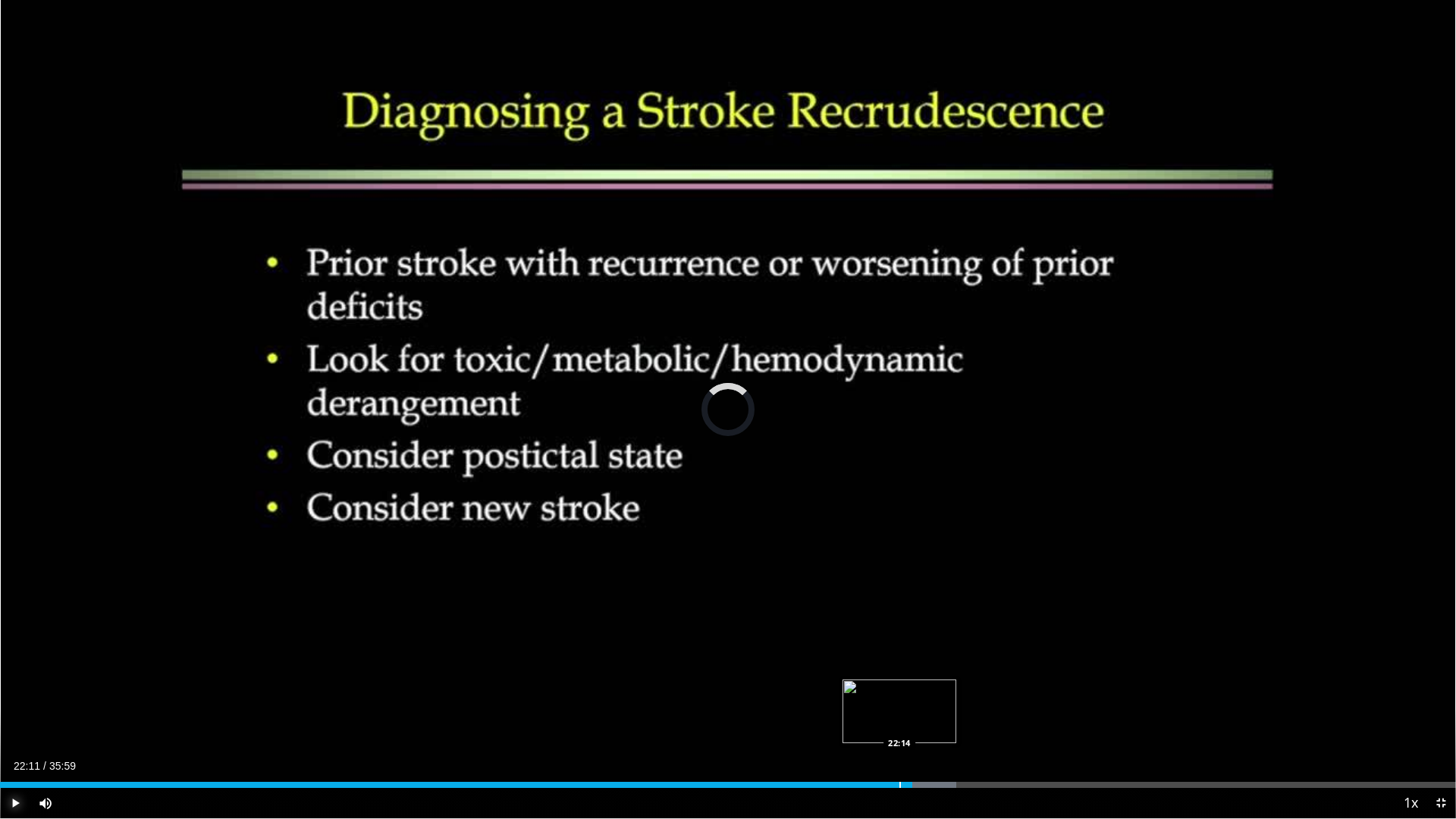
click at [900, 723] on div "Progress Bar" at bounding box center [901, 784] width 2 height 6
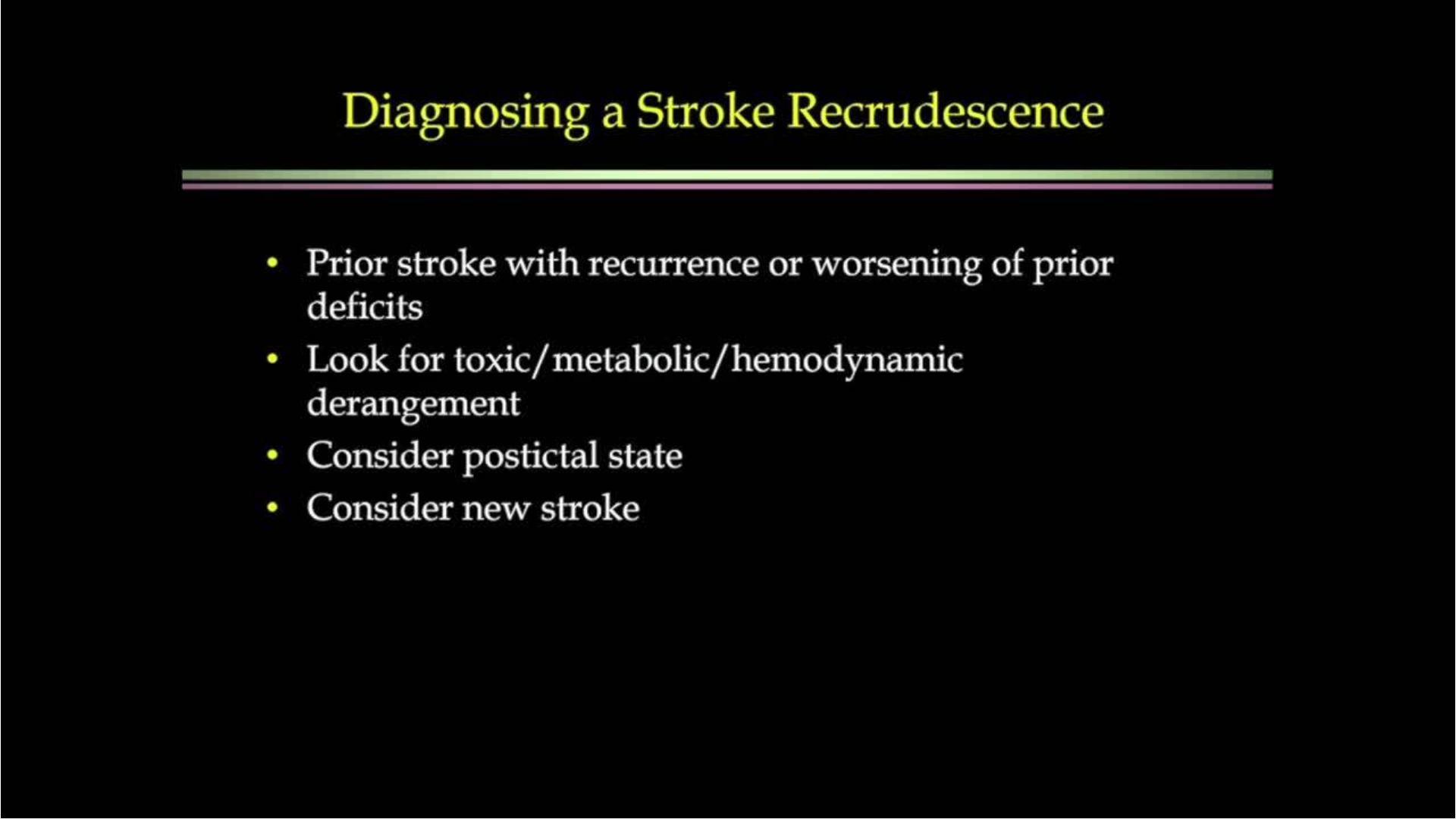
click at [894, 723] on div "10 seconds Tap to unmute" at bounding box center [728, 409] width 1456 height 818
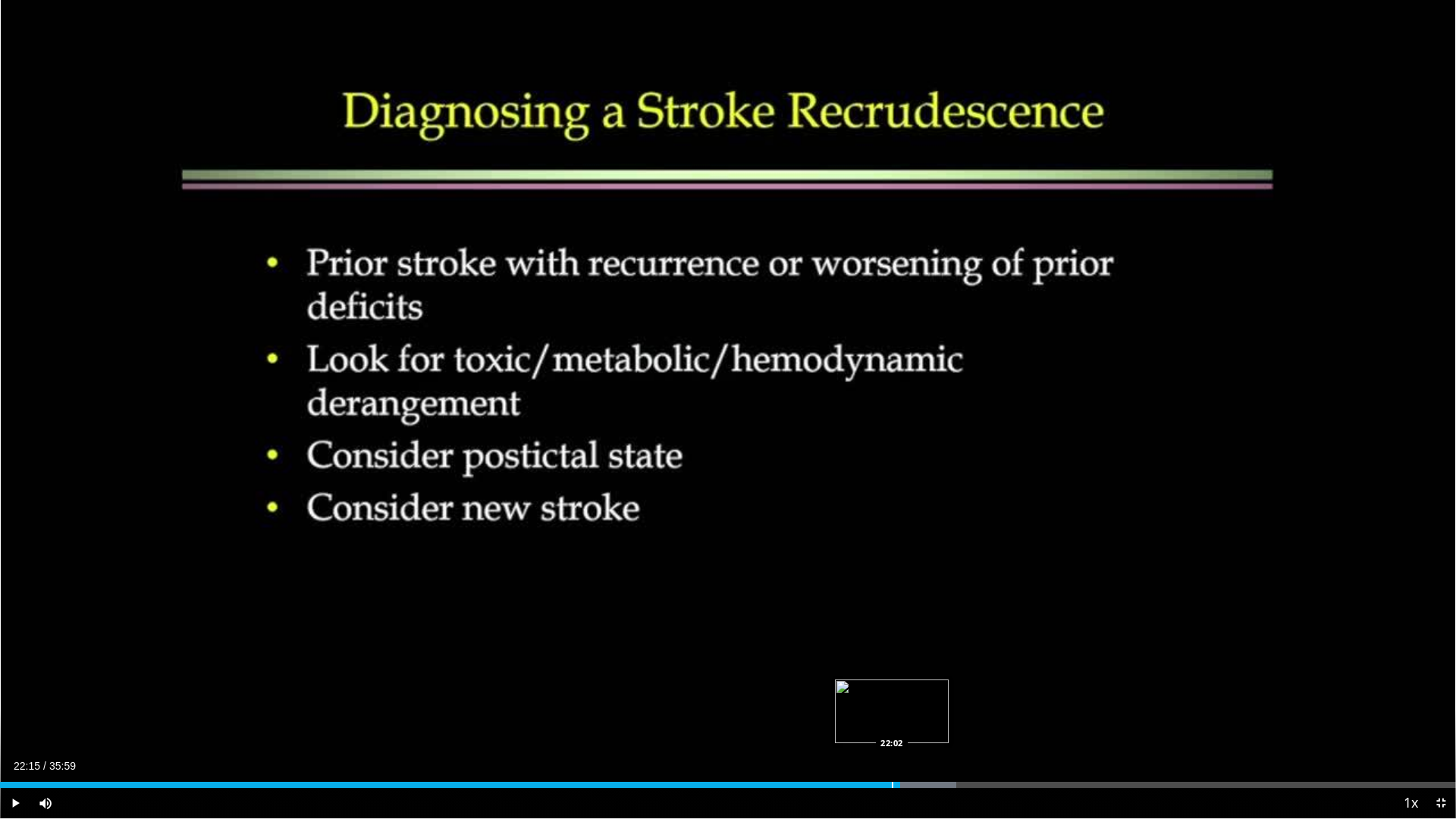
click at [892, 723] on div "Progress Bar" at bounding box center [893, 784] width 2 height 6
click at [12, 723] on span "Video Player" at bounding box center [15, 804] width 31 height 31
click at [950, 723] on div "Progress Bar" at bounding box center [951, 784] width 2 height 6
click at [959, 723] on div "Progress Bar" at bounding box center [959, 784] width 2 height 6
click at [975, 723] on div "Progress Bar" at bounding box center [976, 784] width 2 height 6
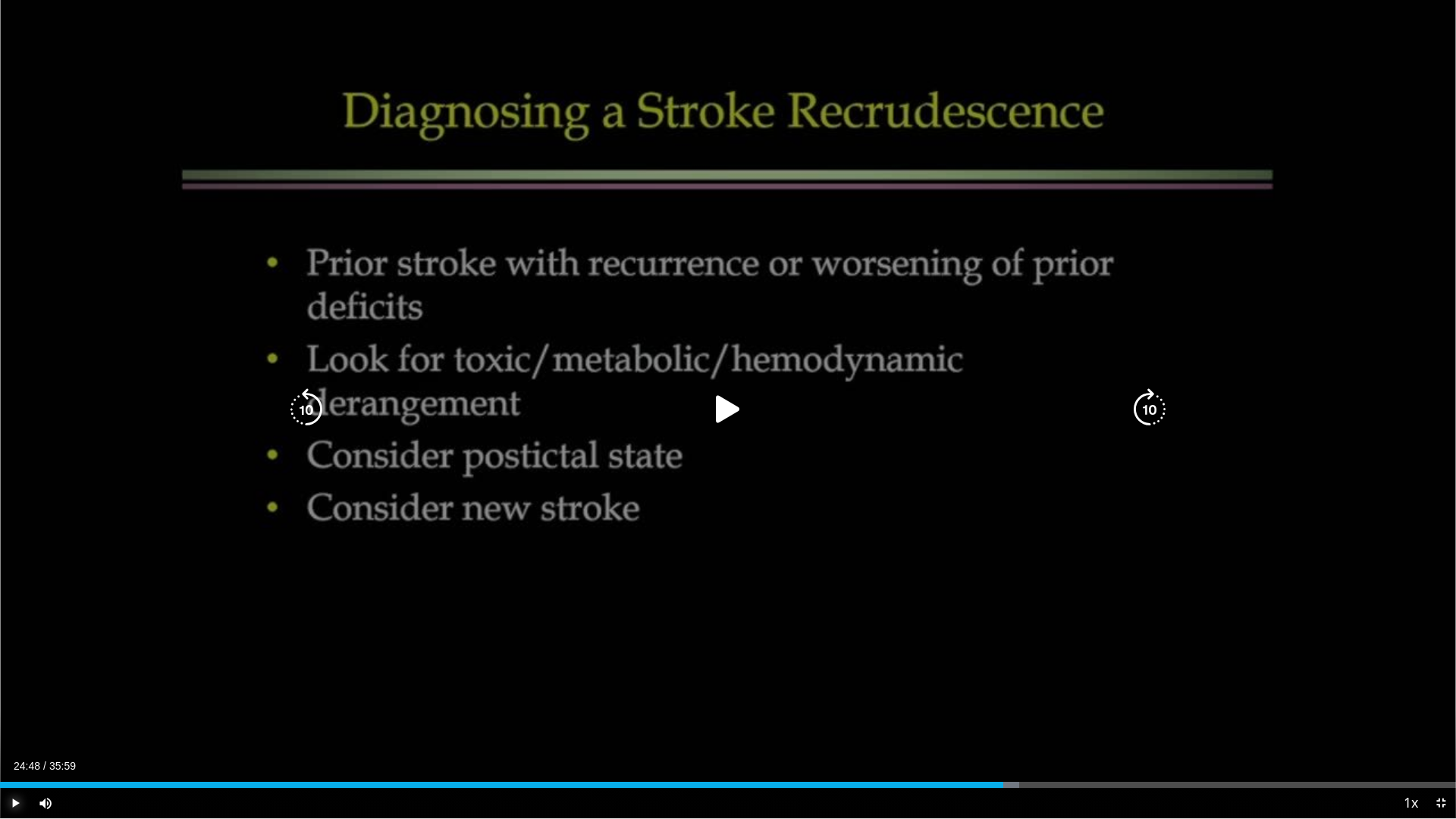
click at [1003, 723] on div "Loaded : 69.99% 24:48 24:25" at bounding box center [728, 784] width 1456 height 6
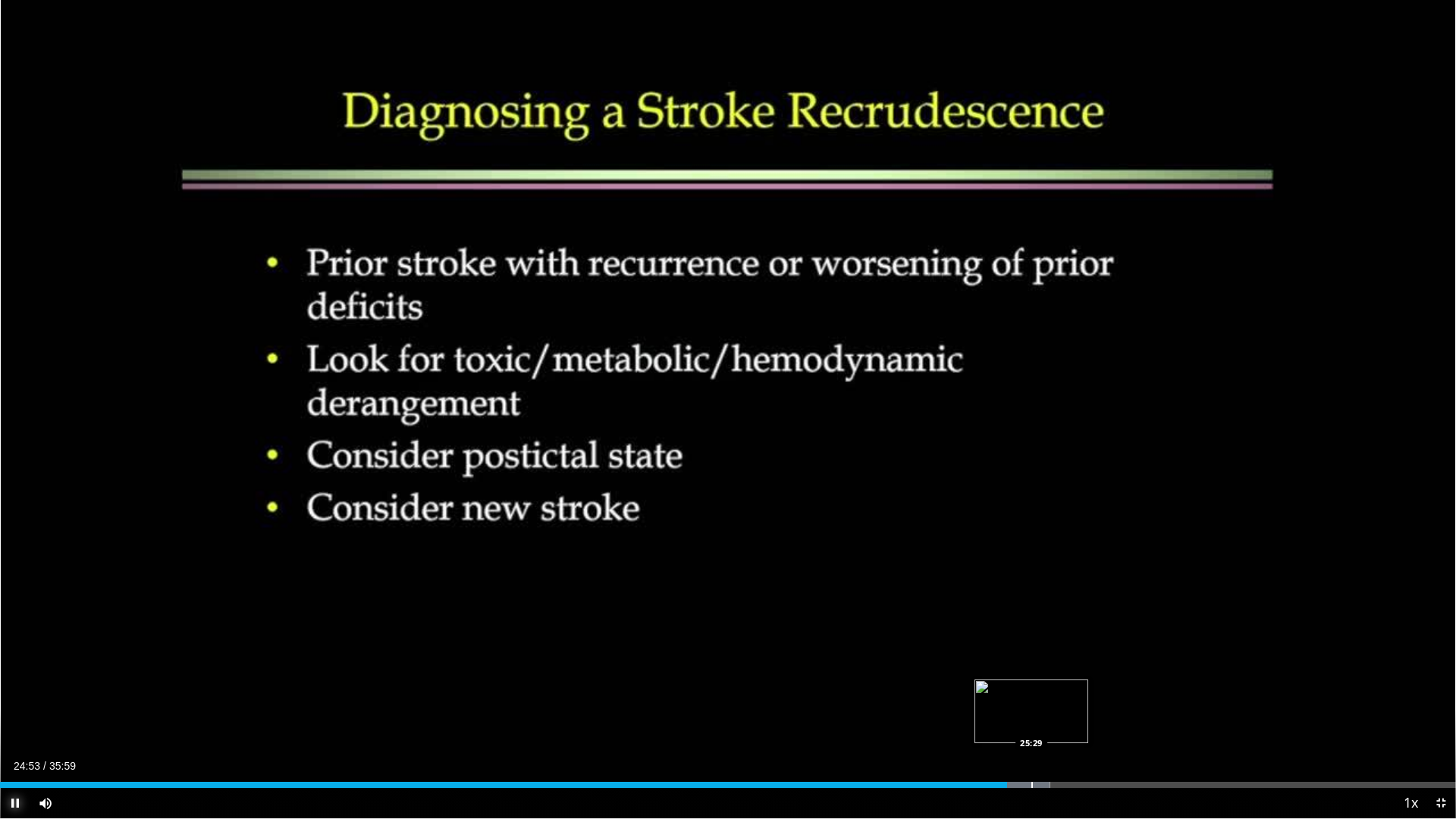
click at [1031, 723] on div "Progress Bar" at bounding box center [1032, 784] width 2 height 6
click at [1086, 723] on video-js "**********" at bounding box center [728, 410] width 1456 height 819
click at [1075, 723] on div "Progress Bar" at bounding box center [1076, 784] width 2 height 6
click at [1137, 723] on div "Progress Bar" at bounding box center [1138, 784] width 2 height 6
click at [1167, 723] on div "Loaded : 82.04% 28:28 28:51" at bounding box center [728, 781] width 1456 height 14
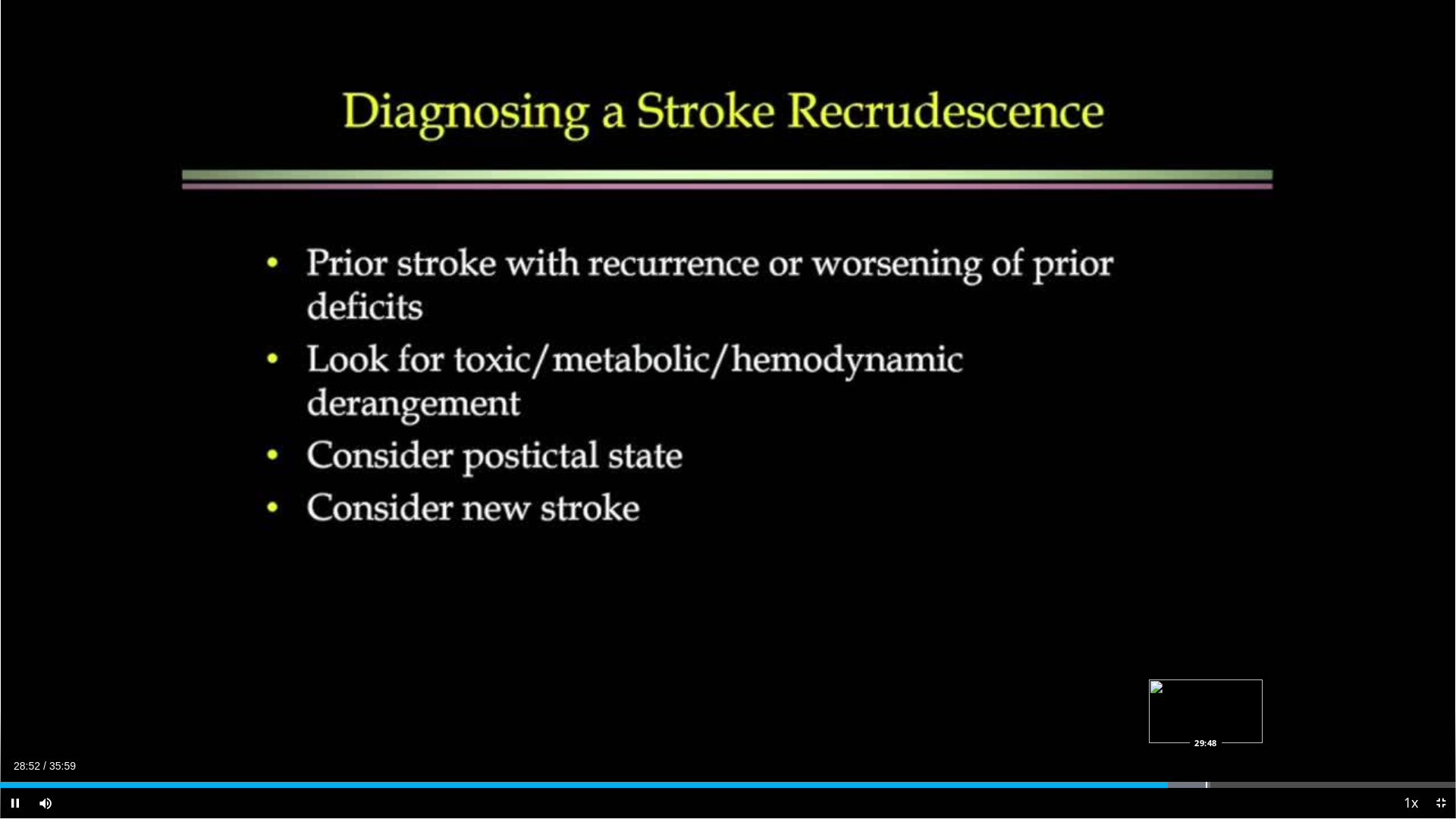
click at [1205, 723] on div "Progress Bar" at bounding box center [1206, 784] width 2 height 6
click at [1257, 723] on div "Progress Bar" at bounding box center [1258, 784] width 2 height 6
click at [1316, 723] on div "Progress Bar" at bounding box center [1316, 784] width 41 height 6
click at [1338, 723] on div "Progress Bar" at bounding box center [1339, 784] width 2 height 6
click at [1379, 723] on div "Loaded : 95.48% 33:16 34:06" at bounding box center [728, 781] width 1456 height 14
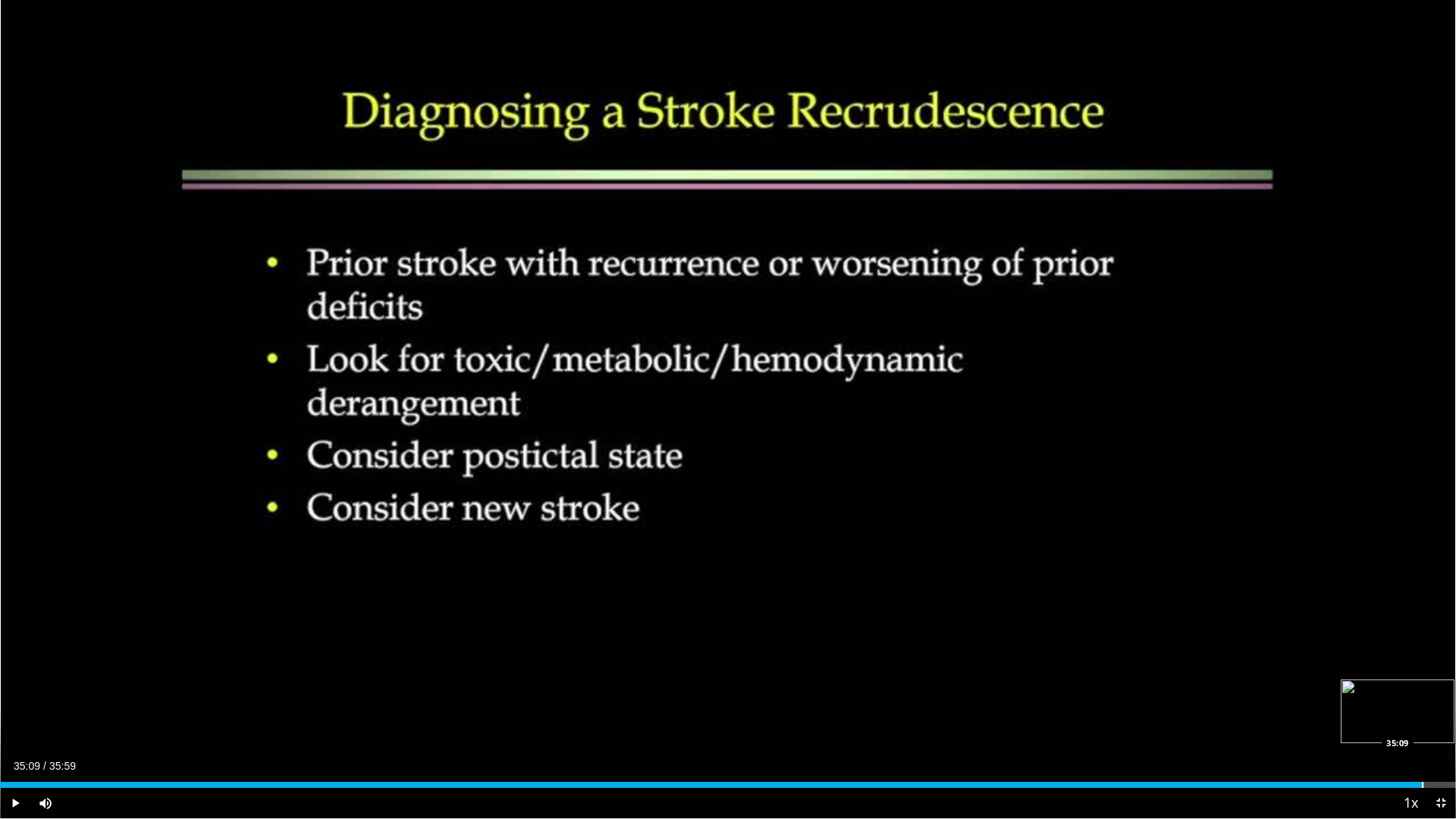
click at [1421, 723] on div "Loaded : 97.80% 34:10 35:09" at bounding box center [728, 781] width 1456 height 14
click at [1438, 723] on div "Progress Bar" at bounding box center [1449, 784] width 2 height 6
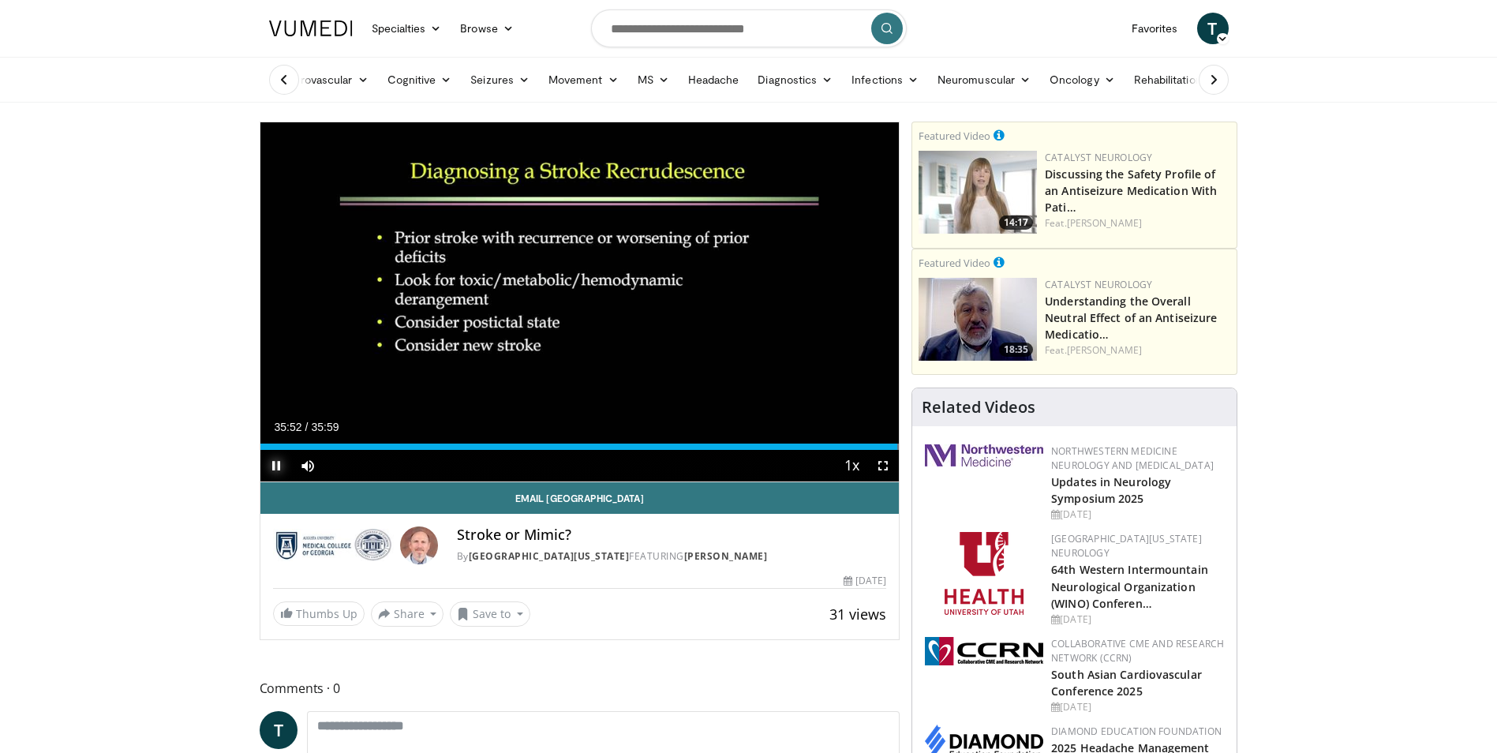
click at [282, 465] on span "Video Player" at bounding box center [276, 466] width 32 height 32
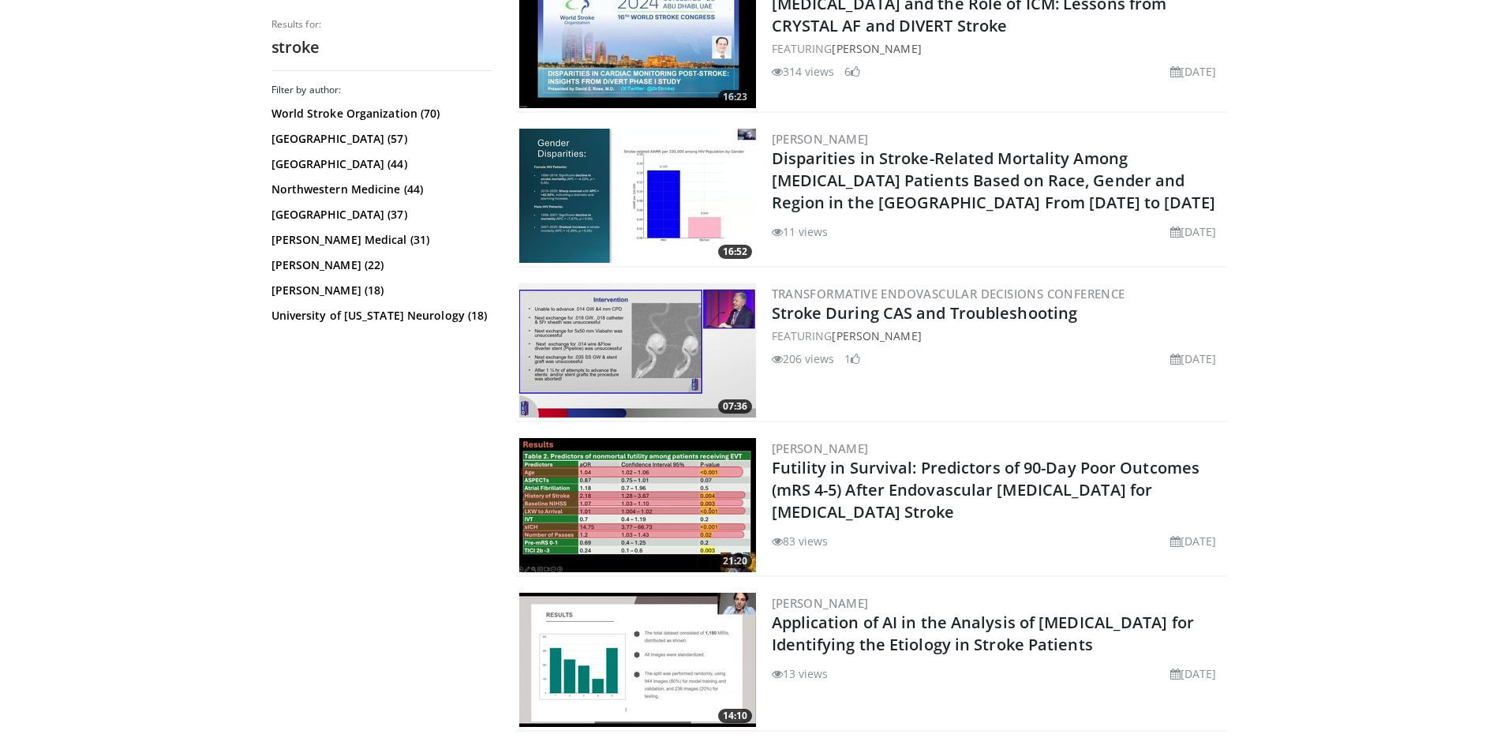
scroll to position [868, 0]
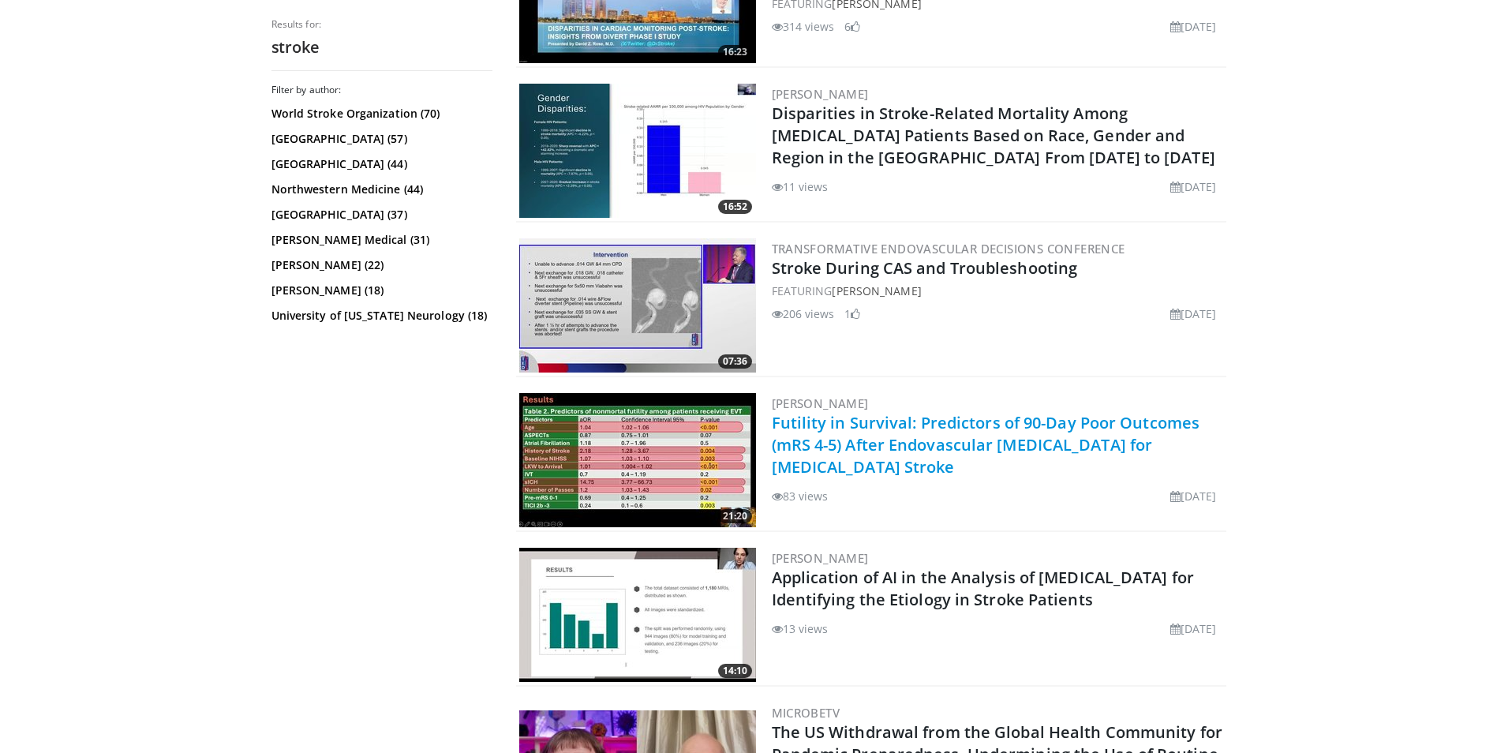
click at [823, 424] on link "Futility in Survival: Predictors of 90-Day Poor Outcomes (mRS 4-5) After Endova…" at bounding box center [986, 444] width 428 height 65
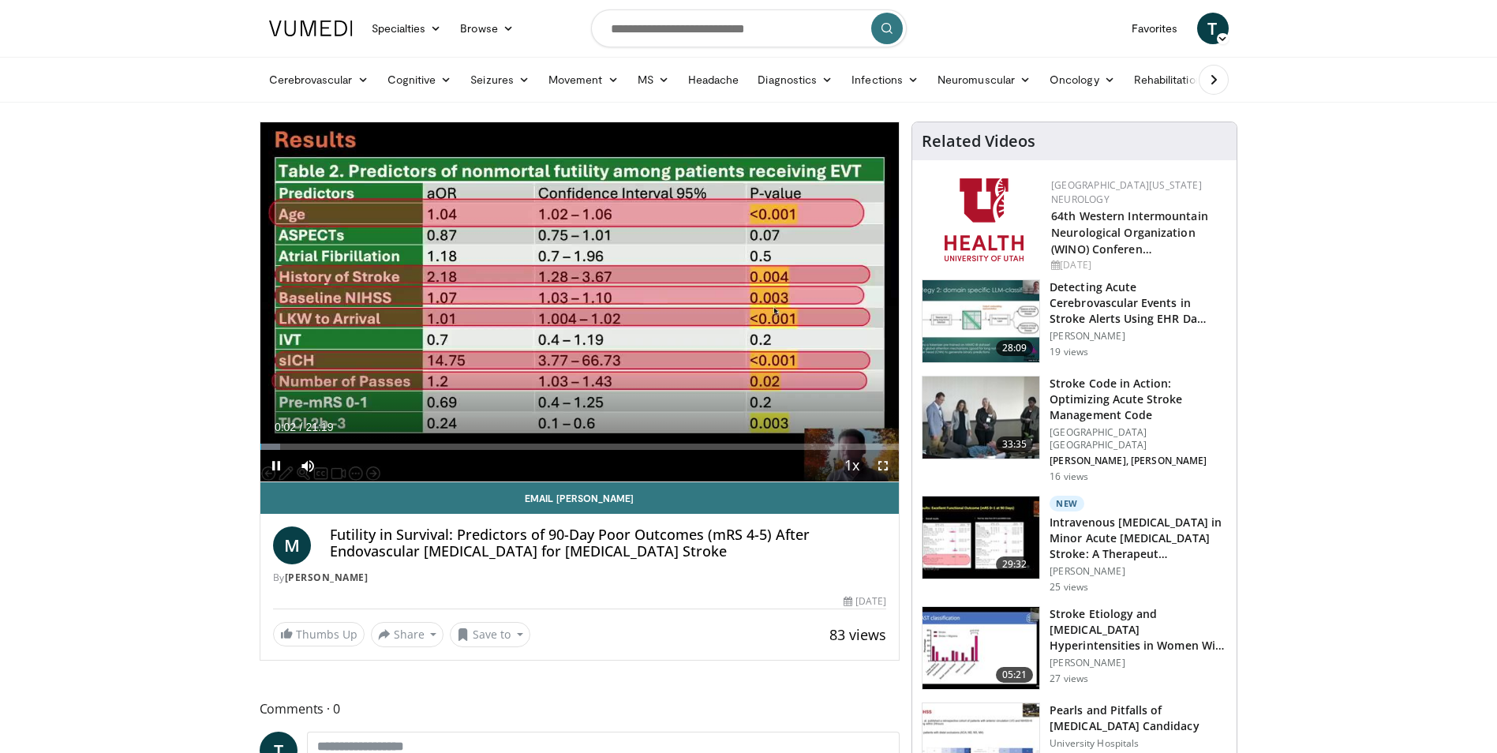
click at [879, 464] on span "Video Player" at bounding box center [883, 466] width 32 height 32
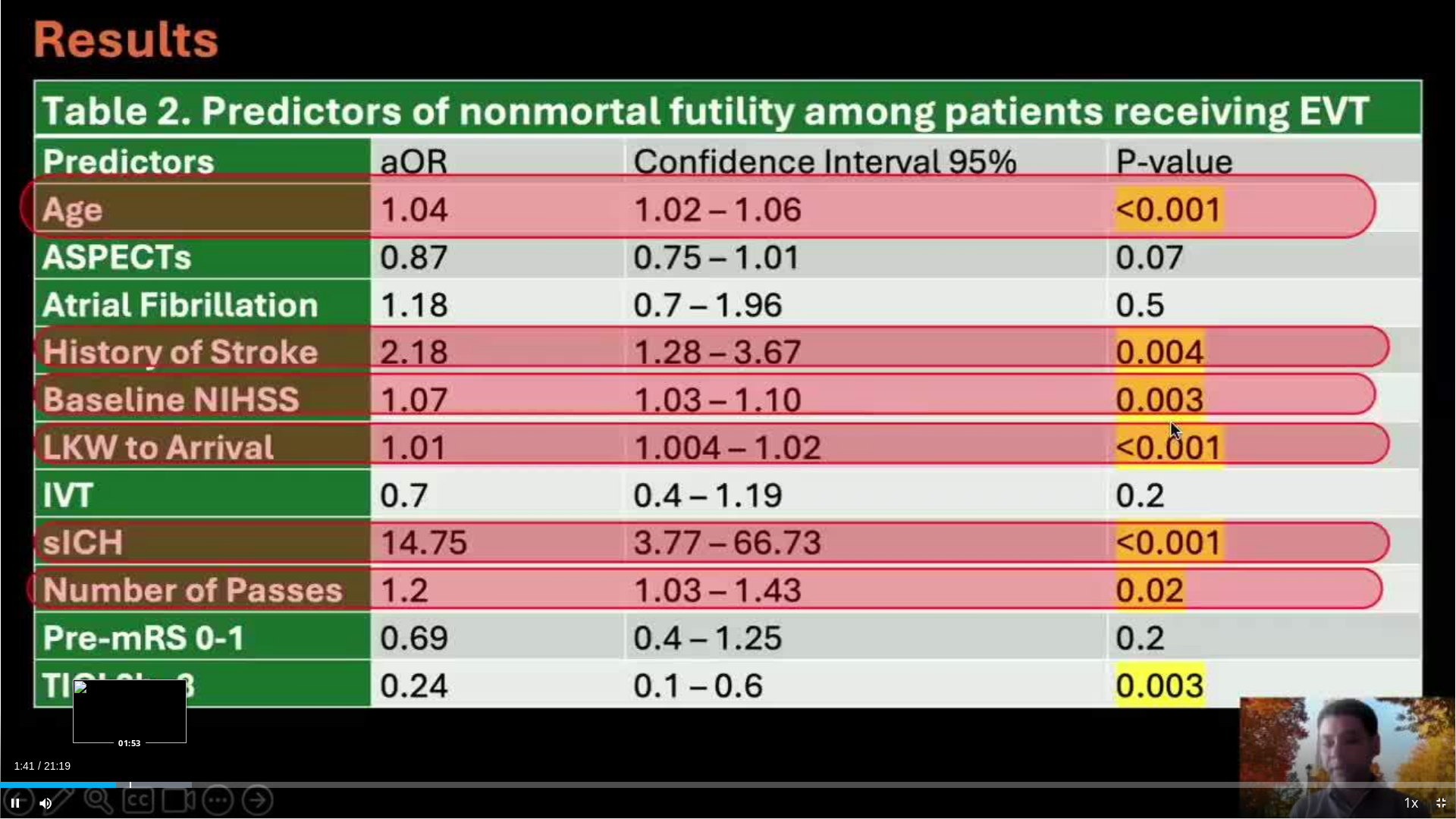
click at [130, 723] on div "Progress Bar" at bounding box center [131, 784] width 2 height 6
click at [141, 723] on div "Loaded : 13.95% 01:55 02:03" at bounding box center [728, 781] width 1456 height 14
click at [192, 723] on div "Progress Bar" at bounding box center [193, 784] width 2 height 6
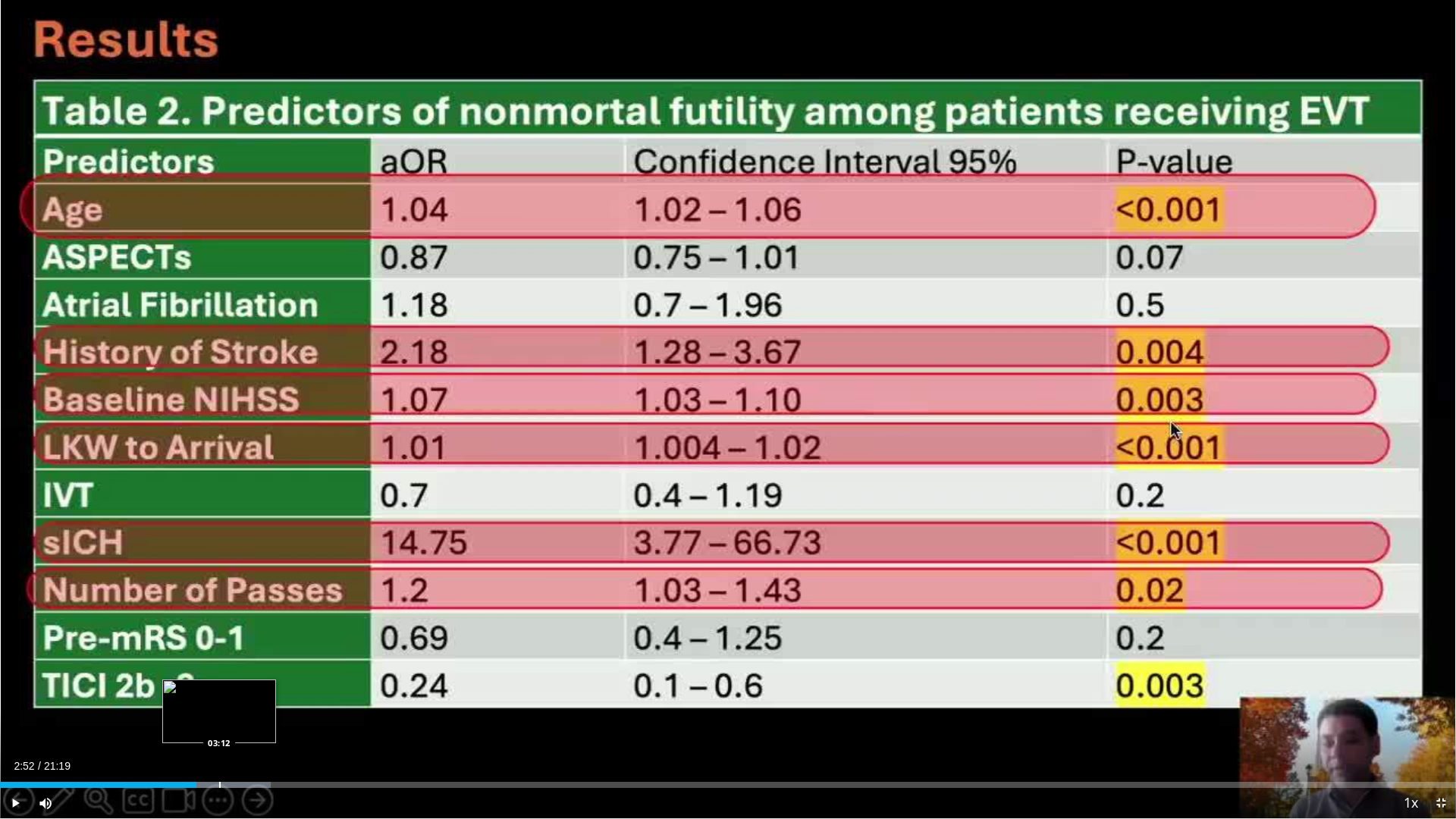
click at [219, 723] on div "Loaded : 18.60% 02:52 03:12" at bounding box center [728, 781] width 1456 height 14
click at [259, 723] on div "Progress Bar" at bounding box center [260, 784] width 2 height 6
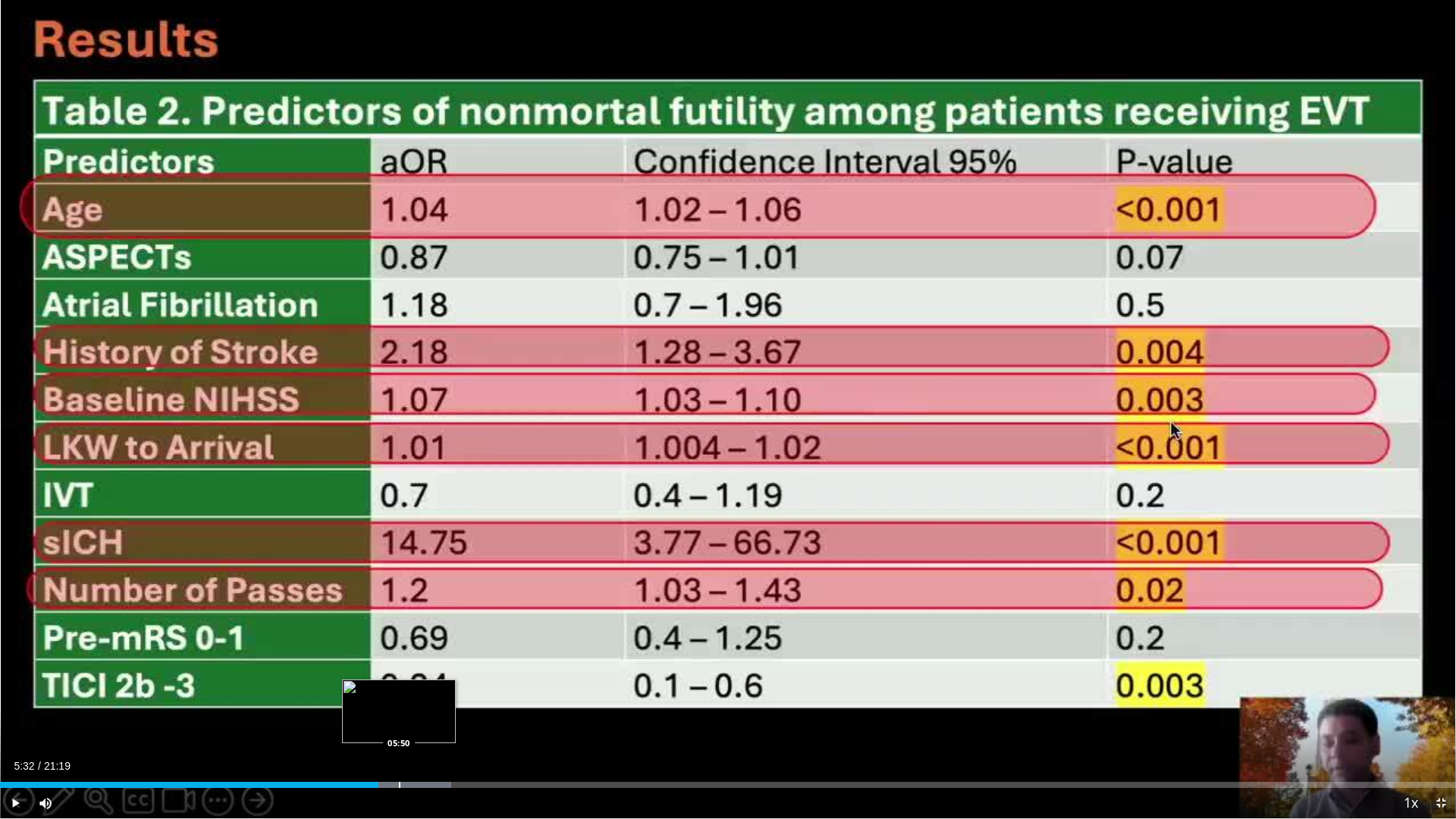
click at [397, 723] on div "Progress Bar" at bounding box center [397, 784] width 108 height 6
click at [408, 723] on div "Loaded : 32.55% 05:52 05:58" at bounding box center [728, 781] width 1456 height 14
click at [422, 723] on div "Loaded : 33.33% 06:01 06:10" at bounding box center [728, 781] width 1456 height 14
click at [458, 723] on div "Progress Bar" at bounding box center [458, 784] width 2 height 6
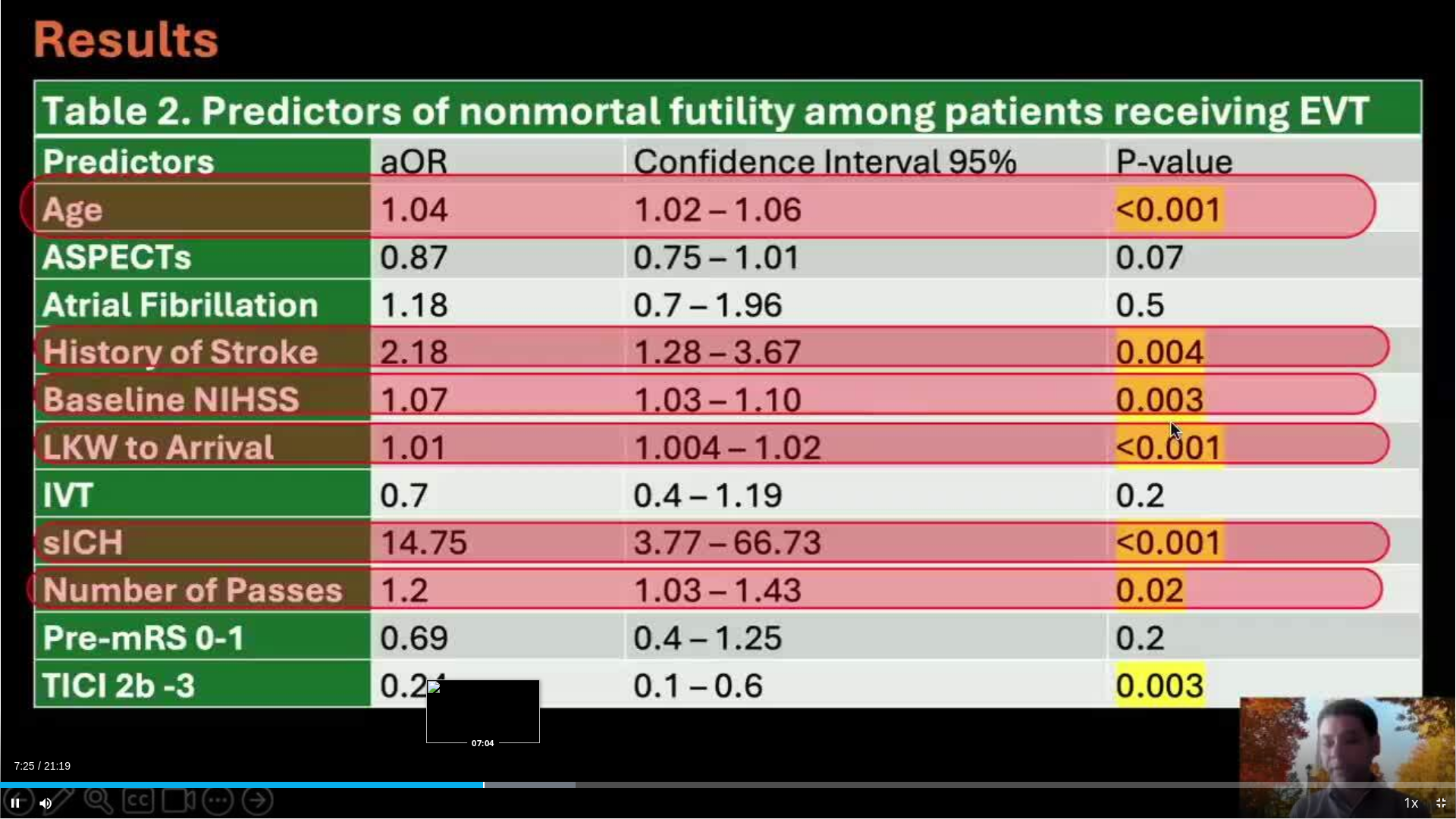
click at [483, 723] on div "Loaded : 39.53% 07:25 07:04" at bounding box center [728, 781] width 1456 height 14
click at [457, 723] on div "Progress Bar" at bounding box center [457, 784] width 2 height 6
click at [441, 723] on div "Progress Bar" at bounding box center [442, 784] width 2 height 6
click at [430, 723] on div "Progress Bar" at bounding box center [431, 784] width 2 height 6
click at [421, 723] on div "Progress Bar" at bounding box center [422, 784] width 2 height 6
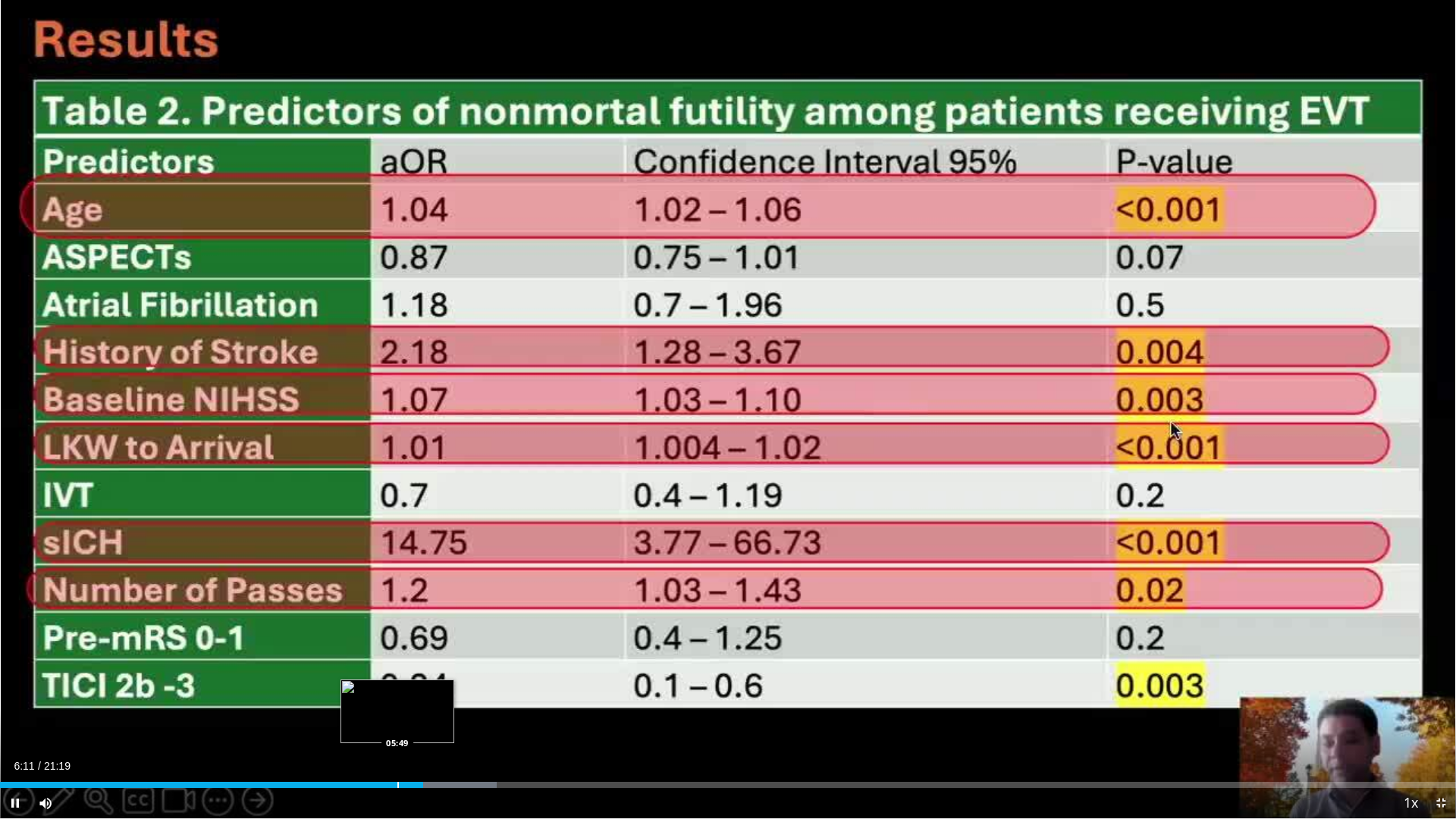
click at [397, 723] on div "Progress Bar" at bounding box center [398, 784] width 2 height 6
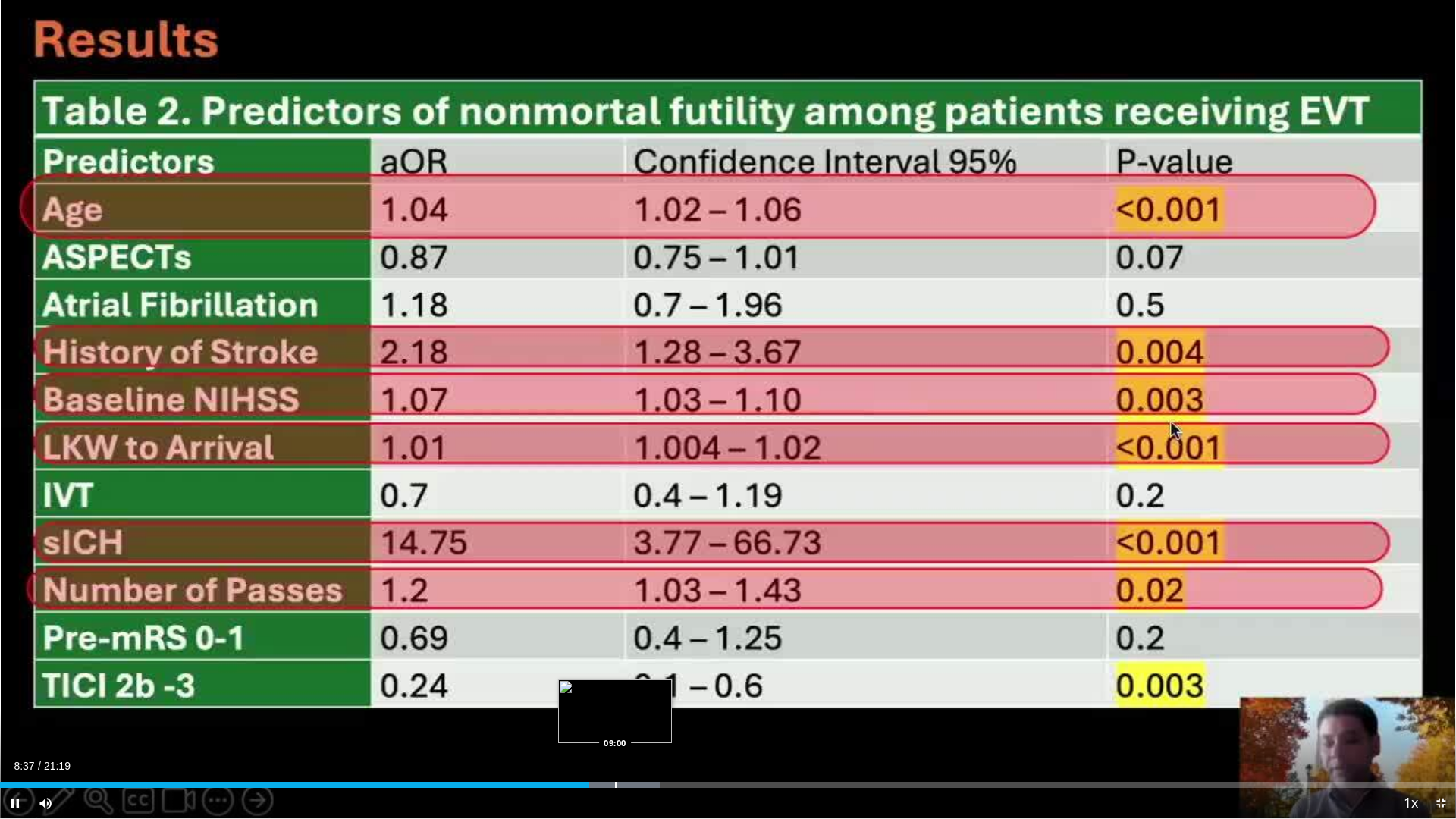
click at [615, 723] on div "Progress Bar" at bounding box center [616, 784] width 2 height 6
click at [678, 723] on div "Progress Bar" at bounding box center [679, 784] width 2 height 6
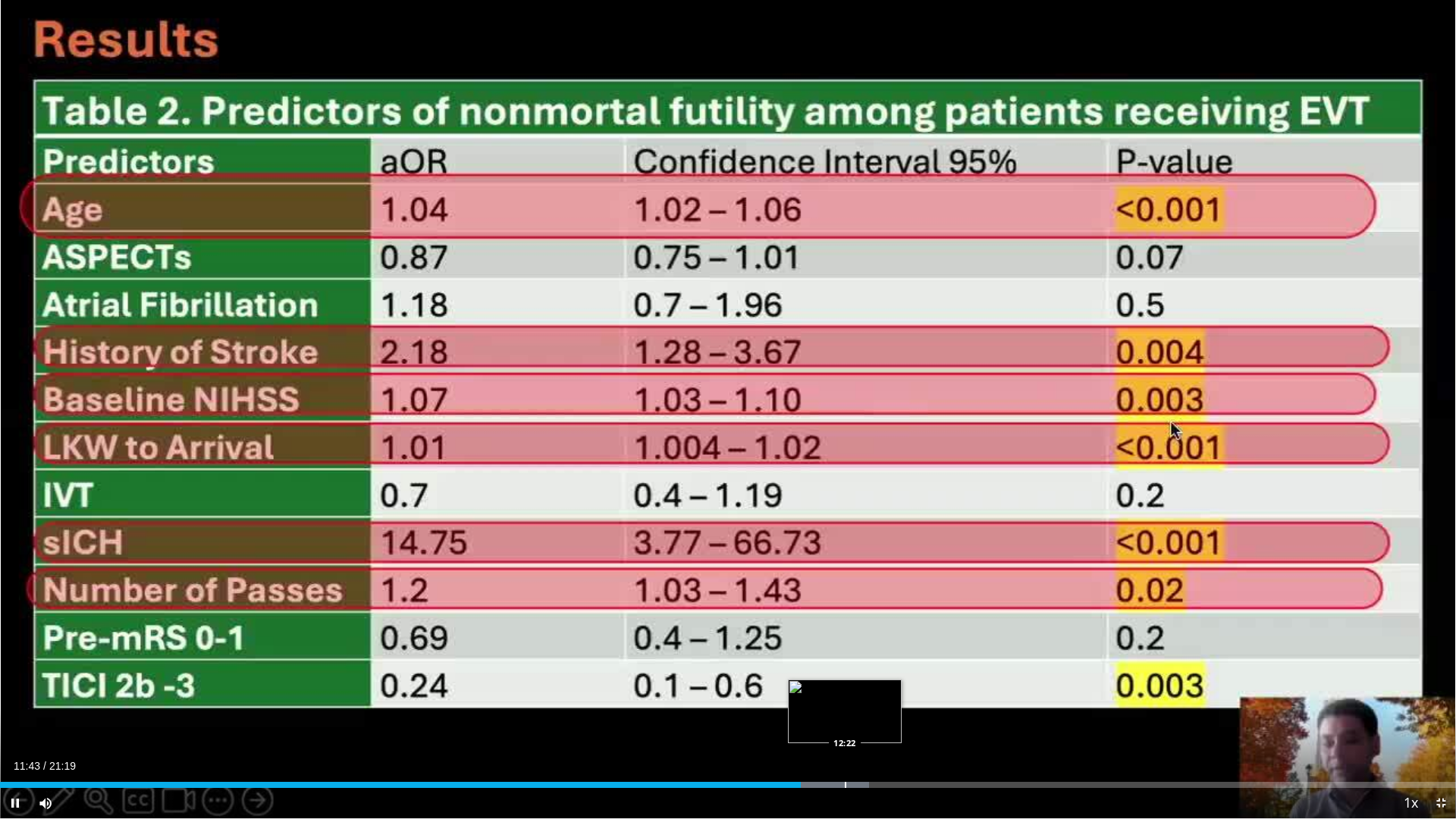
click at [845, 723] on div "Progress Bar" at bounding box center [846, 784] width 2 height 6
click at [901, 723] on div "Loaded : 63.30% 12:25 13:12" at bounding box center [728, 781] width 1456 height 14
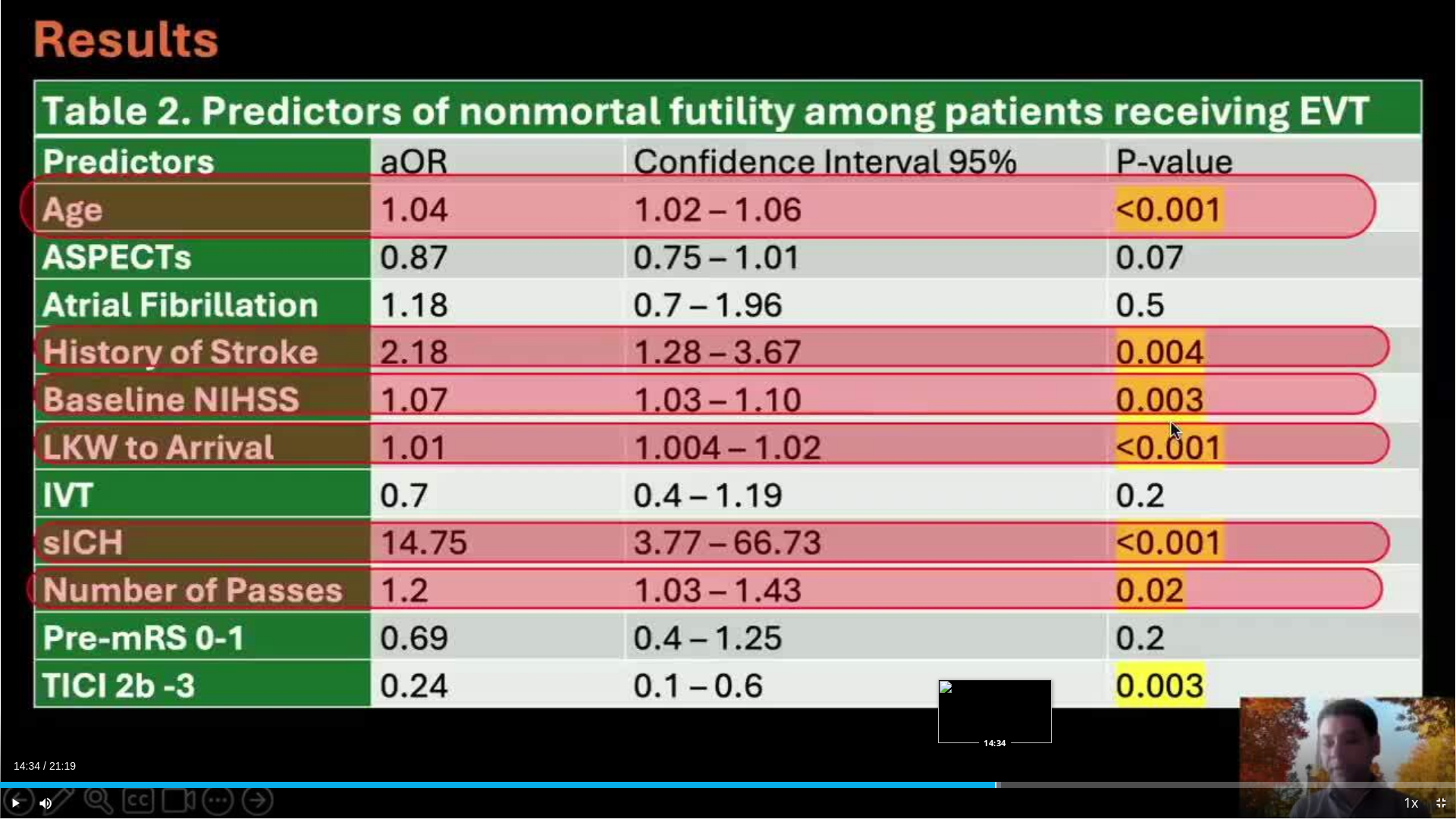
click at [995, 723] on div "Progress Bar" at bounding box center [996, 784] width 2 height 6
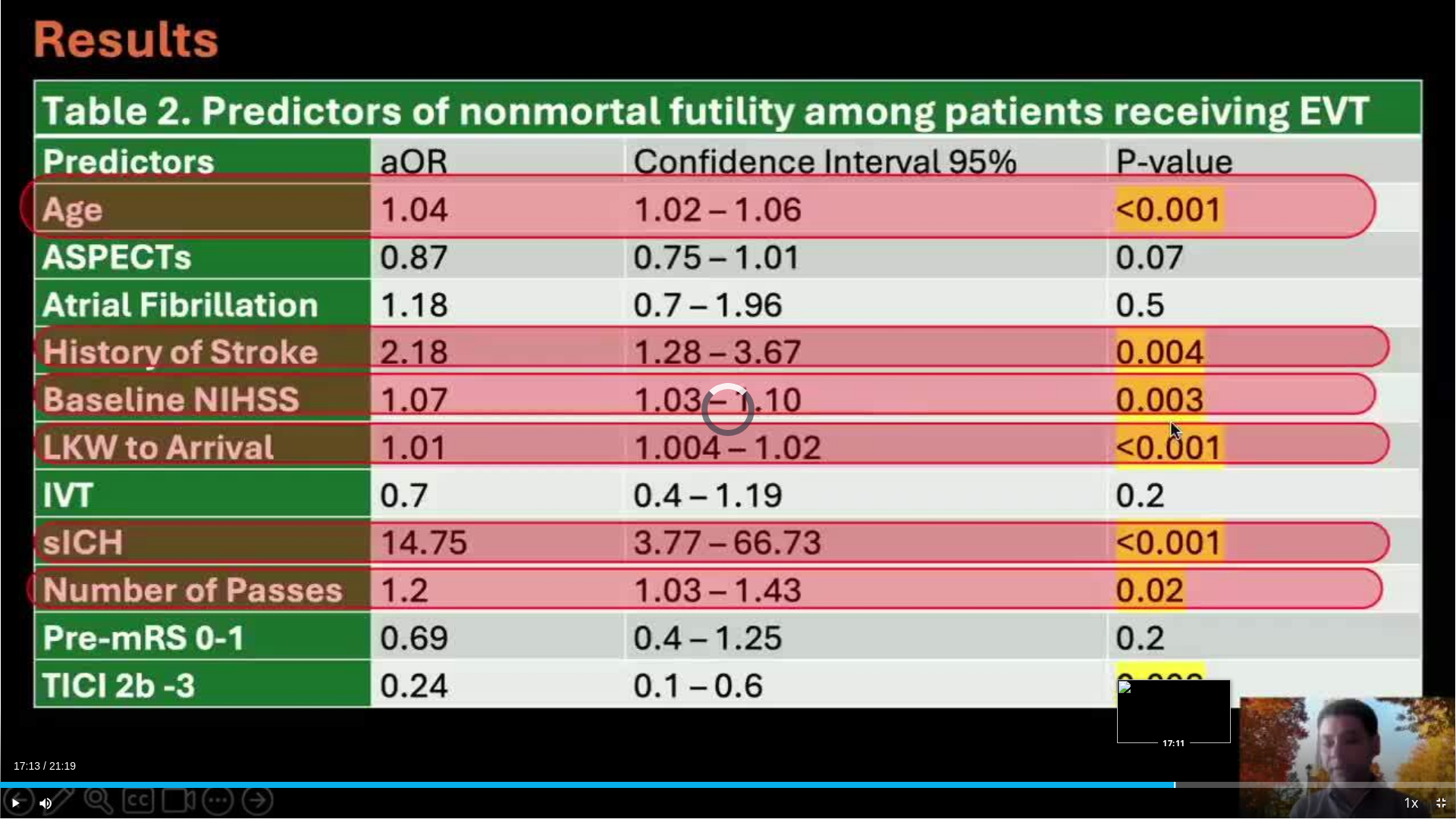
click at [1176, 723] on div "Loaded : 73.45% 17:13 17:11" at bounding box center [728, 781] width 1456 height 14
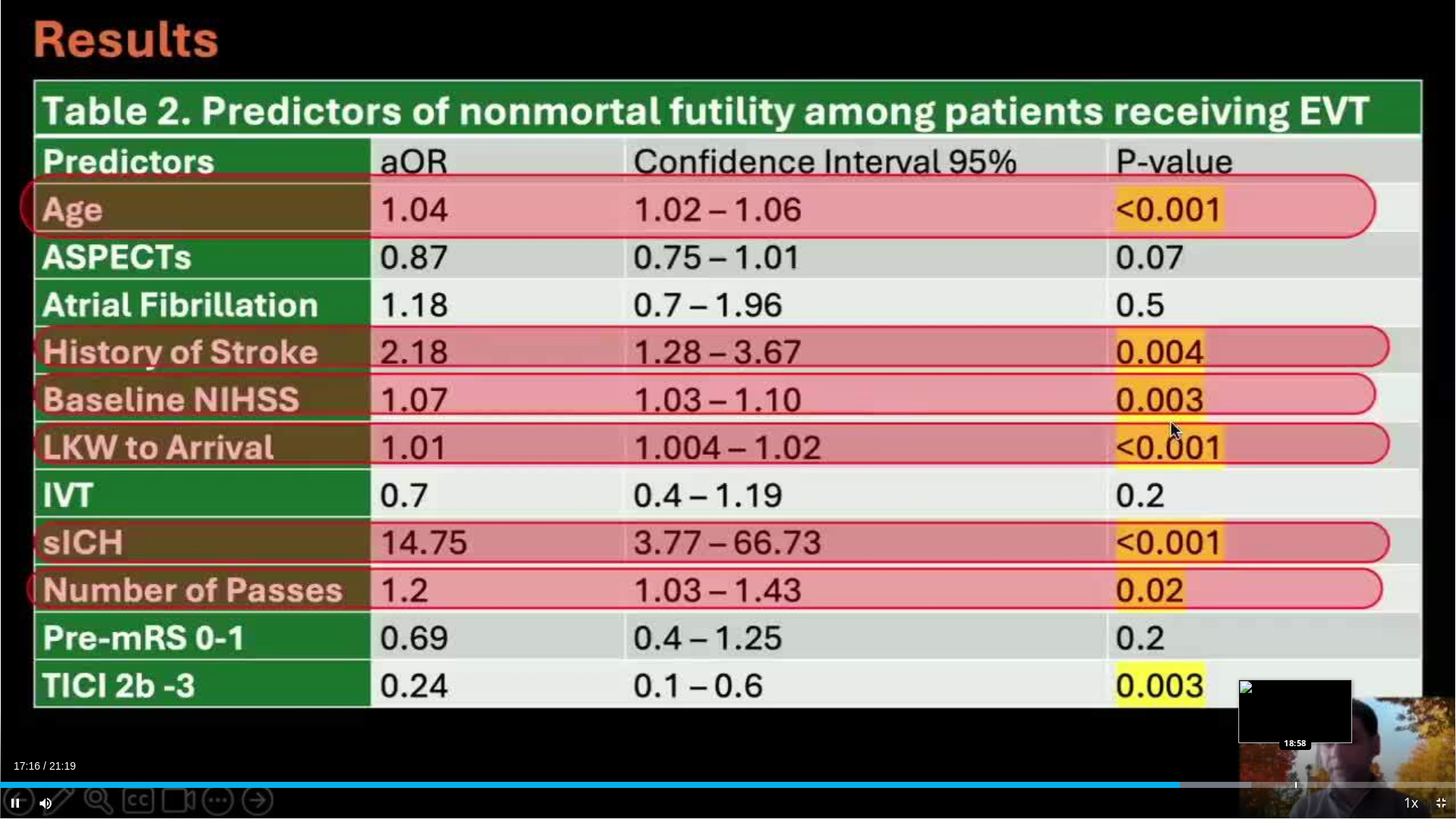
click at [1296, 723] on div "Progress Bar" at bounding box center [1296, 784] width 2 height 6
click at [1349, 723] on div "Progress Bar" at bounding box center [1350, 784] width 2 height 6
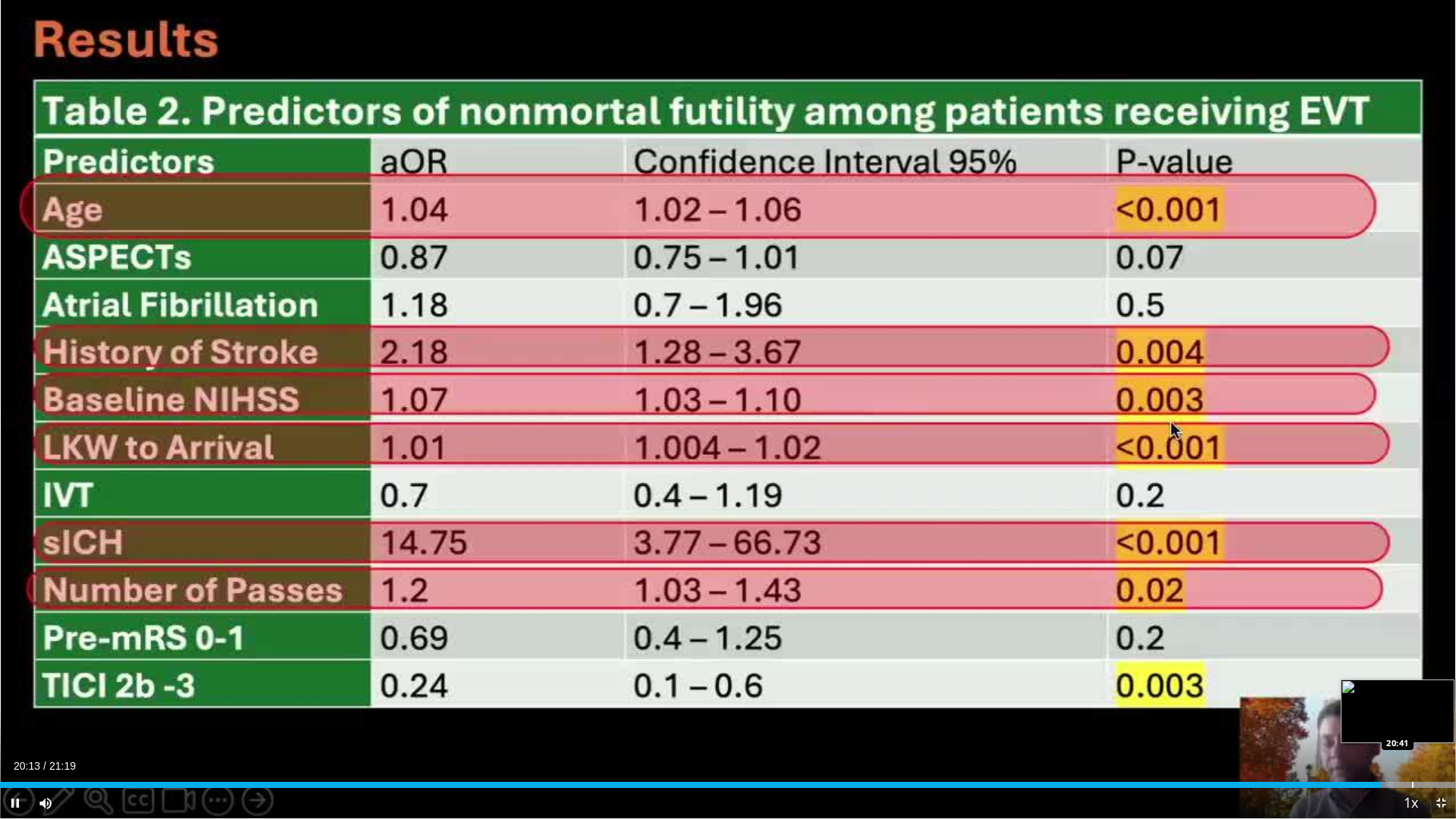
click at [1412, 723] on div "Progress Bar" at bounding box center [1413, 784] width 2 height 6
click at [1419, 723] on div "Progress Bar" at bounding box center [1420, 784] width 2 height 6
click at [23, 723] on span "Video Player" at bounding box center [15, 804] width 31 height 31
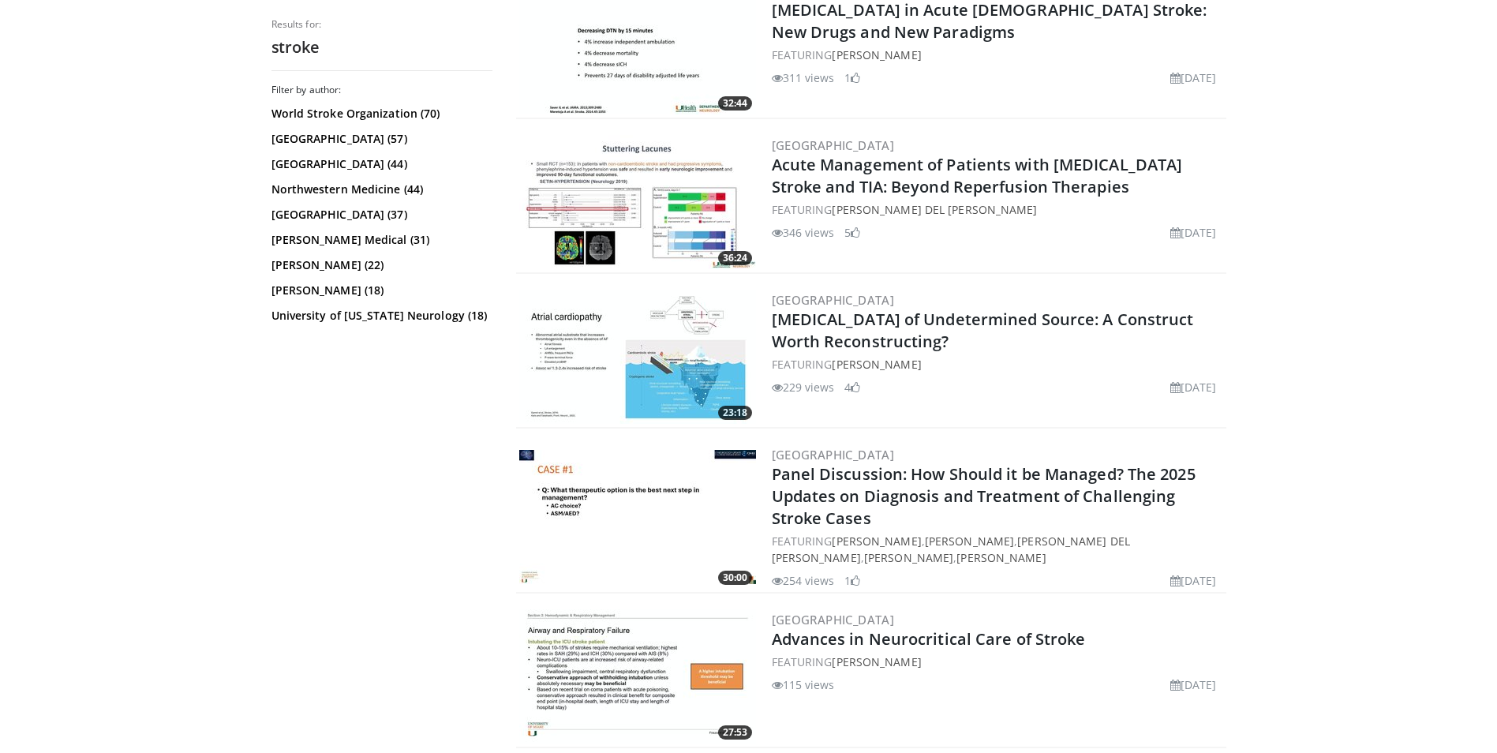
scroll to position [3156, 0]
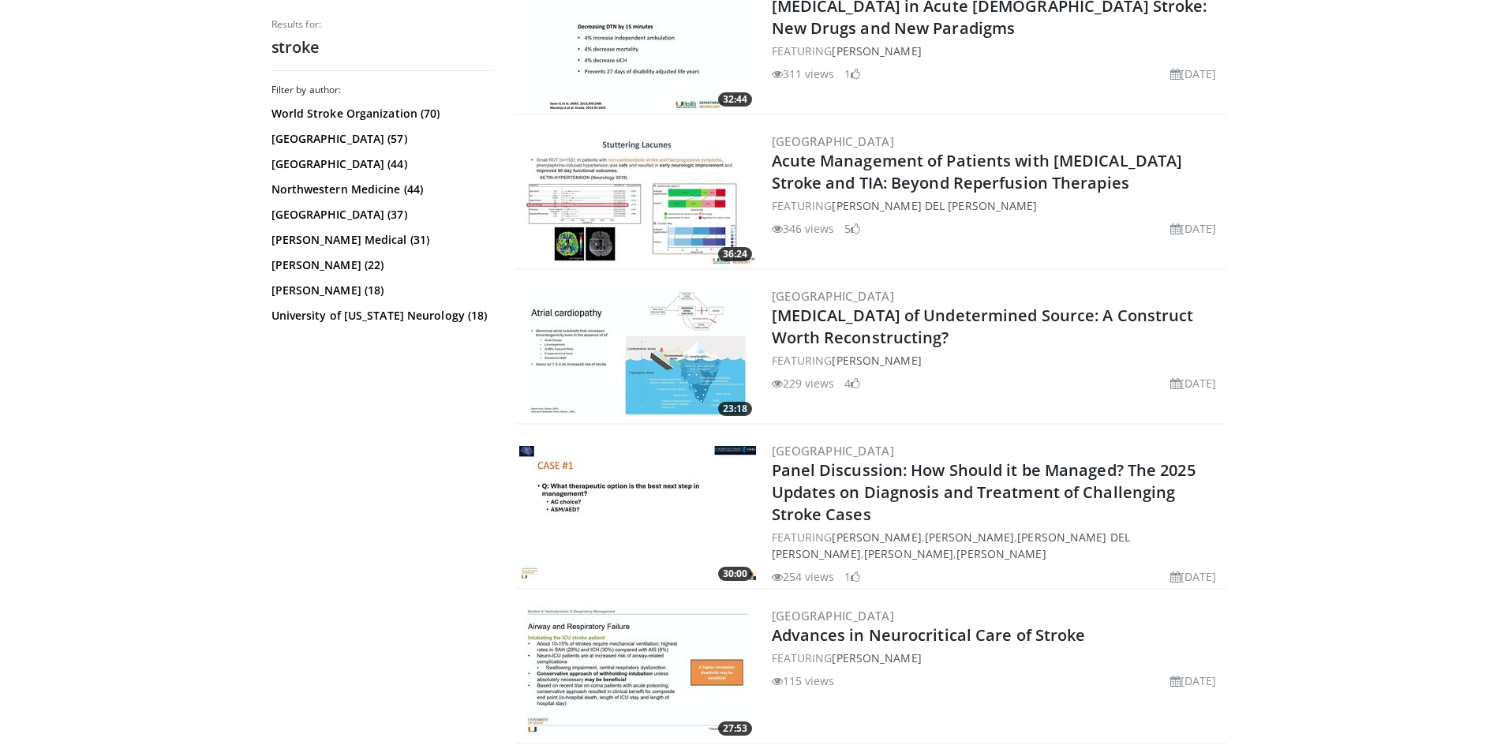
click at [697, 377] on img at bounding box center [637, 353] width 237 height 134
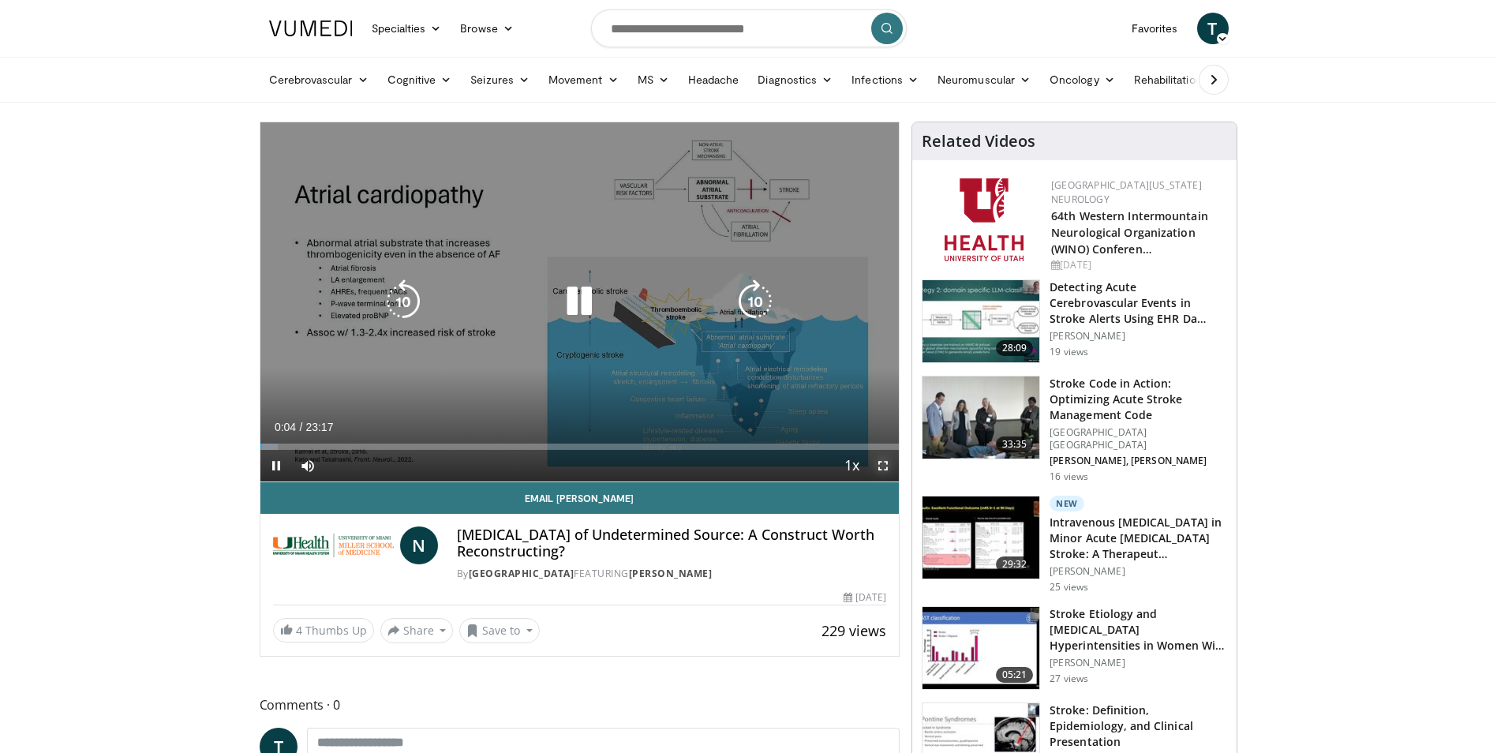
drag, startPoint x: 884, startPoint y: 460, endPoint x: 887, endPoint y: 518, distance: 58.5
click at [884, 460] on span "Video Player" at bounding box center [883, 466] width 32 height 32
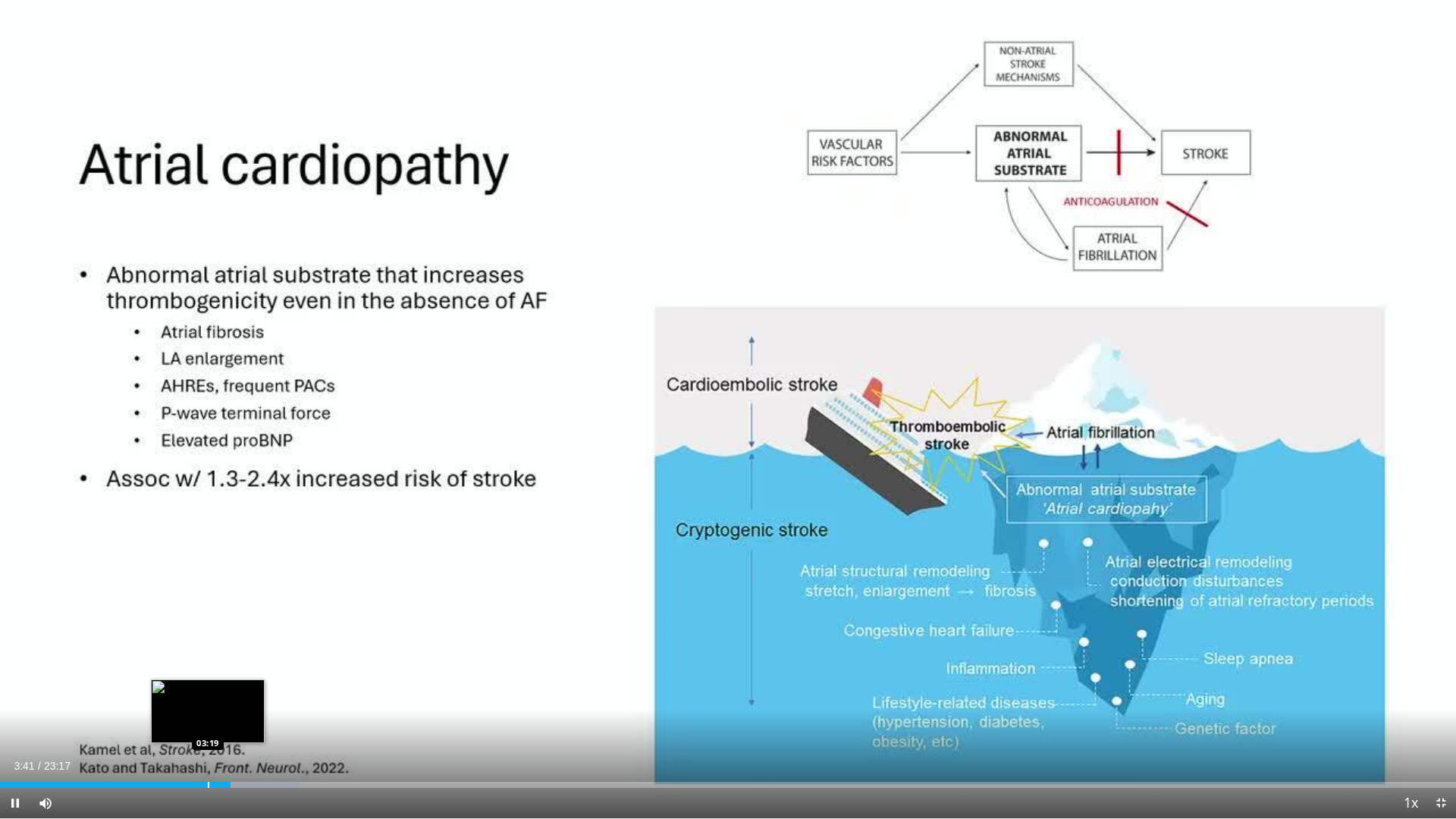
click at [207, 723] on div "Loaded : 20.59% 03:41 03:19" at bounding box center [728, 781] width 1456 height 14
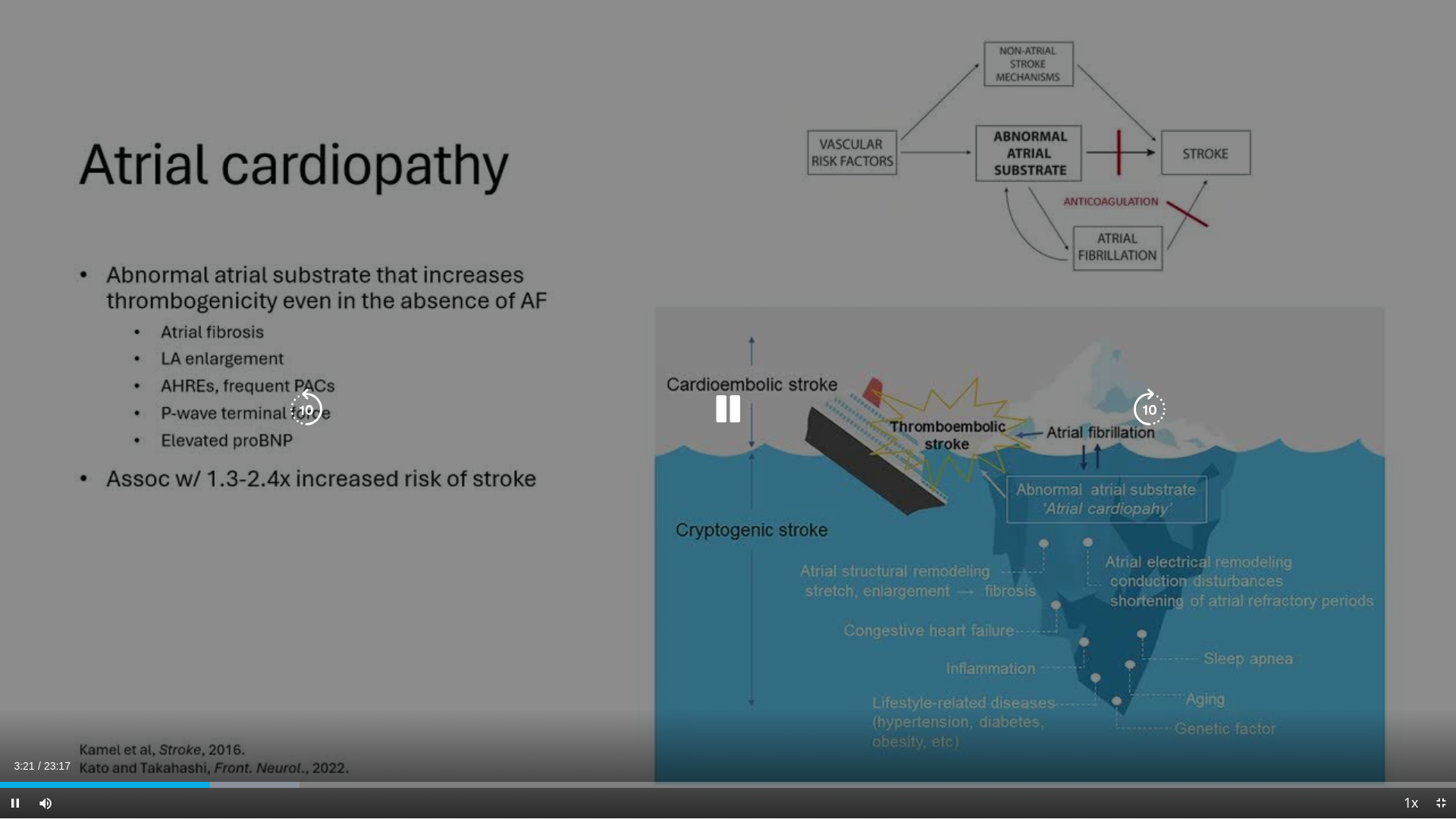
click at [719, 405] on icon "Video Player" at bounding box center [728, 410] width 42 height 42
click at [726, 402] on icon "Video Player" at bounding box center [728, 410] width 42 height 42
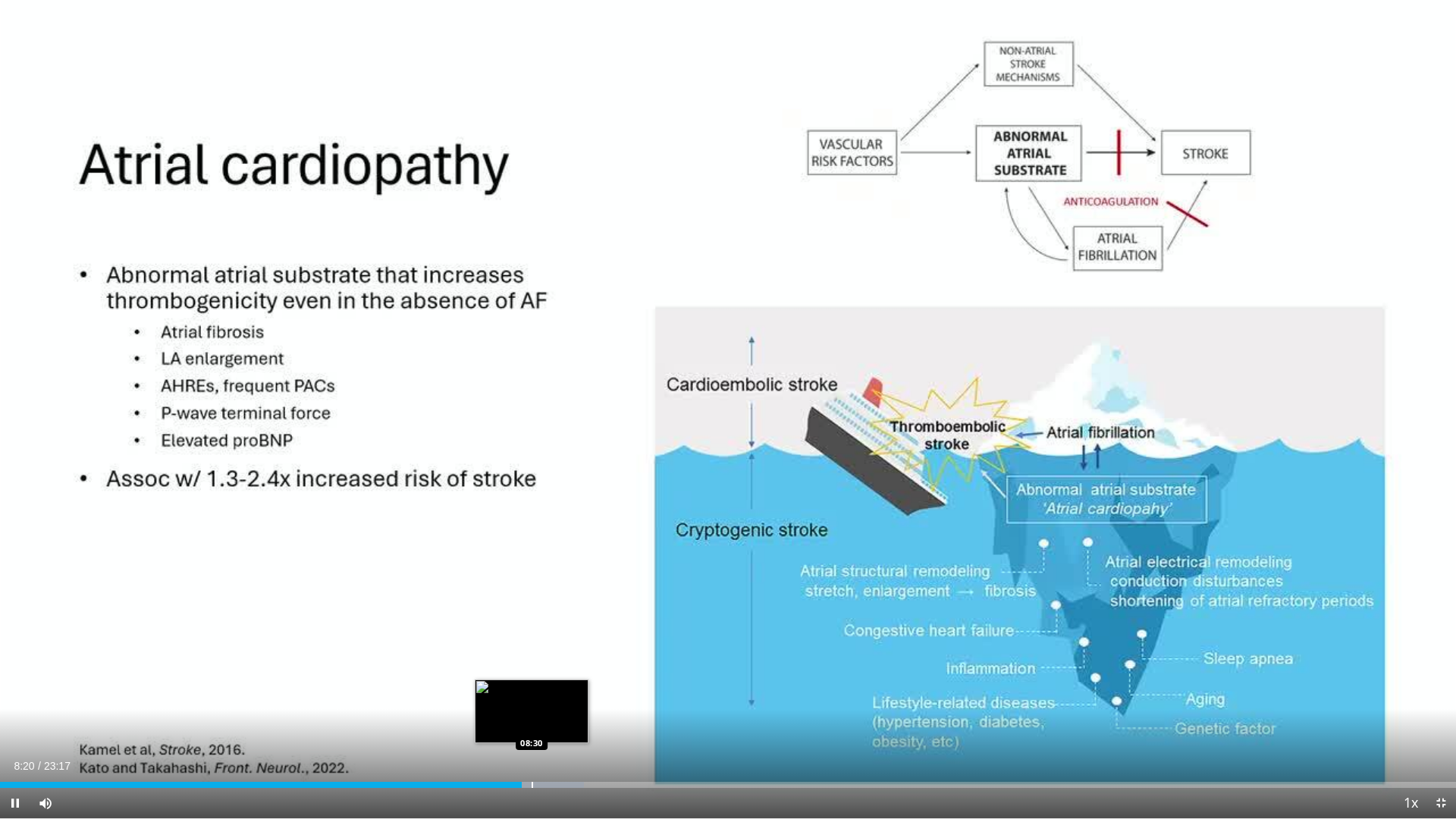
click at [533, 723] on div "Progress Bar" at bounding box center [532, 784] width 2 height 6
click at [550, 723] on div "10 seconds Tap to unmute" at bounding box center [728, 409] width 1456 height 818
click at [553, 723] on div "Loaded : 41.18% 08:34 08:50" at bounding box center [728, 781] width 1456 height 14
click at [11, 723] on span "Video Player" at bounding box center [15, 804] width 31 height 31
click at [1449, 723] on video-js "**********" at bounding box center [728, 410] width 1456 height 819
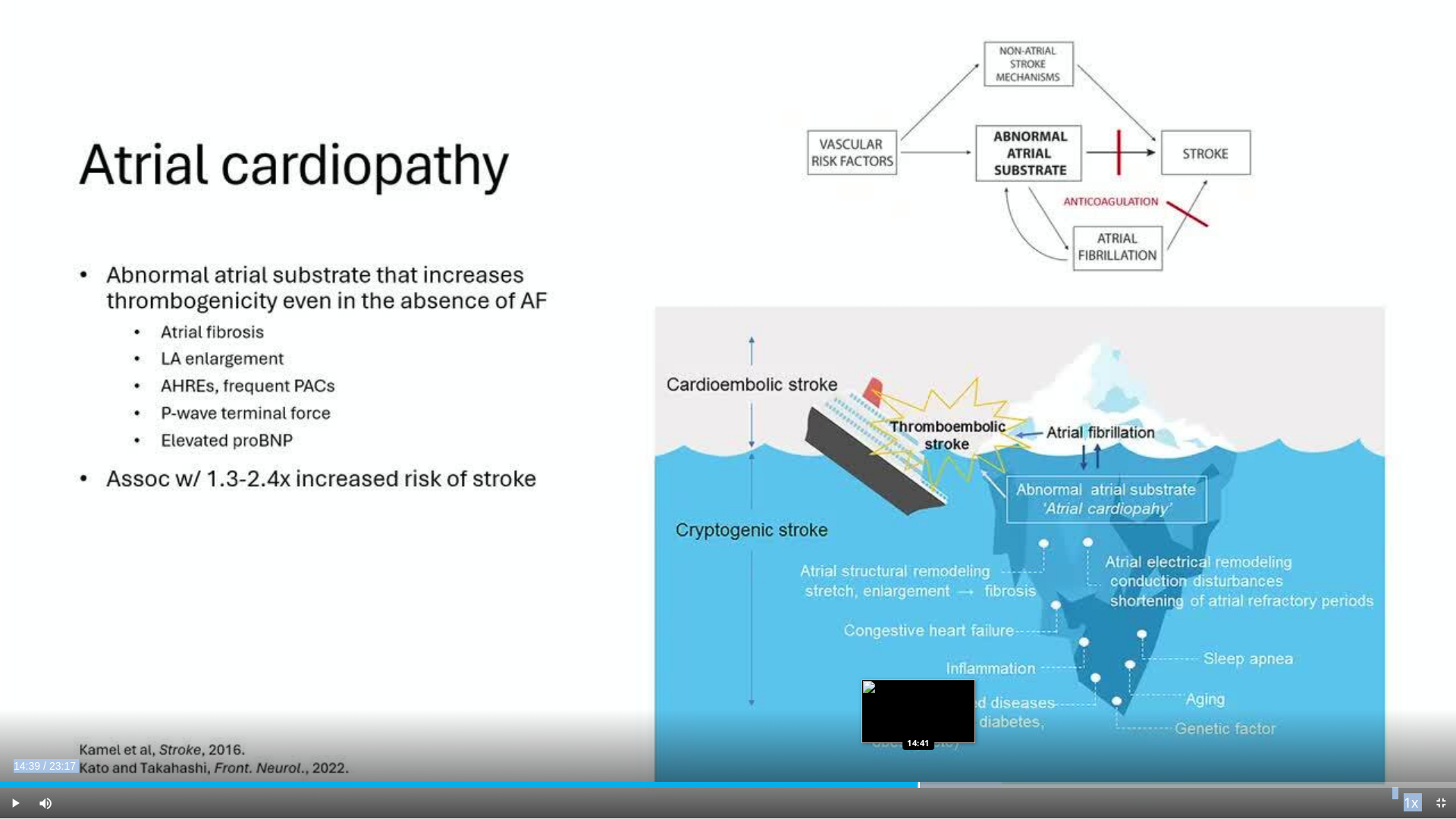
click at [917, 723] on div "14:39" at bounding box center [458, 784] width 917 height 6
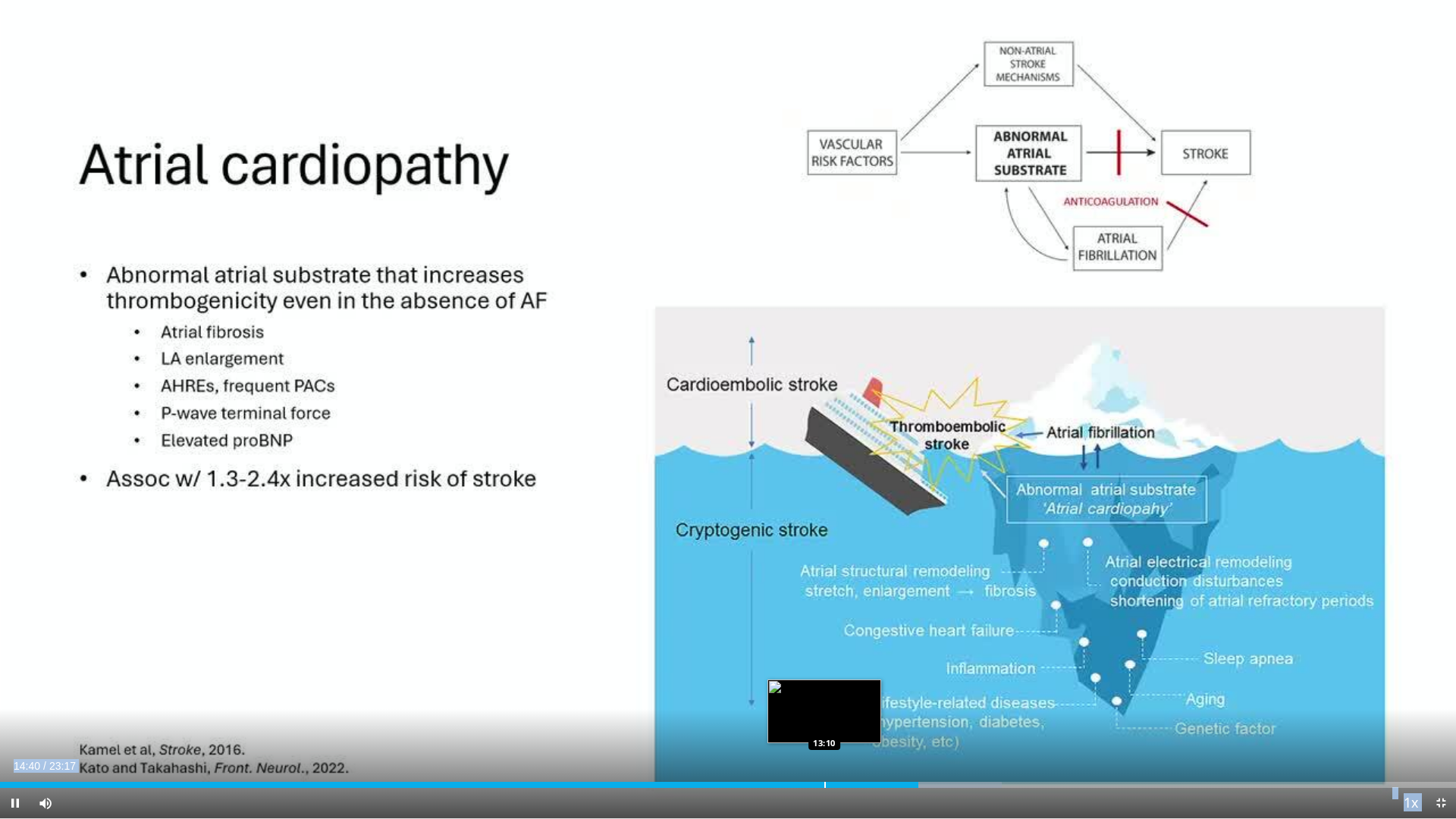
click at [825, 723] on div "Loaded : 68.79% 14:40 13:10" at bounding box center [728, 781] width 1456 height 14
click at [843, 723] on div "Loaded : 61.62% 13:19 13:29" at bounding box center [728, 781] width 1456 height 14
click at [868, 723] on div "Progress Bar" at bounding box center [869, 784] width 2 height 6
click at [821, 723] on div "Loaded : 64.49% 13:54 13:08" at bounding box center [728, 781] width 1456 height 14
click at [775, 723] on div "Progress Bar" at bounding box center [775, 784] width 2 height 6
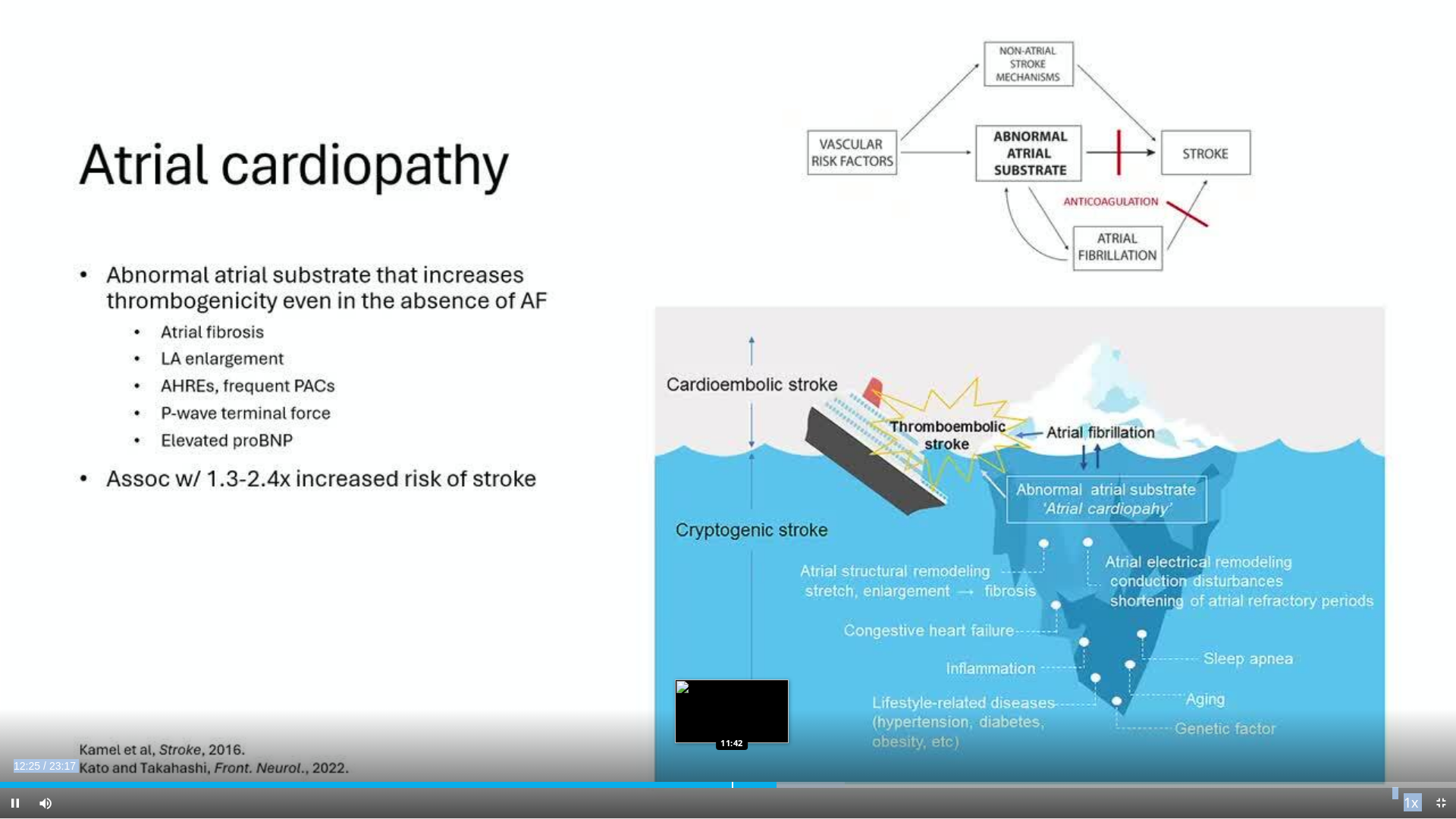
click at [729, 723] on div "Loaded : 58.04% 12:25 11:42" at bounding box center [728, 784] width 1456 height 6
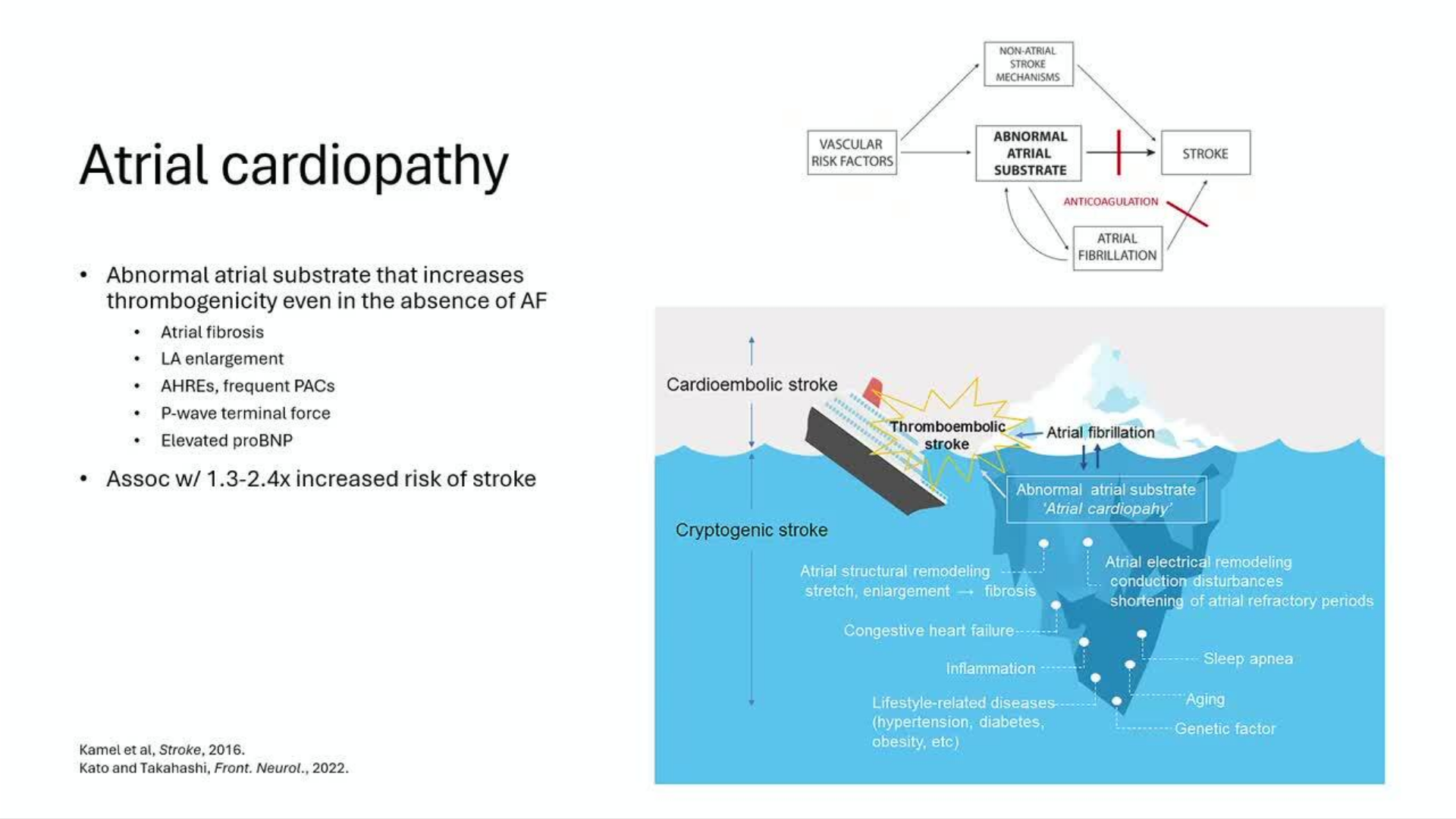
click at [731, 723] on div "10 seconds Tap to unmute" at bounding box center [728, 409] width 1456 height 818
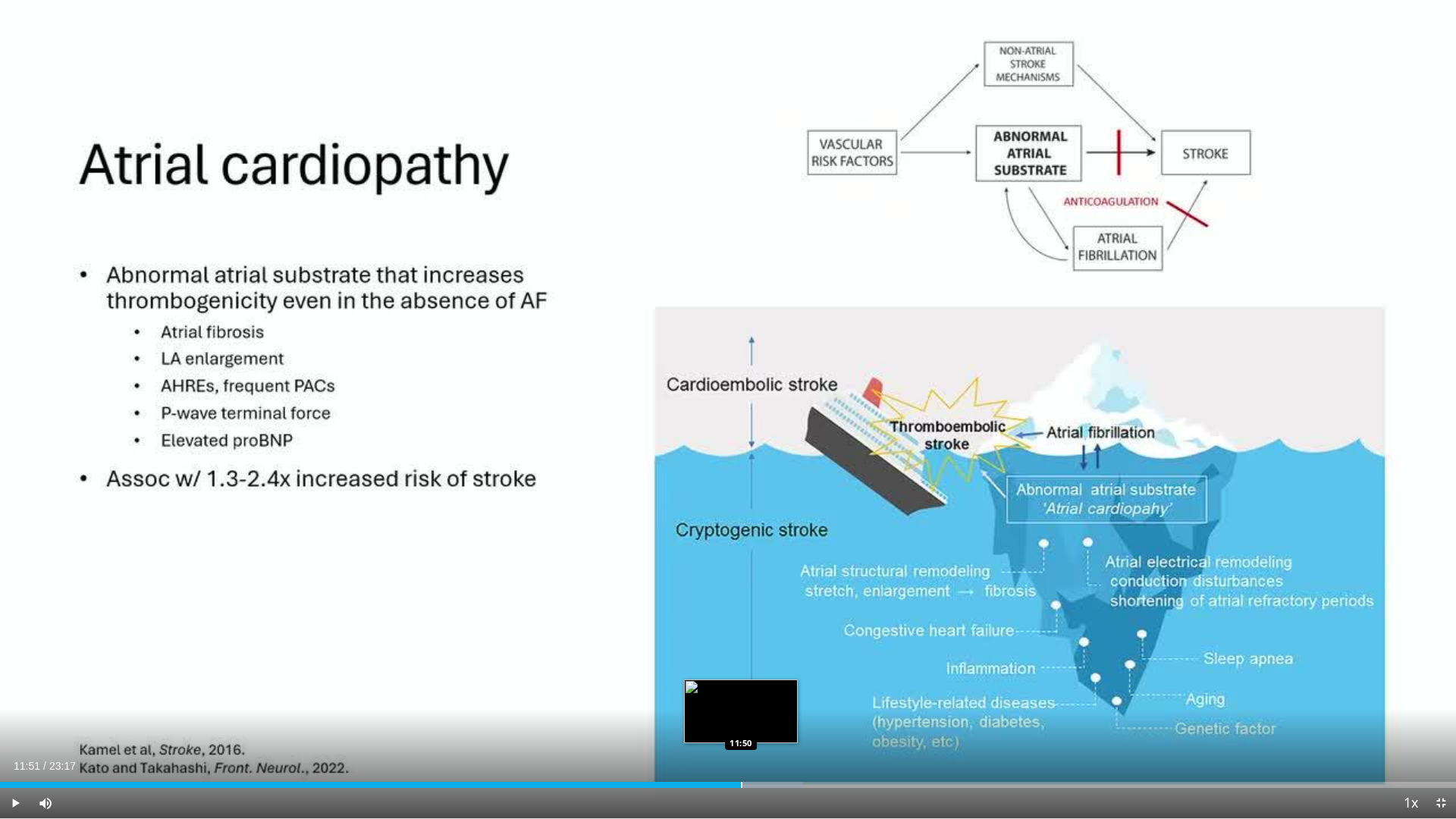
click at [742, 723] on div "Progress Bar" at bounding box center [742, 784] width 2 height 6
click at [14, 723] on span "Video Player" at bounding box center [15, 804] width 31 height 31
click at [761, 723] on div "Loaded : 56.09% 12:02 12:10" at bounding box center [728, 781] width 1456 height 14
click at [775, 723] on div "Loaded : 56.80% 12:12 12:23" at bounding box center [728, 781] width 1456 height 14
click at [783, 723] on div "Loaded : 58.04% 12:24 12:30" at bounding box center [728, 781] width 1456 height 14
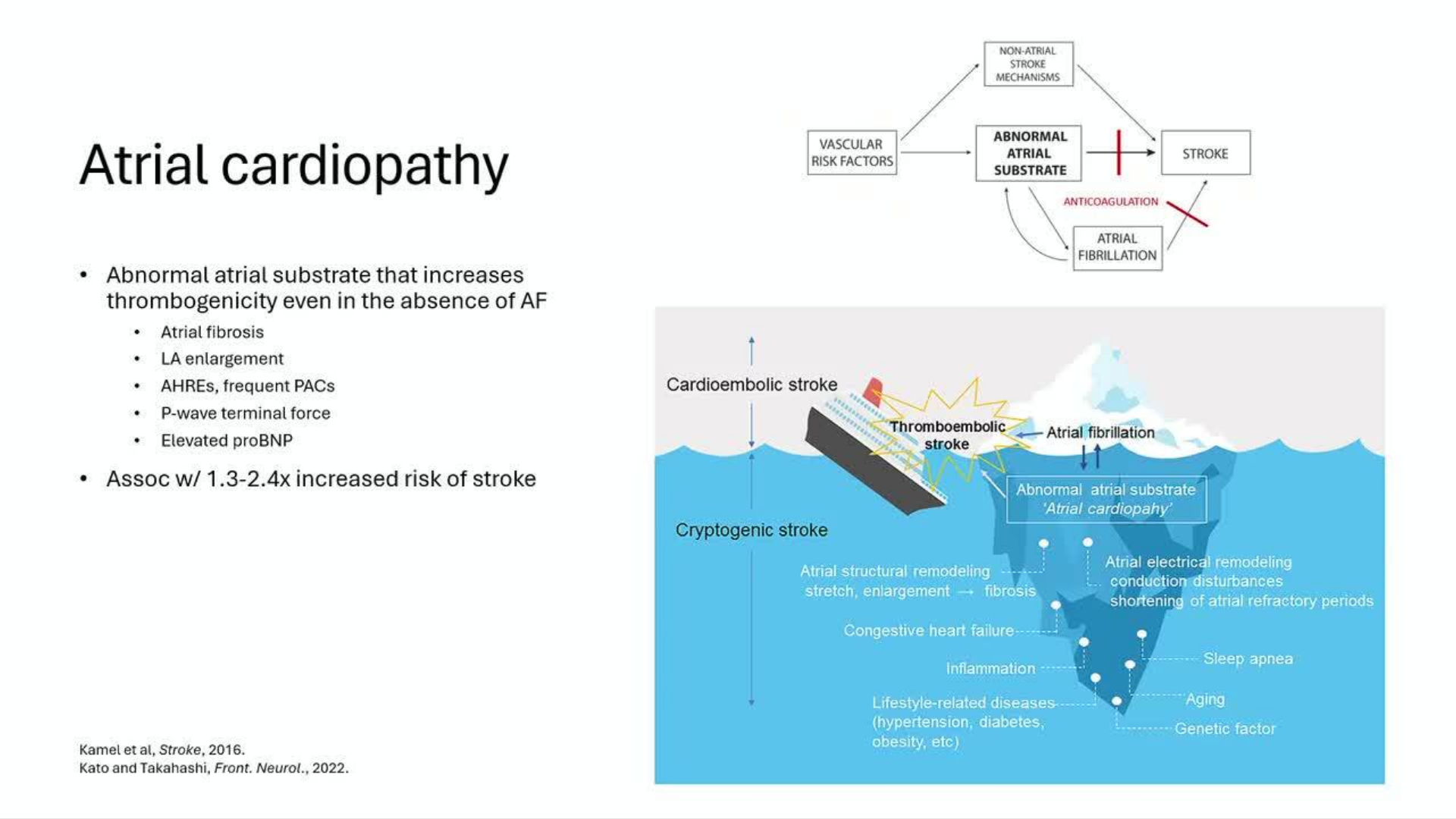
click at [802, 723] on div "10 seconds Tap to unmute" at bounding box center [728, 409] width 1456 height 818
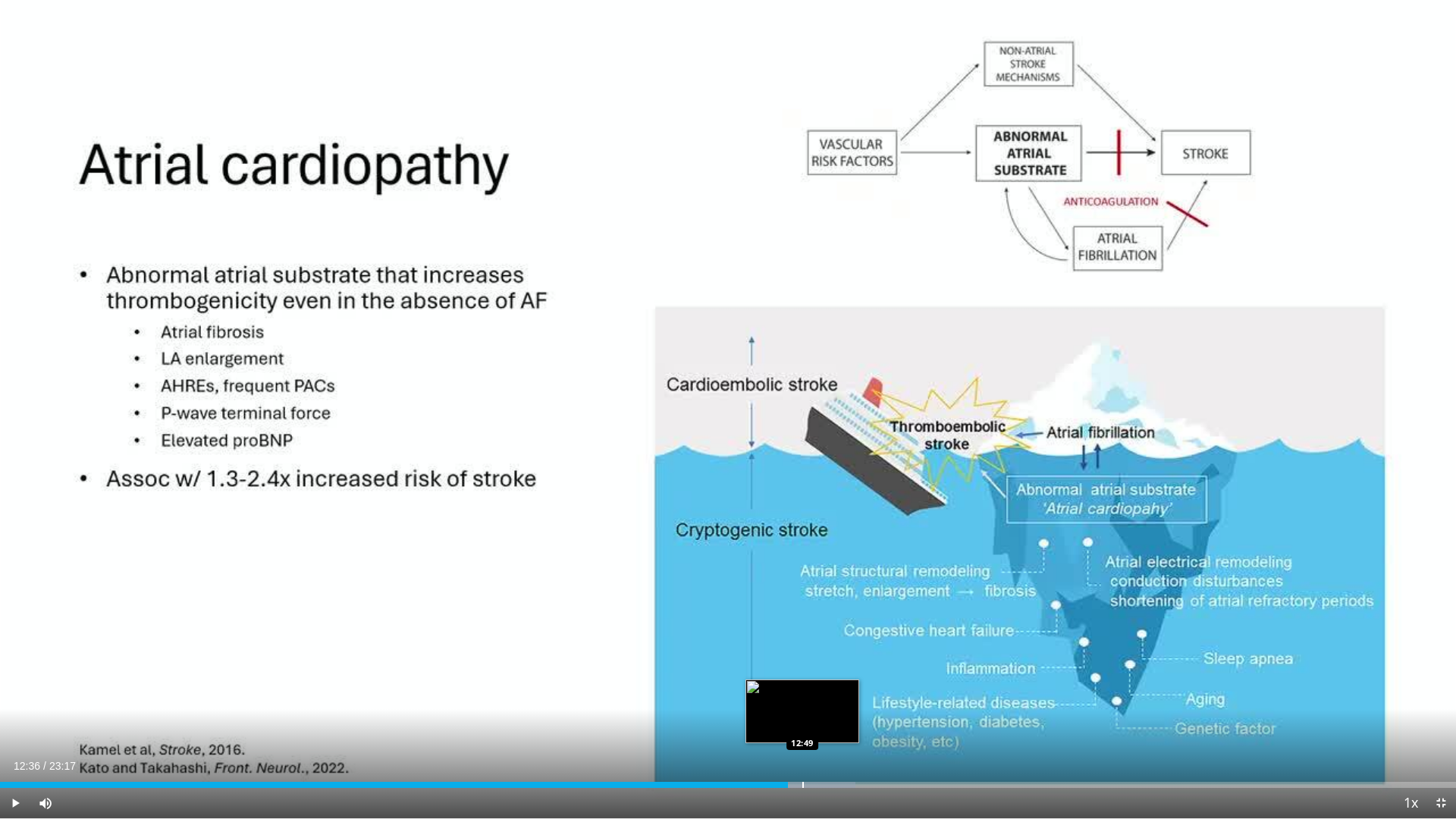
click at [802, 723] on div "Loaded : 58.75% 12:36 12:49" at bounding box center [728, 781] width 1456 height 14
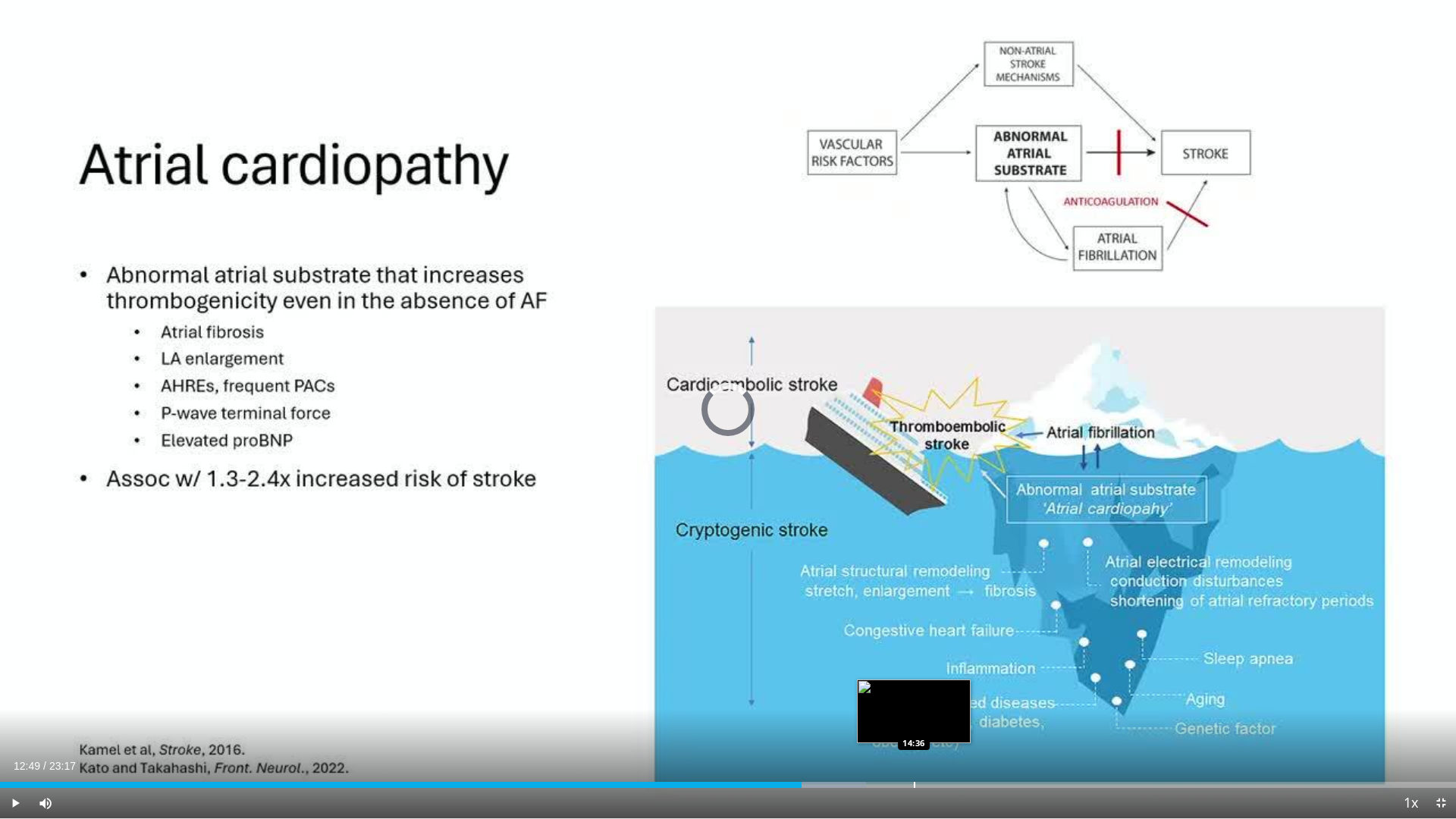
click at [914, 723] on div "Loaded : 59.47% 12:49 14:36" at bounding box center [728, 781] width 1456 height 14
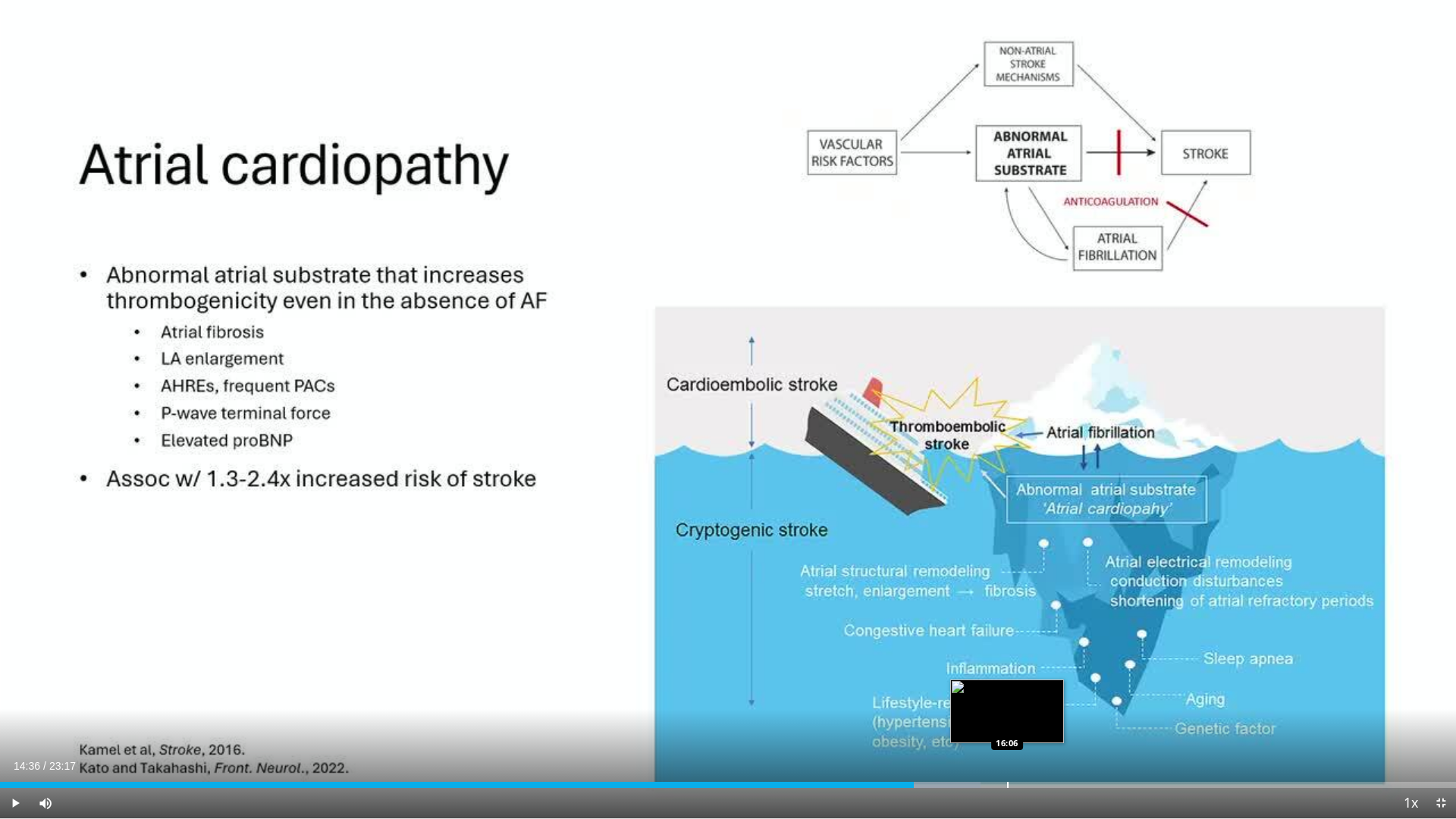
click at [1007, 723] on div "Loaded : 67.35% 14:36 16:06" at bounding box center [728, 781] width 1456 height 14
click at [8, 723] on span "Video Player" at bounding box center [15, 804] width 31 height 31
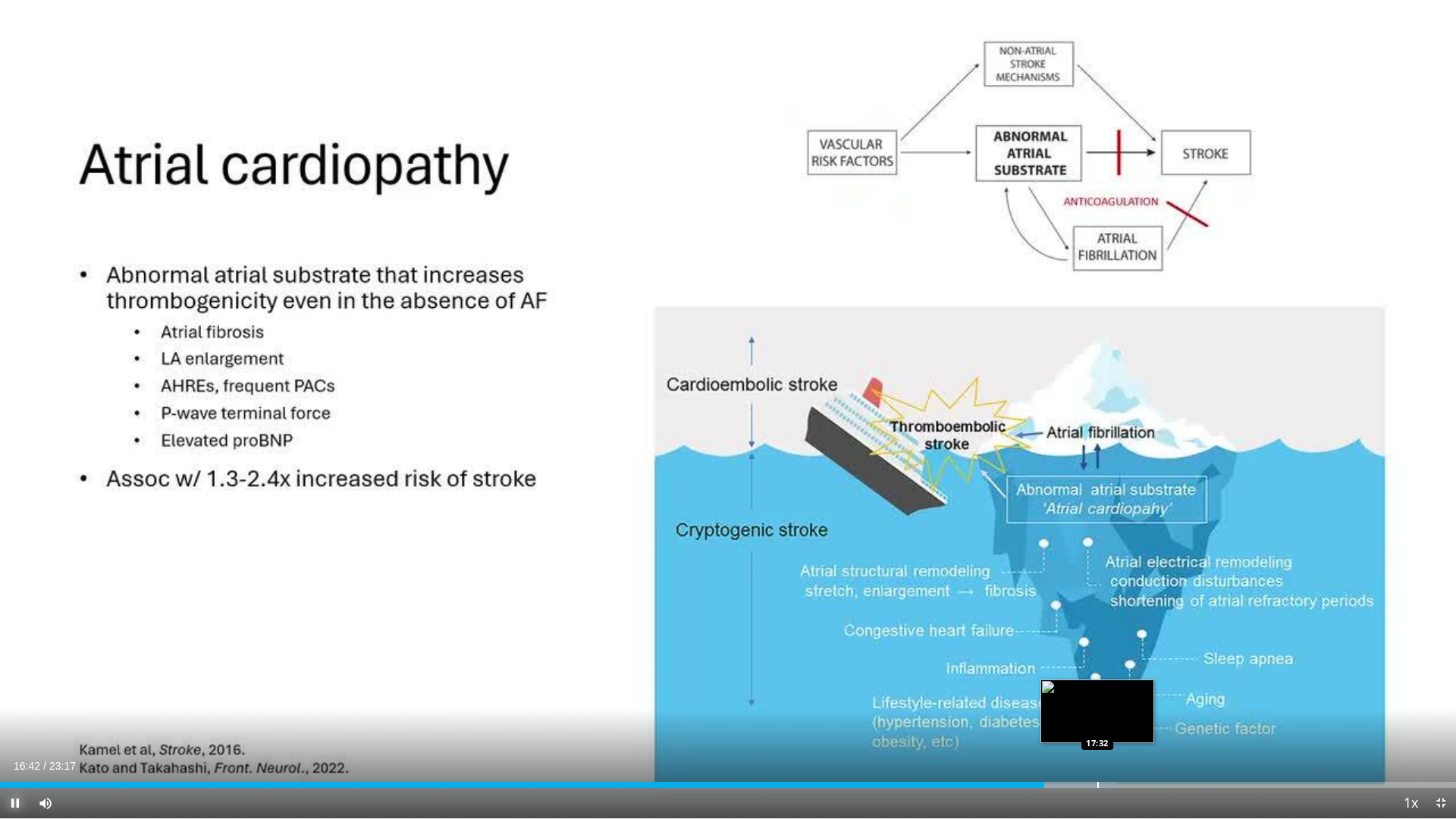
click at [1098, 723] on div "Loaded : 76.67% 16:42 17:32" at bounding box center [728, 781] width 1456 height 14
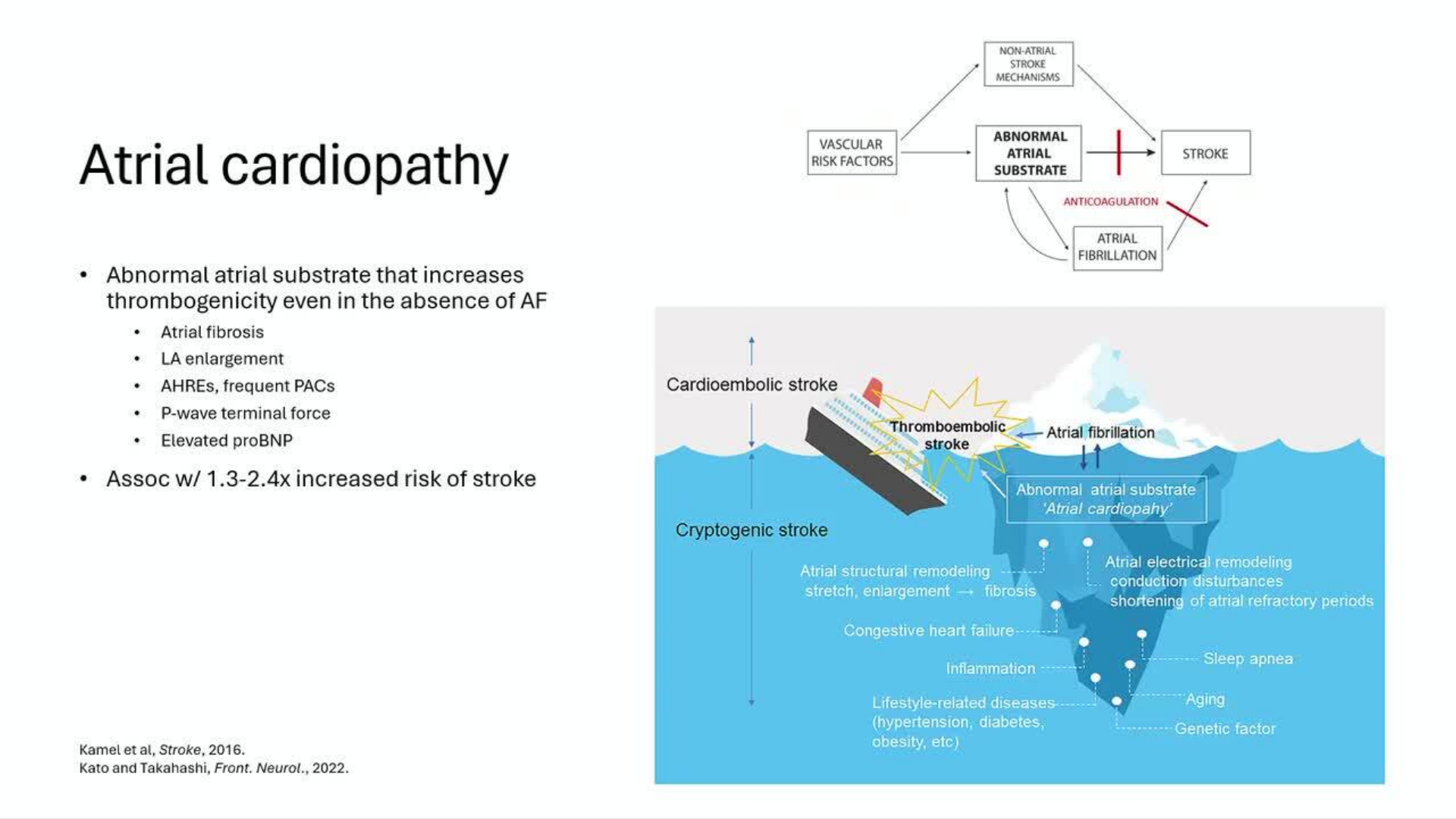
click at [1449, 723] on video-js "**********" at bounding box center [728, 410] width 1456 height 819
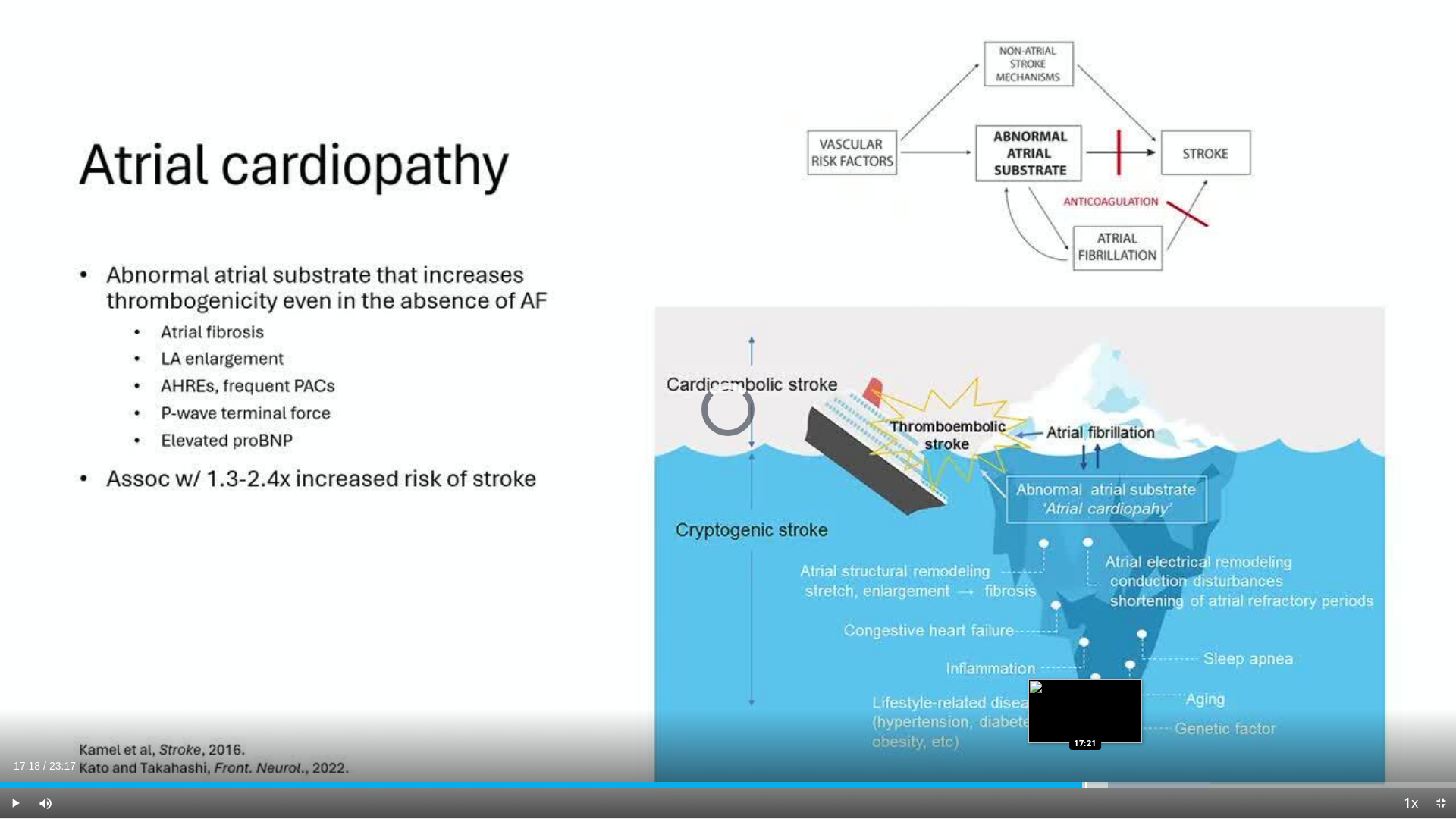
click at [1082, 723] on div "Loaded : 83.07% 17:18 17:21" at bounding box center [728, 784] width 1456 height 6
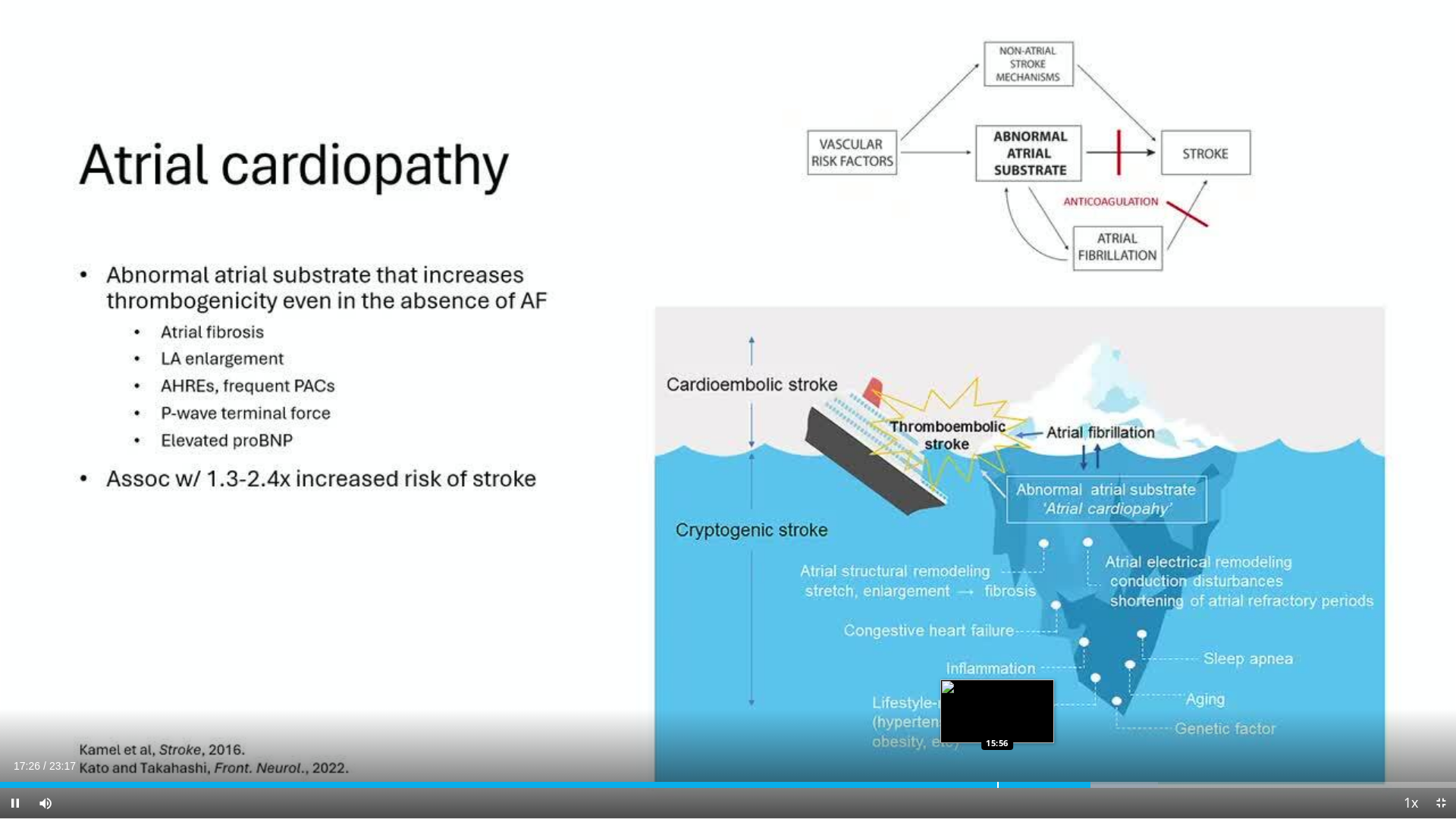
click at [998, 723] on div "Loaded : 79.52% 17:26 15:56" at bounding box center [728, 781] width 1456 height 14
click at [1004, 723] on div "Progress Bar" at bounding box center [1005, 784] width 2 height 6
click at [1024, 723] on div "Progress Bar" at bounding box center [1024, 784] width 2 height 6
click at [12, 723] on span "Video Player" at bounding box center [15, 804] width 31 height 31
click at [13, 723] on span "Video Player" at bounding box center [15, 804] width 31 height 31
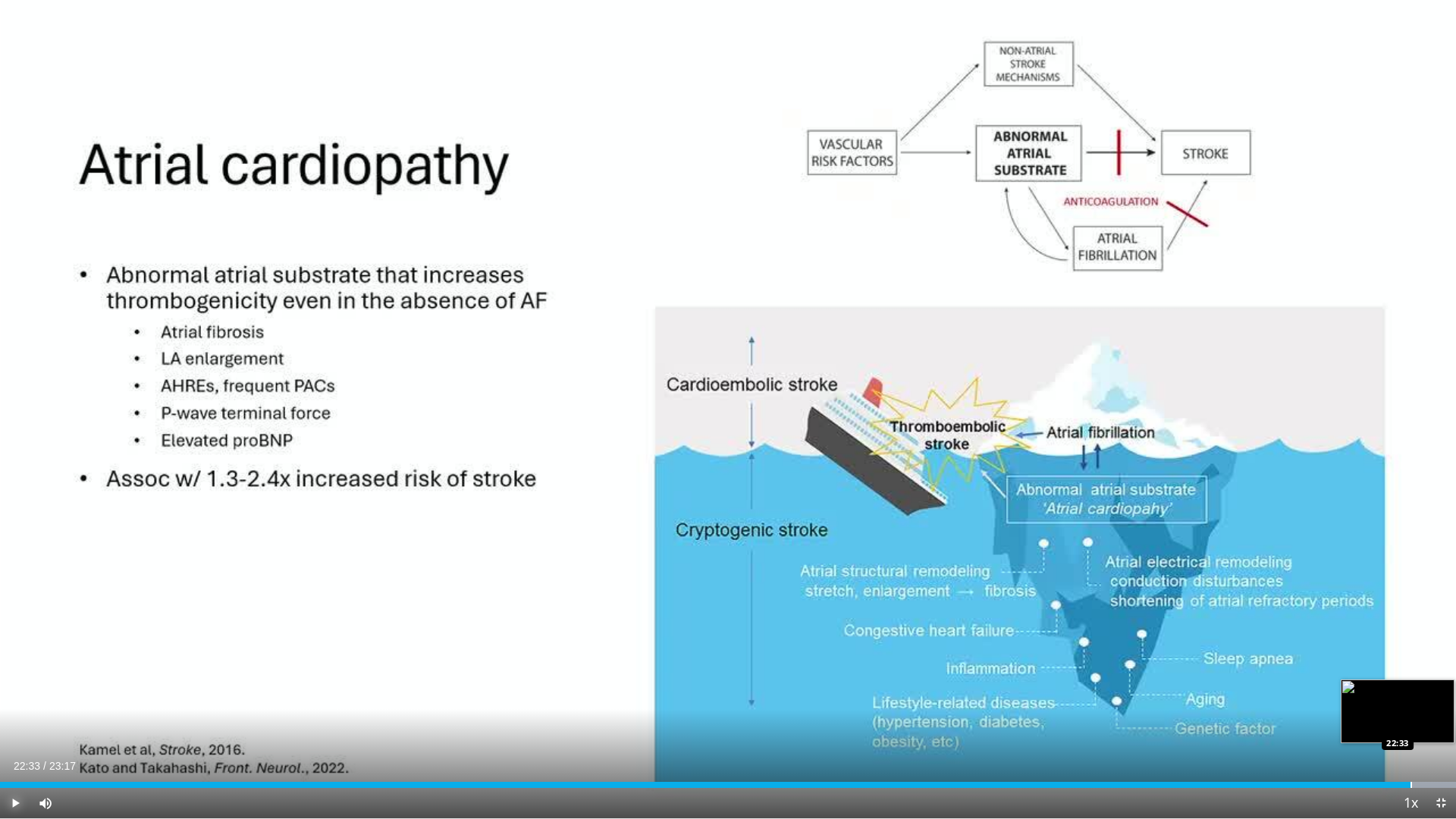
click at [1410, 723] on div "Loaded : 100.00% 22:33 22:33" at bounding box center [728, 781] width 1456 height 14
click at [1432, 723] on div "Loaded : 100.00% 22:34 22:53" at bounding box center [728, 781] width 1456 height 14
click at [1441, 723] on div "Progress Bar" at bounding box center [1442, 784] width 2 height 6
click at [16, 723] on span "Video Player" at bounding box center [15, 804] width 31 height 31
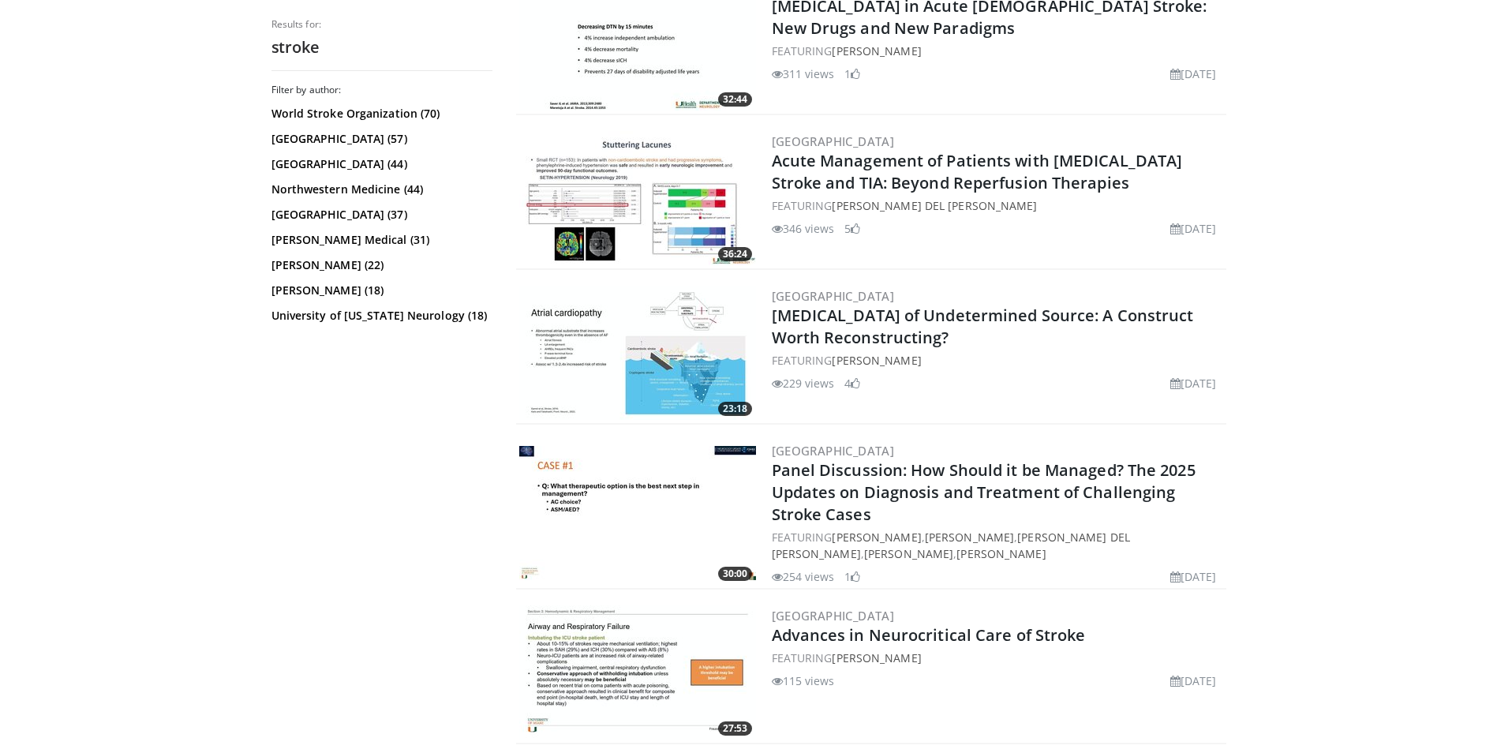
scroll to position [3235, 0]
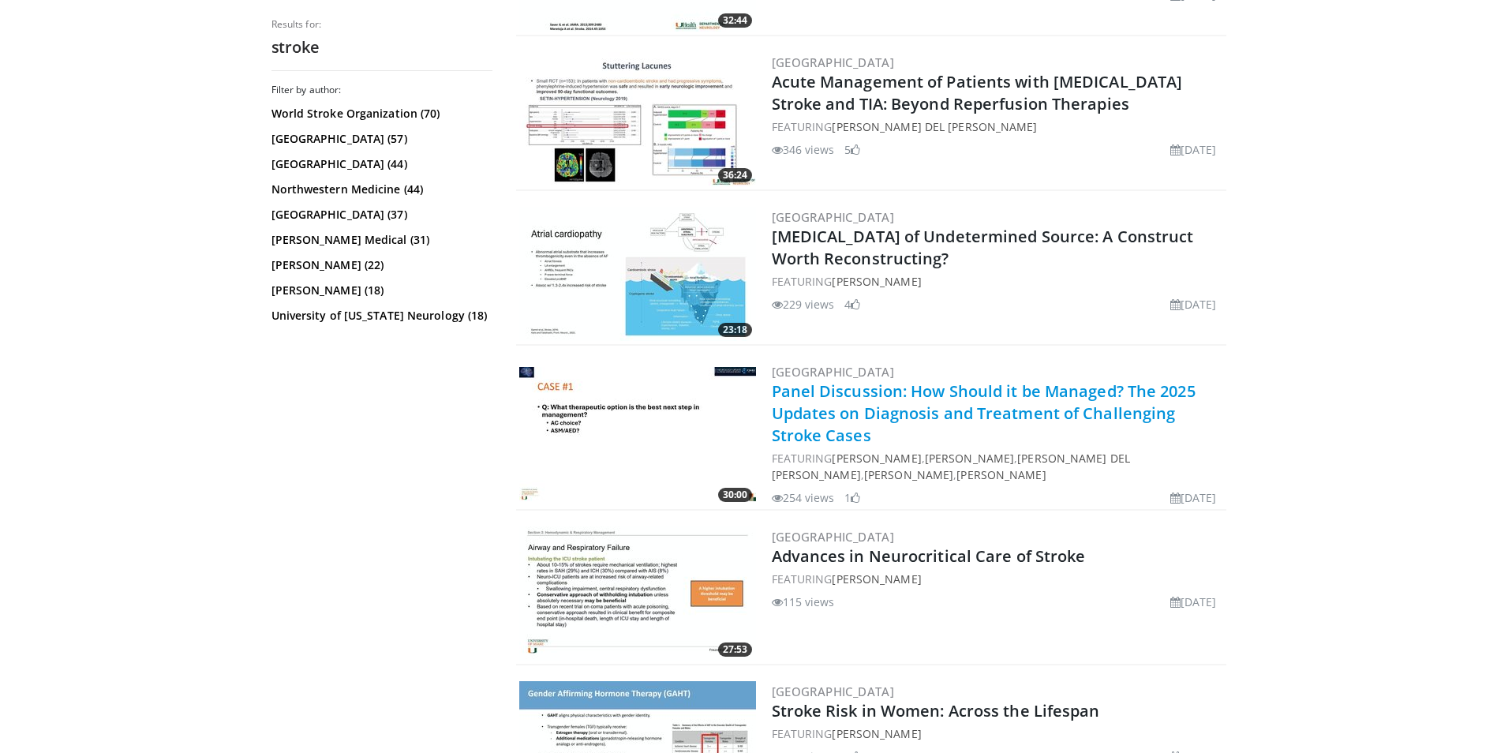
click at [814, 406] on link "Panel Discussion: How Should it be Managed? The 2025 Updates on Diagnosis and T…" at bounding box center [984, 412] width 424 height 65
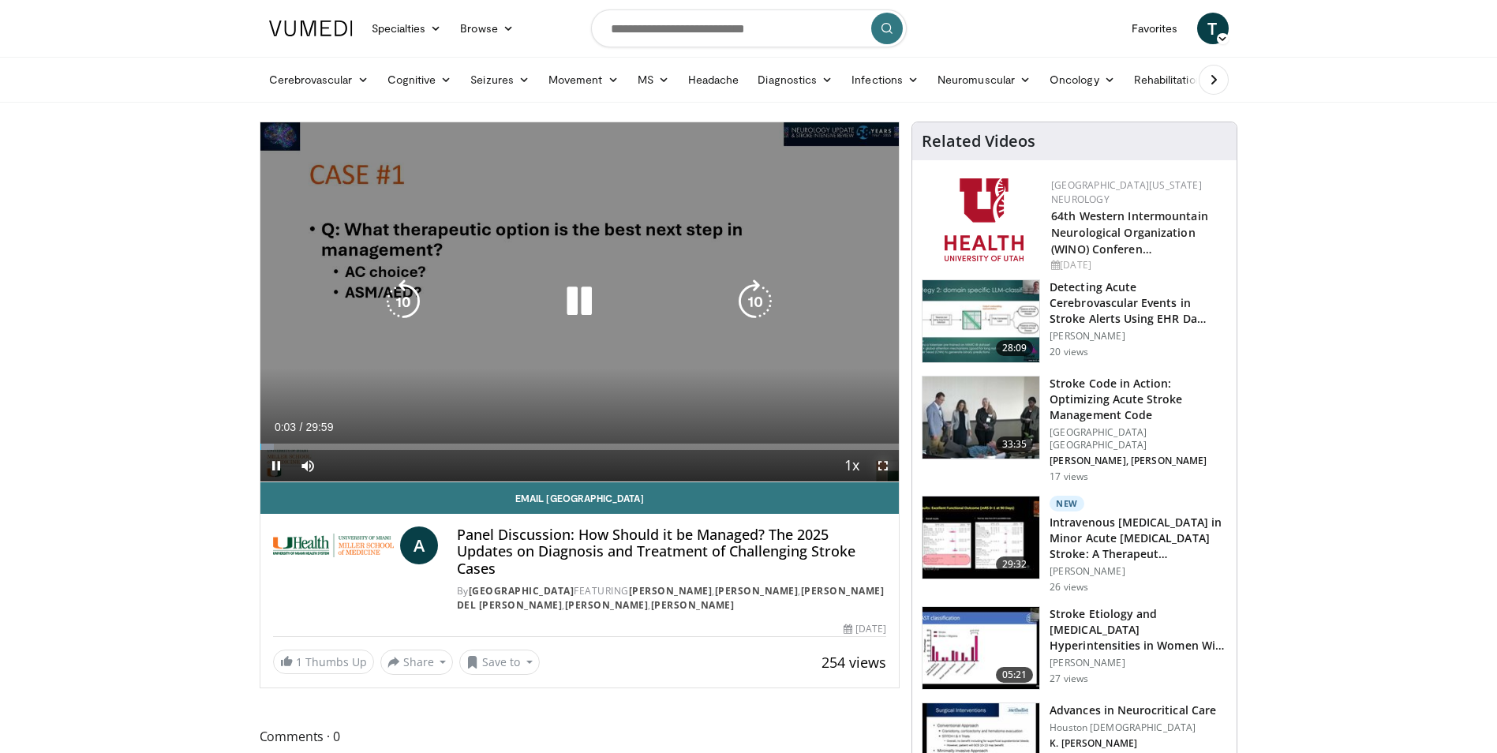
drag, startPoint x: 886, startPoint y: 465, endPoint x: 889, endPoint y: 524, distance: 58.5
click at [886, 465] on span "Video Player" at bounding box center [883, 466] width 32 height 32
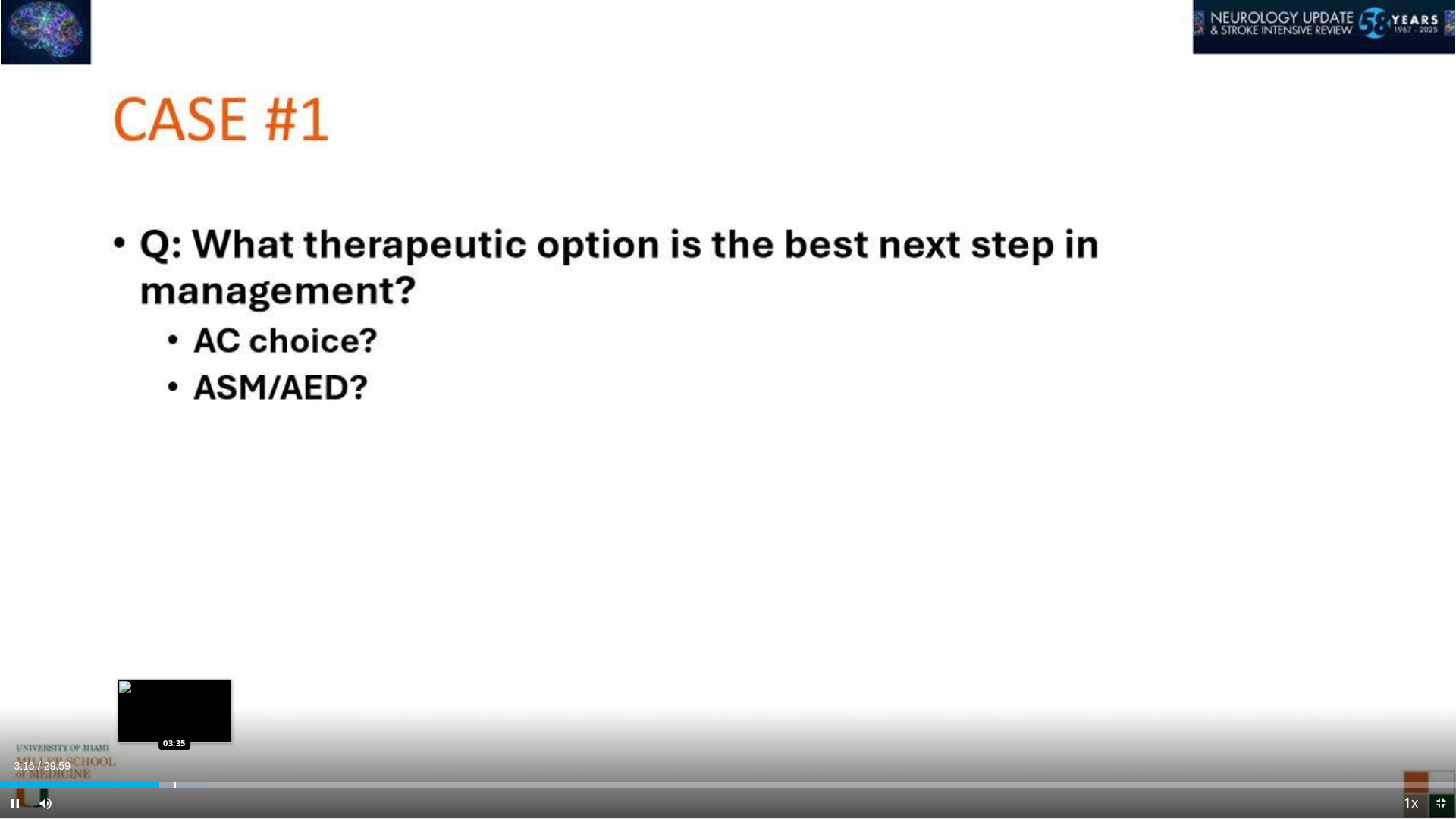
click at [174, 723] on div "Progress Bar" at bounding box center [175, 784] width 2 height 6
click at [192, 723] on div "Loaded : 15.58% 03:57 03:57" at bounding box center [728, 781] width 1456 height 14
click at [180, 723] on div "Loaded : 16.69% 03:42 03:45" at bounding box center [728, 784] width 1456 height 6
click at [175, 723] on div "Loaded : 16.69% 03:44 03:36" at bounding box center [728, 781] width 1456 height 14
click at [170, 723] on div "Loaded : 16.69% 03:38 03:30" at bounding box center [728, 781] width 1456 height 14
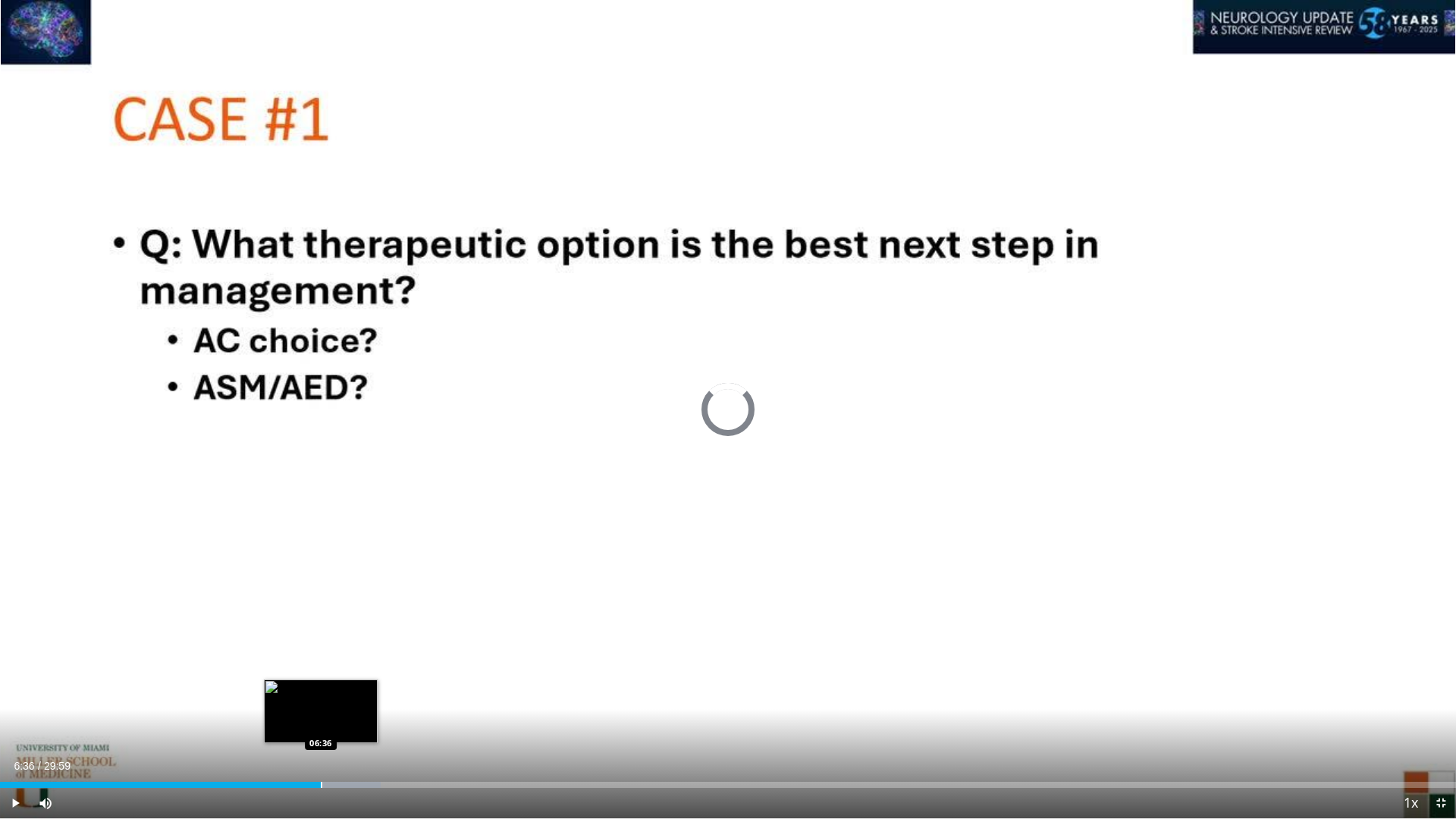
click at [321, 723] on div "Progress Bar" at bounding box center [322, 784] width 2 height 6
click at [310, 723] on div "06:37" at bounding box center [160, 784] width 322 height 6
click at [272, 723] on div "Progress Bar" at bounding box center [272, 784] width 2 height 6
click at [341, 723] on div "Loaded : 25.36% 06:36 07:01" at bounding box center [728, 781] width 1456 height 14
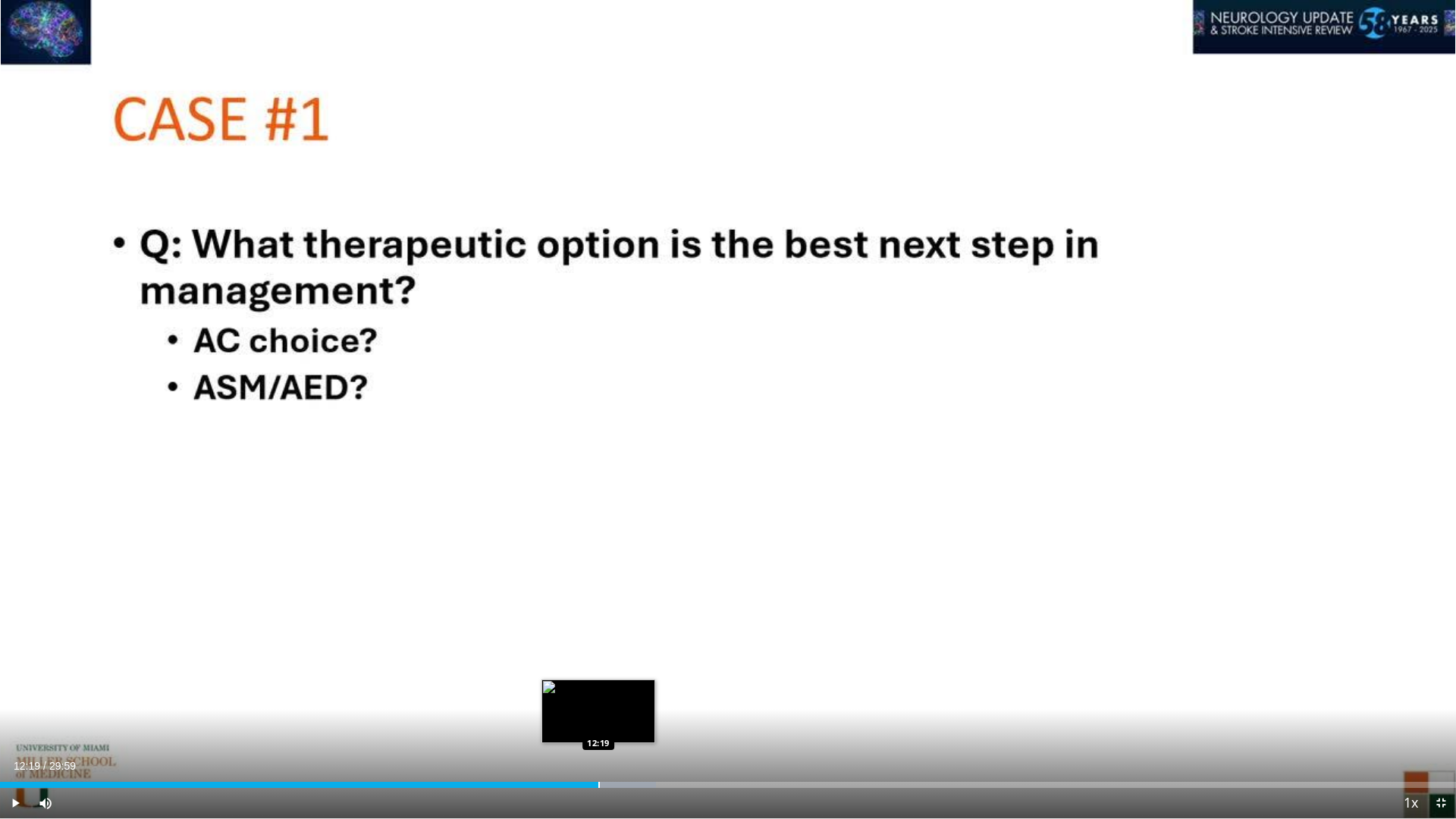
click at [598, 723] on div "Progress Bar" at bounding box center [599, 784] width 2 height 6
click at [8, 723] on span "Video Player" at bounding box center [15, 804] width 31 height 31
click at [13, 723] on span "Video Player" at bounding box center [15, 804] width 31 height 31
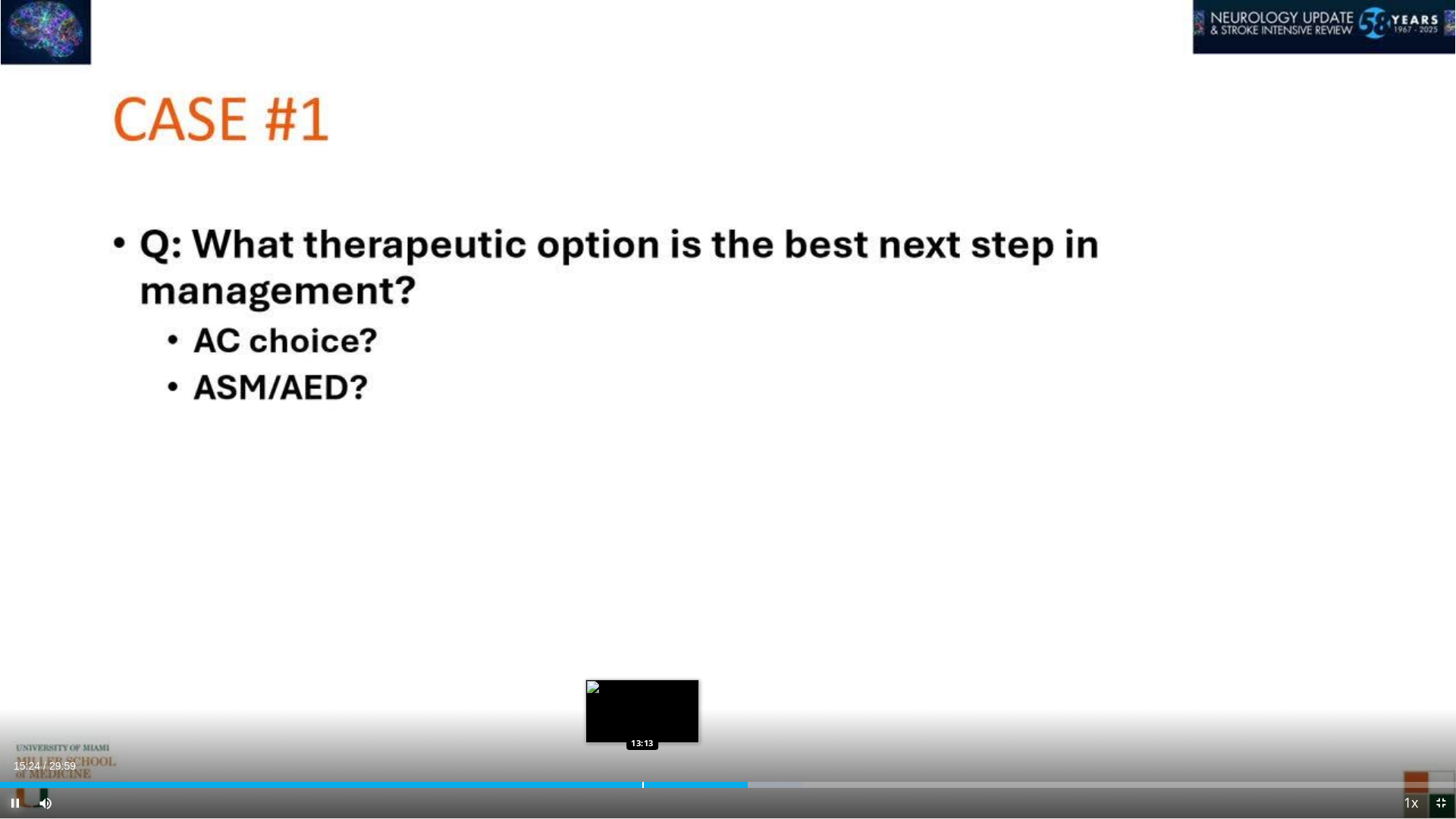
click at [643, 723] on div "Progress Bar" at bounding box center [643, 784] width 2 height 6
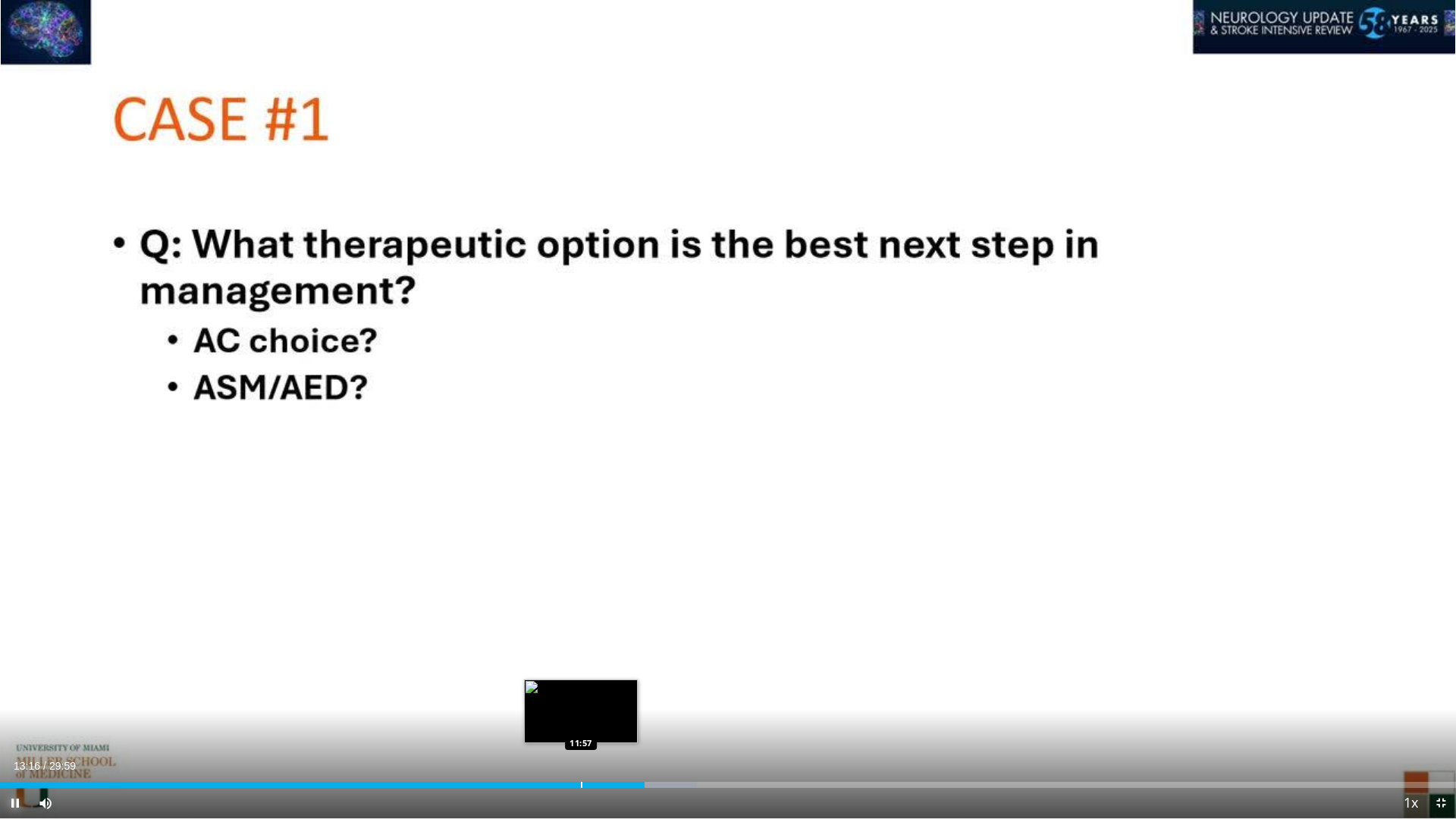
click at [580, 723] on div "Loaded : 47.85% 13:16 11:57" at bounding box center [728, 781] width 1456 height 14
click at [598, 723] on div "Progress Bar" at bounding box center [599, 784] width 2 height 6
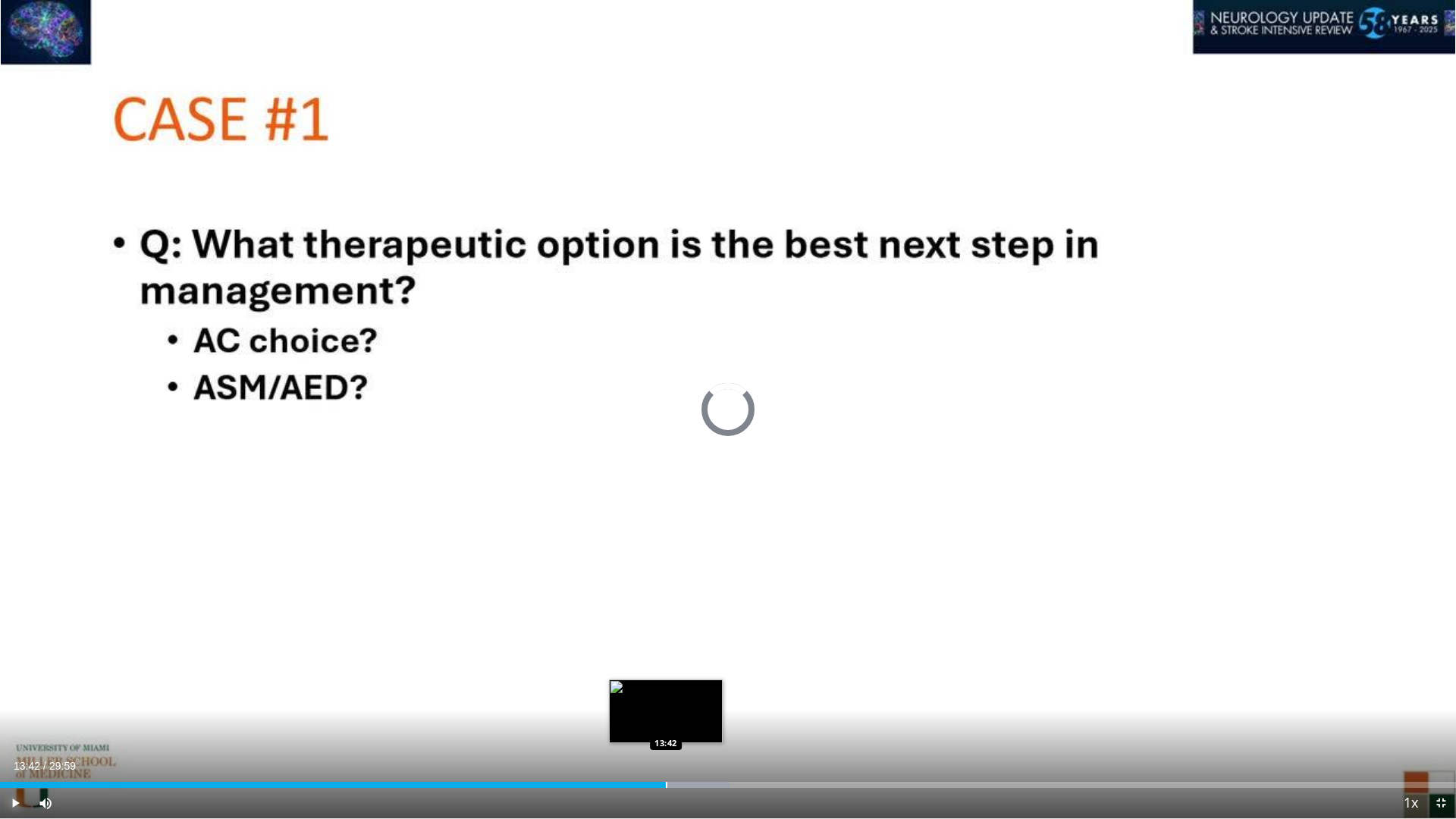
click at [666, 723] on div "Progress Bar" at bounding box center [667, 784] width 2 height 6
click at [671, 723] on div "Loaded : 51.19% 13:49 13:49" at bounding box center [728, 781] width 1456 height 14
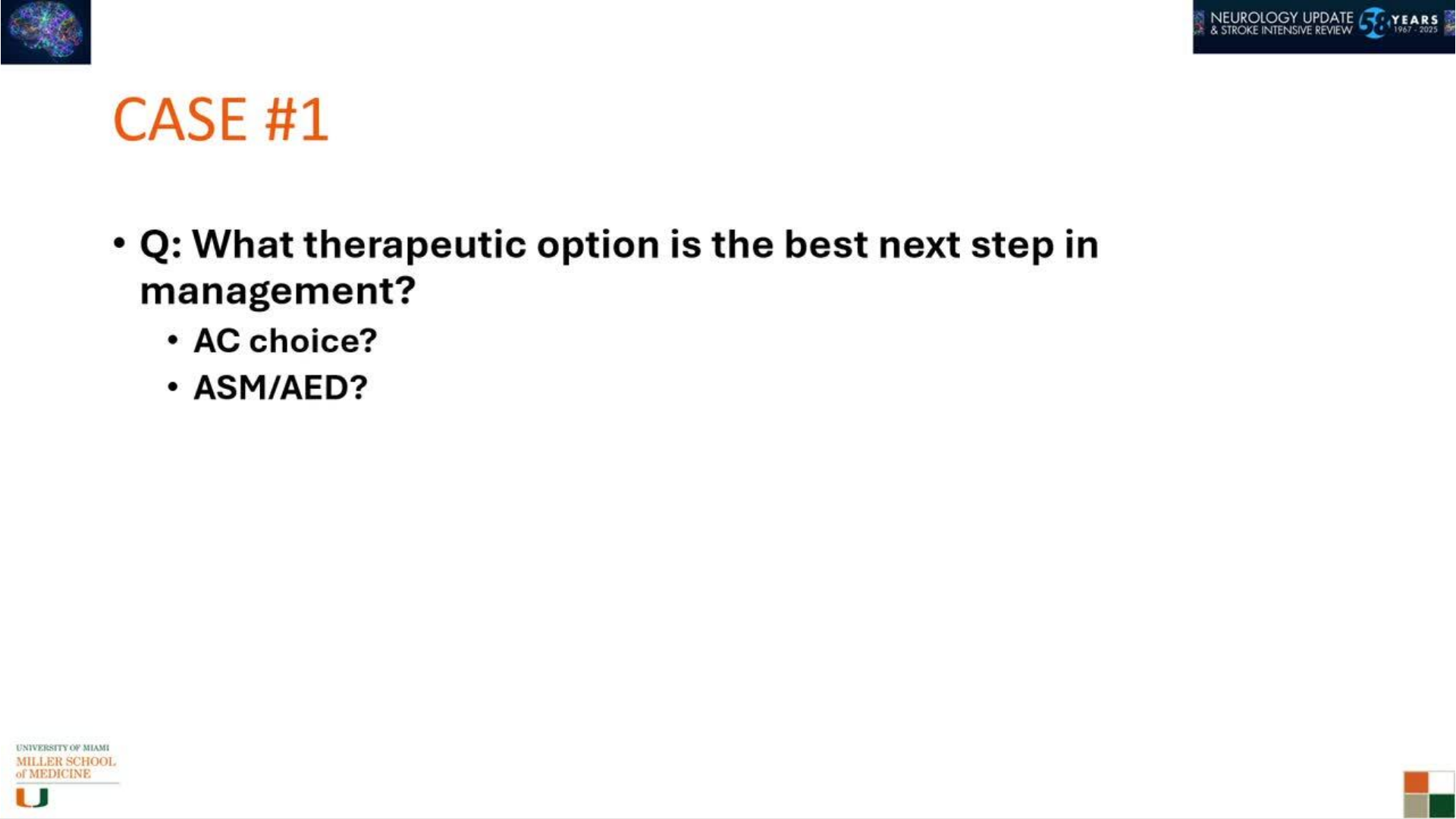
click at [11, 723] on div "10 seconds Tap to unmute" at bounding box center [728, 409] width 1456 height 818
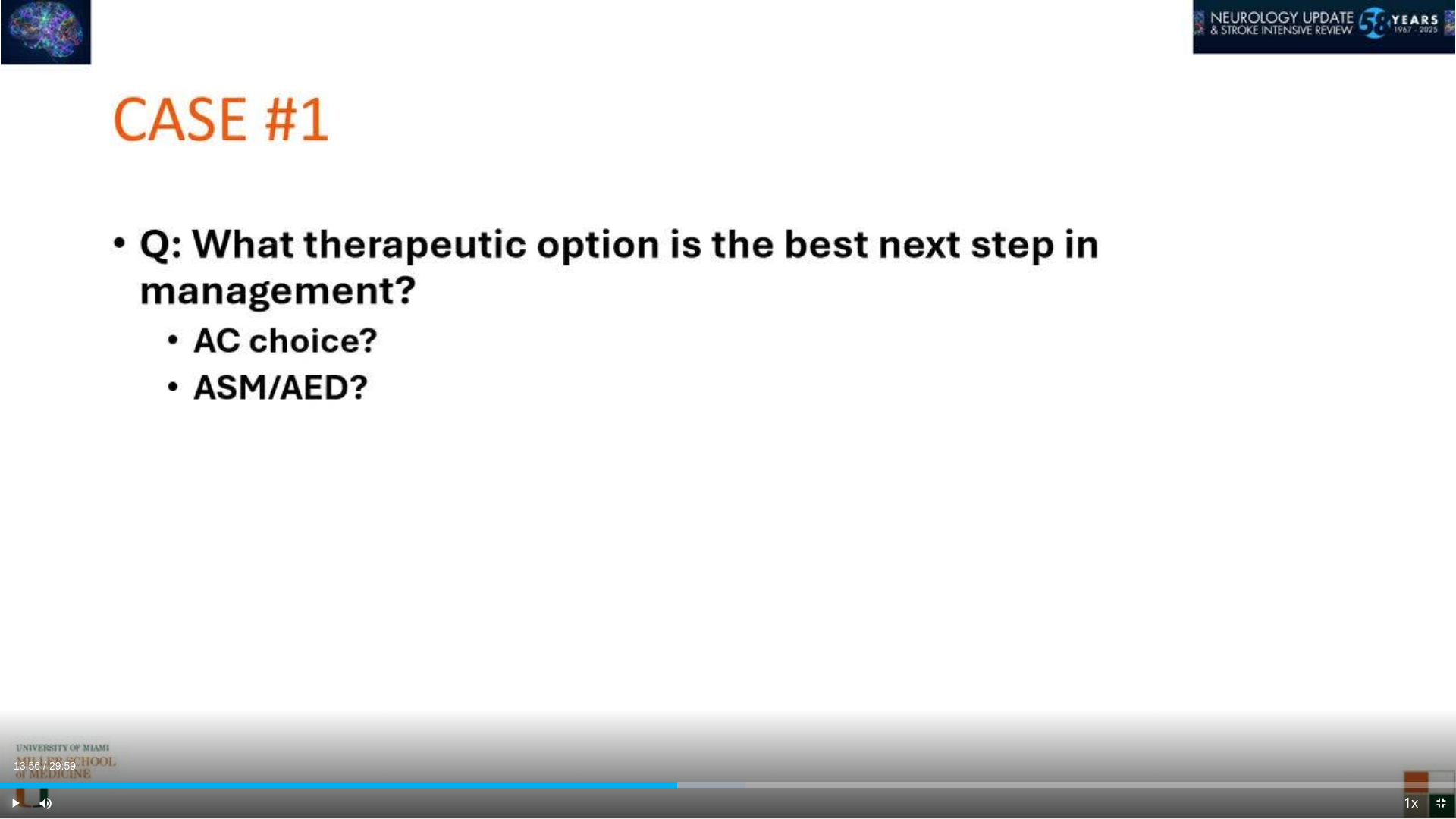
click at [12, 723] on span "Video Player" at bounding box center [15, 804] width 31 height 31
click at [710, 723] on div "Progress Bar" at bounding box center [711, 784] width 2 height 6
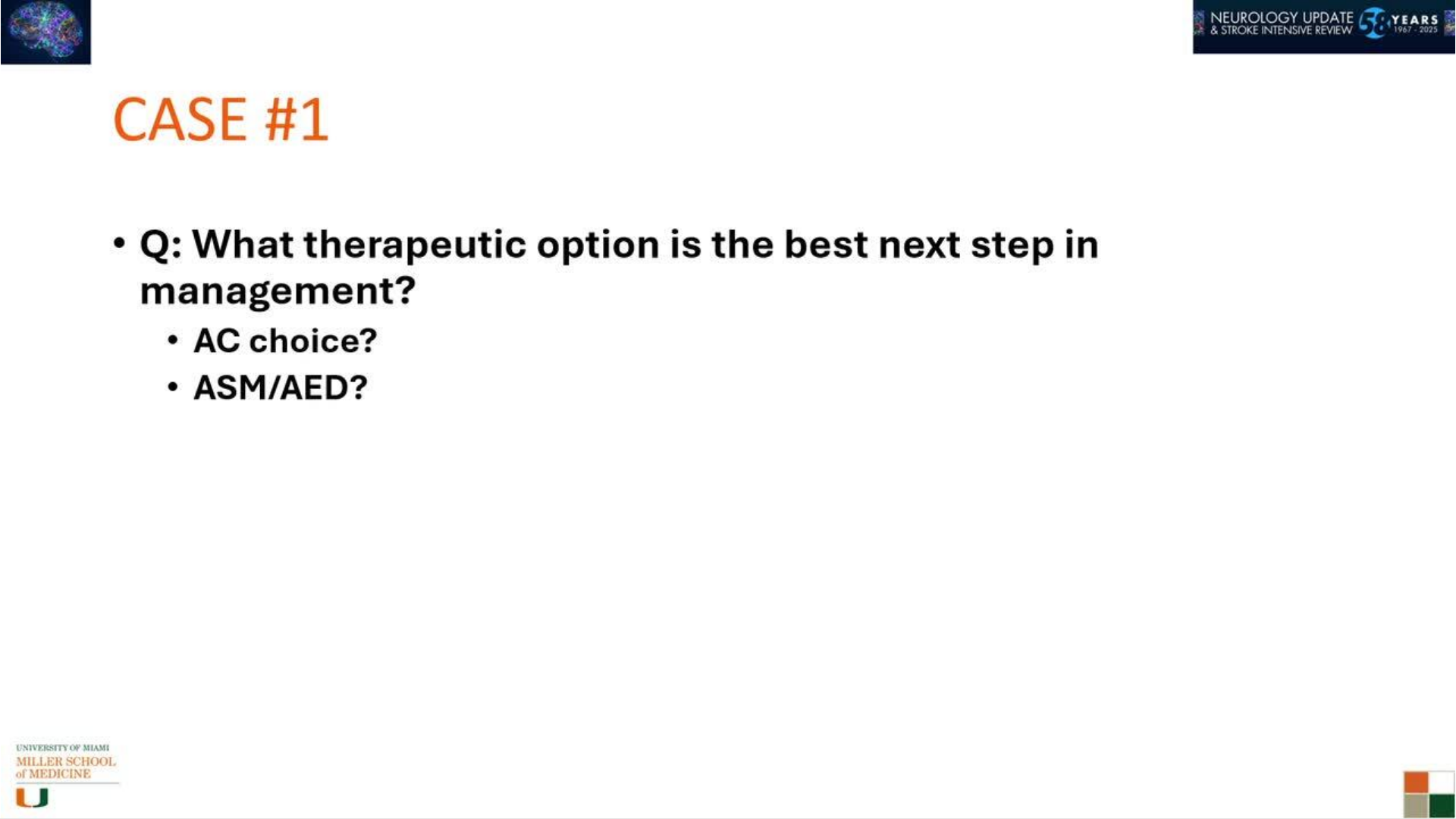
click at [721, 723] on div "10 seconds Tap to unmute" at bounding box center [728, 409] width 1456 height 818
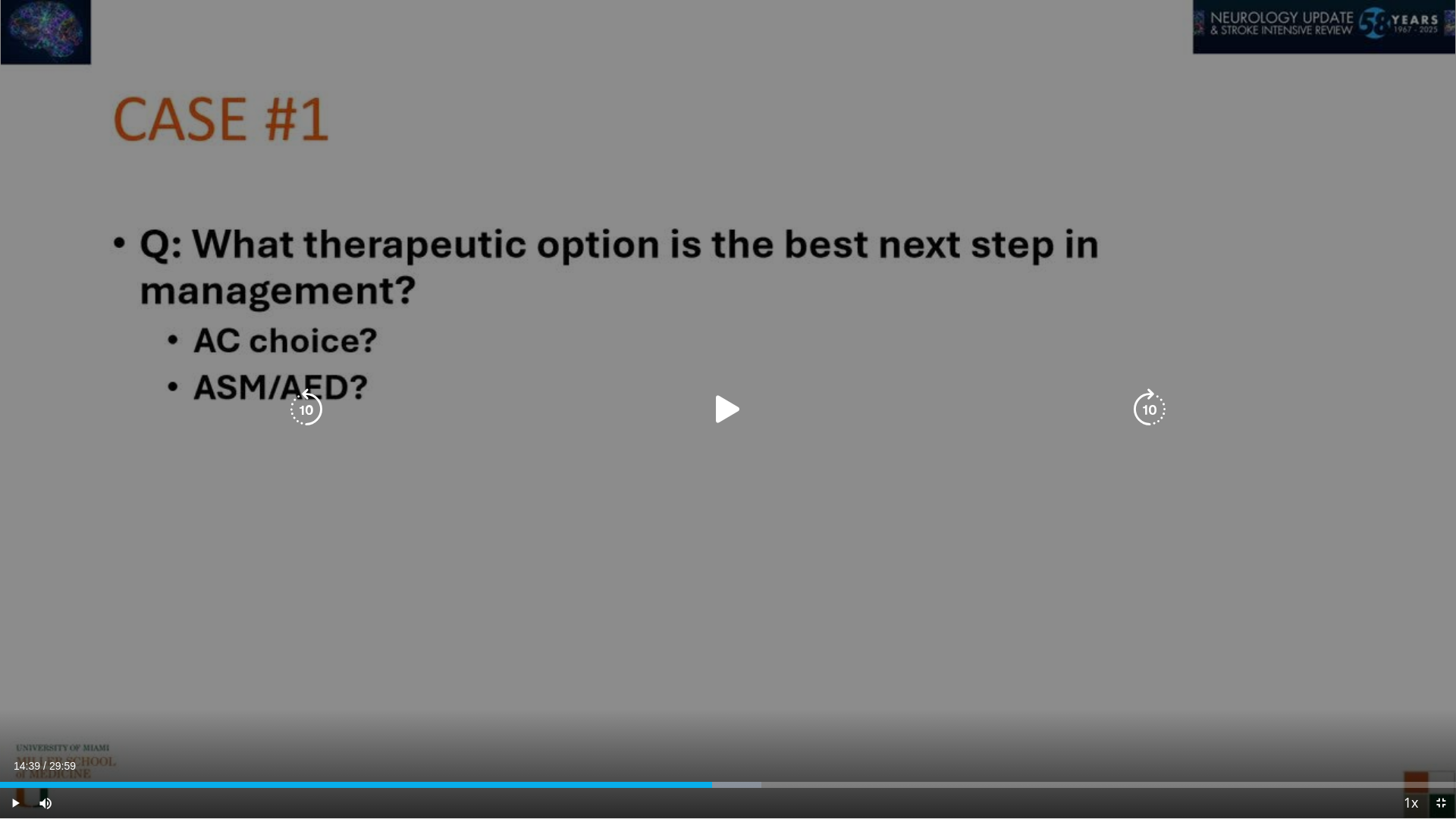
click at [731, 411] on icon "Video Player" at bounding box center [728, 410] width 42 height 42
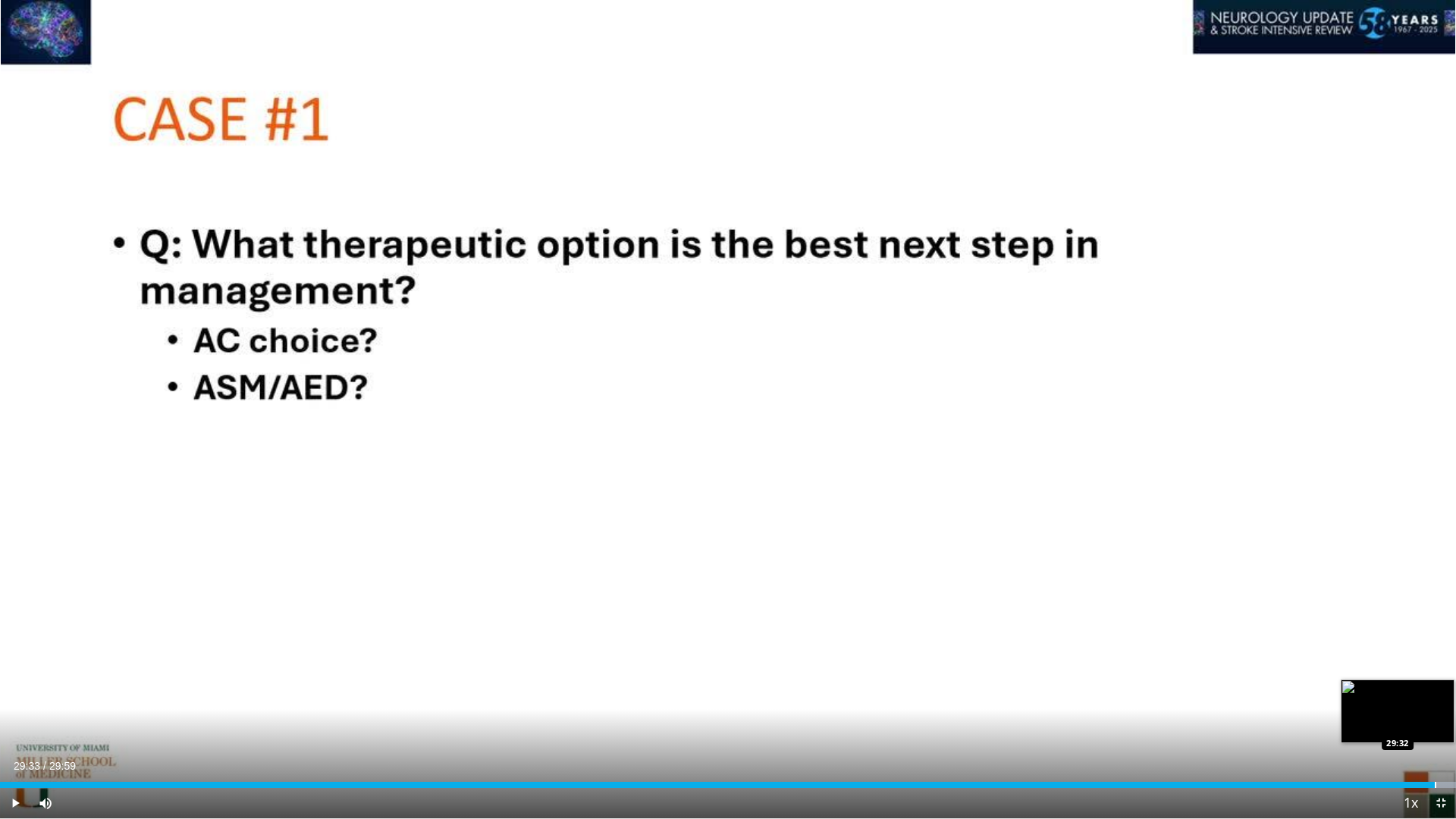
click at [1436, 723] on div "Loaded : 100.00% 29:33 29:32" at bounding box center [728, 781] width 1456 height 14
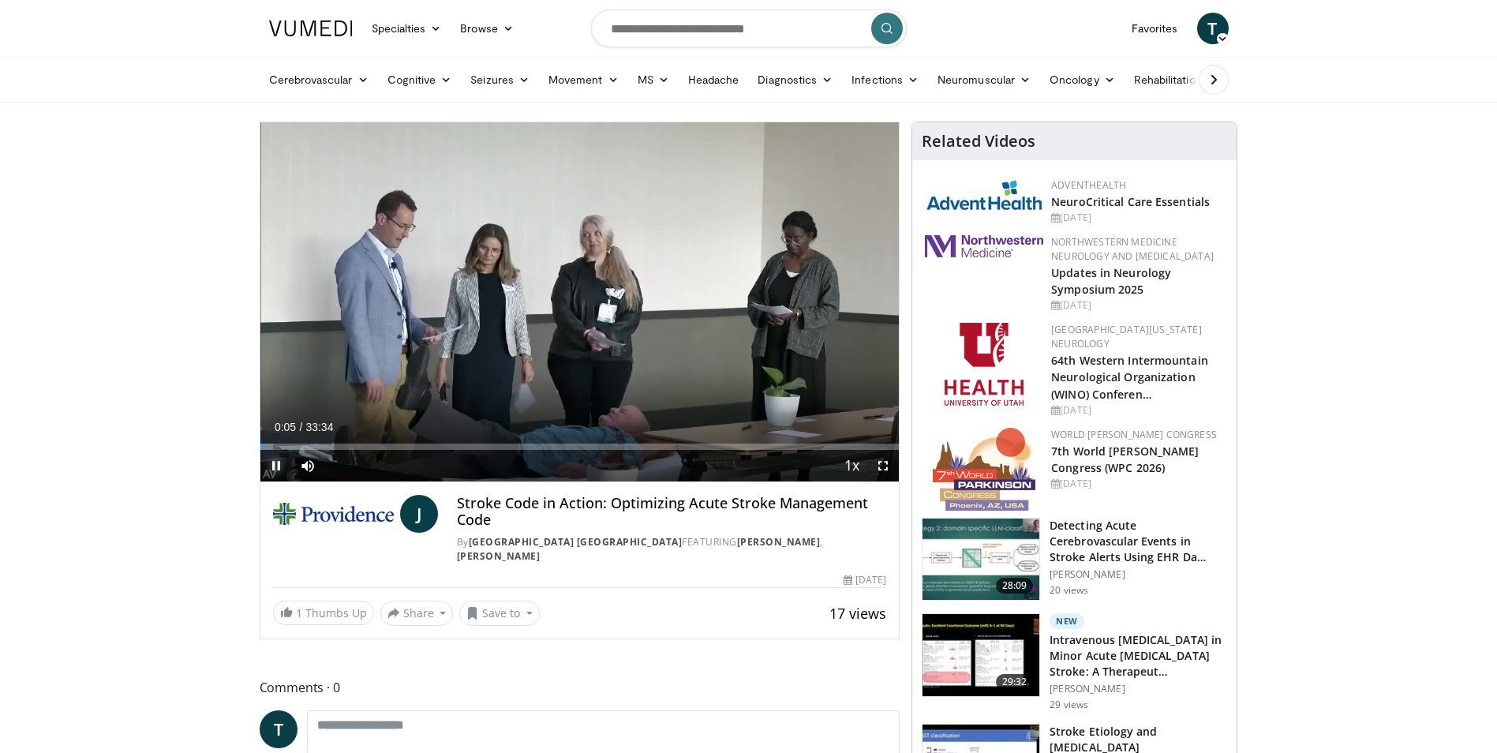
click at [273, 462] on span "Video Player" at bounding box center [276, 466] width 32 height 32
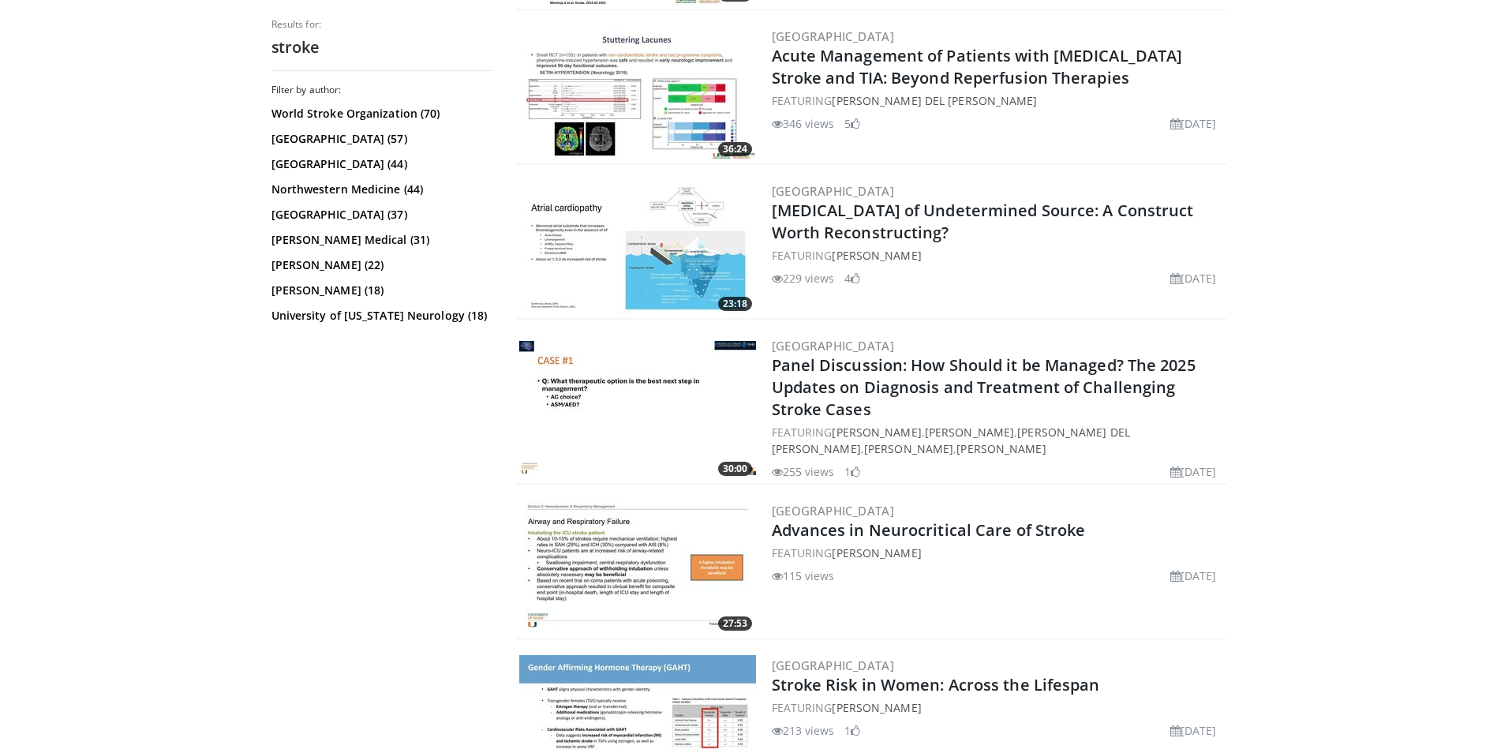
scroll to position [3040, 0]
